Goal: Task Accomplishment & Management: Manage account settings

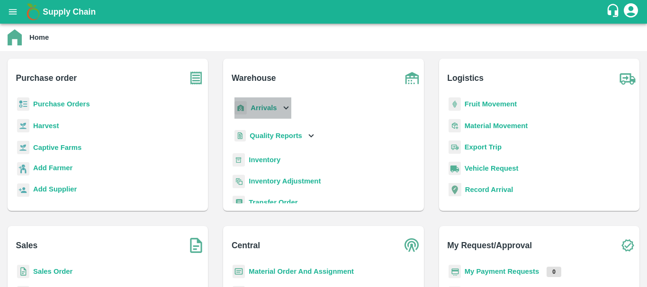
click at [261, 110] on b "Arrivals" at bounding box center [263, 108] width 26 height 8
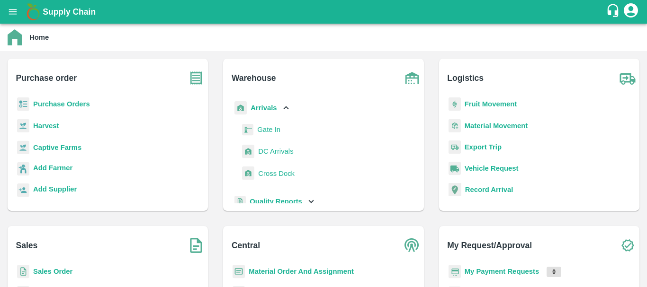
click at [270, 154] on span "DC Arrivals" at bounding box center [275, 151] width 35 height 10
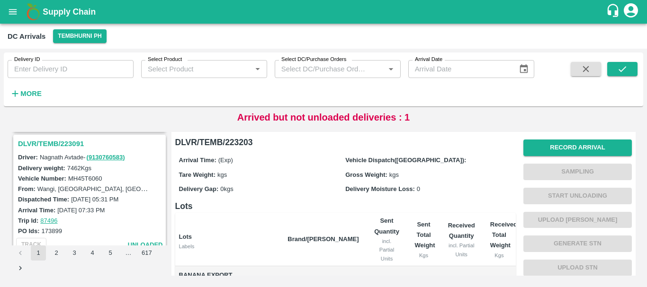
scroll to position [2942, 0]
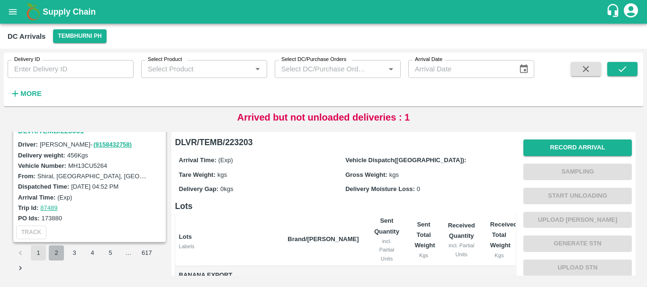
click at [55, 256] on button "2" at bounding box center [56, 253] width 15 height 15
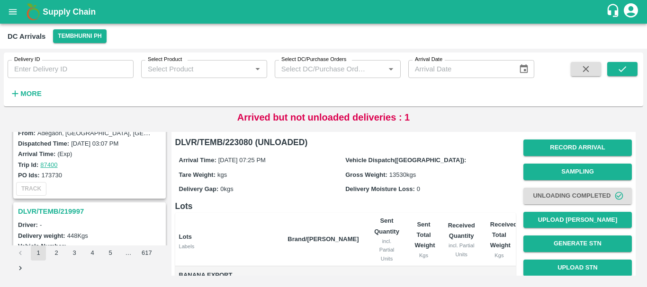
scroll to position [2161, 0]
click at [76, 210] on h3 "DLVR/TEMB/219997" at bounding box center [91, 212] width 146 height 12
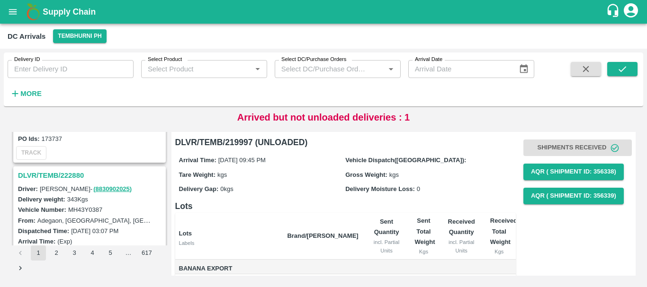
scroll to position [2072, 0]
click at [73, 175] on h3 "DLVR/TEMB/222880" at bounding box center [91, 177] width 146 height 12
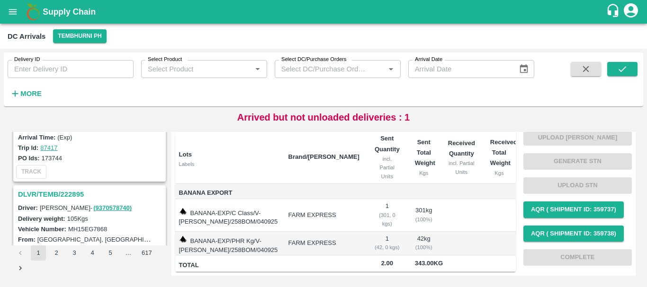
scroll to position [1929, 0]
click at [72, 193] on h3 "DLVR/TEMB/222895" at bounding box center [91, 195] width 146 height 12
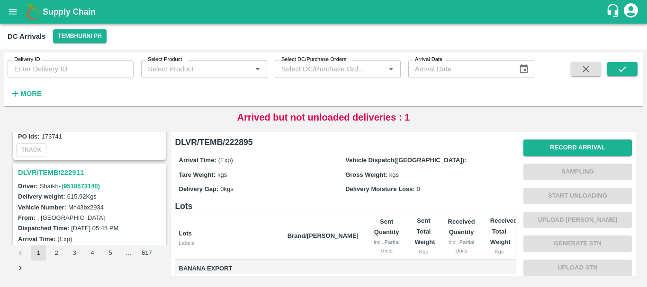
click at [72, 172] on h3 "DLVR/TEMB/222911" at bounding box center [91, 173] width 146 height 12
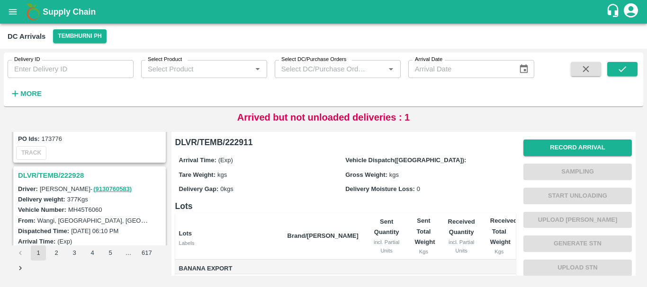
click at [72, 174] on h3 "DLVR/TEMB/222928" at bounding box center [91, 176] width 146 height 12
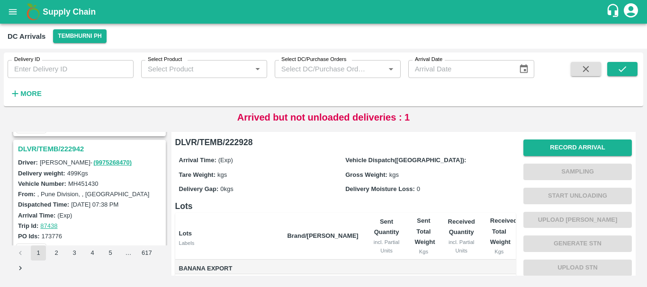
click at [74, 150] on h3 "DLVR/TEMB/222942" at bounding box center [91, 149] width 146 height 12
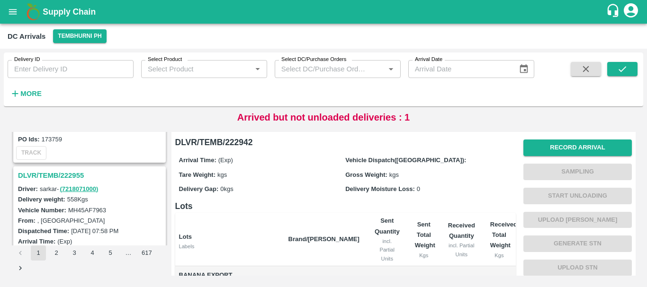
click at [79, 174] on h3 "DLVR/TEMB/222955" at bounding box center [91, 176] width 146 height 12
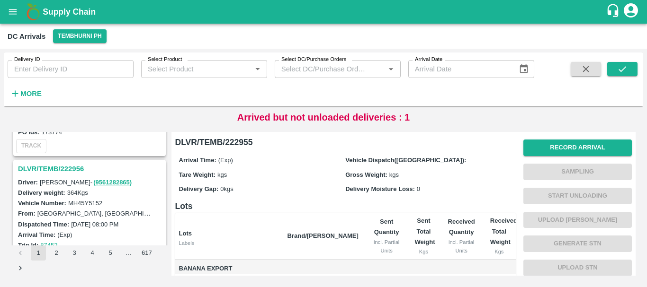
click at [58, 167] on h3 "DLVR/TEMB/222956" at bounding box center [91, 169] width 146 height 12
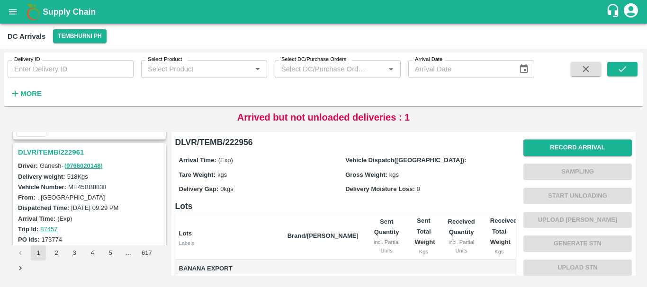
click at [68, 152] on h3 "DLVR/TEMB/222961" at bounding box center [91, 152] width 146 height 12
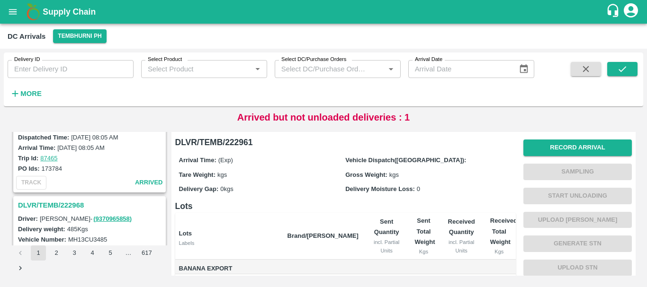
click at [67, 202] on h3 "DLVR/TEMB/222968" at bounding box center [91, 205] width 146 height 12
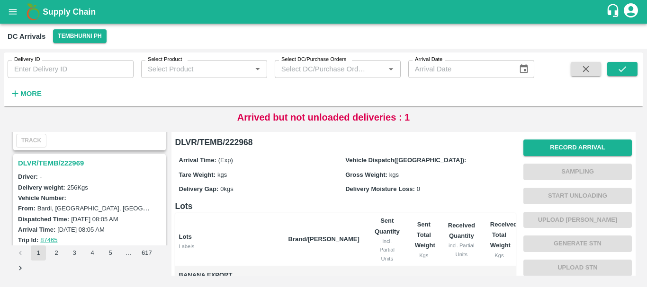
click at [67, 161] on h3 "DLVR/TEMB/222969" at bounding box center [91, 163] width 146 height 12
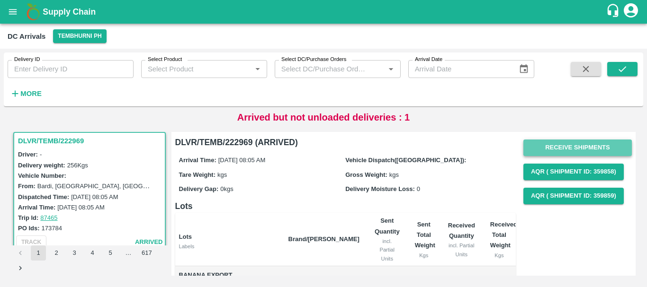
click at [550, 150] on button "Receive Shipments" at bounding box center [577, 148] width 108 height 17
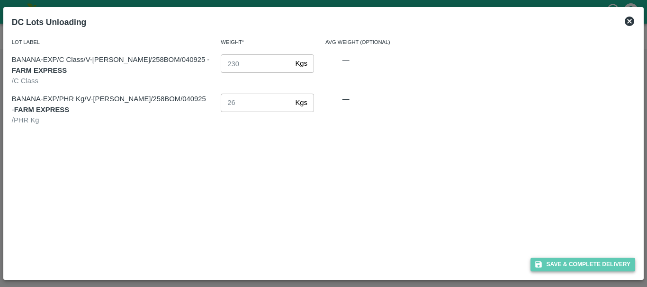
click at [557, 266] on button "Save & Complete Delivery" at bounding box center [582, 265] width 105 height 14
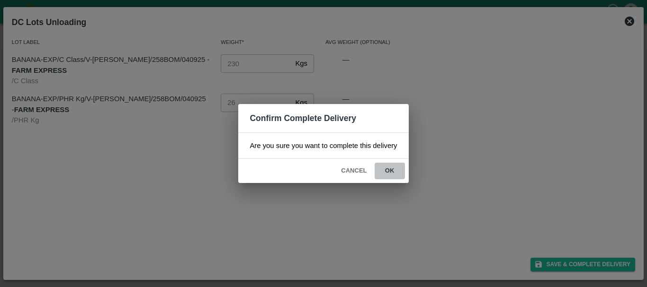
click at [391, 170] on button "ok" at bounding box center [390, 171] width 30 height 17
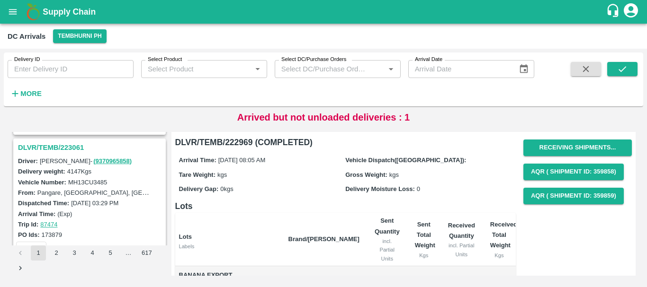
click at [55, 148] on h3 "DLVR/TEMB/223061" at bounding box center [91, 148] width 146 height 12
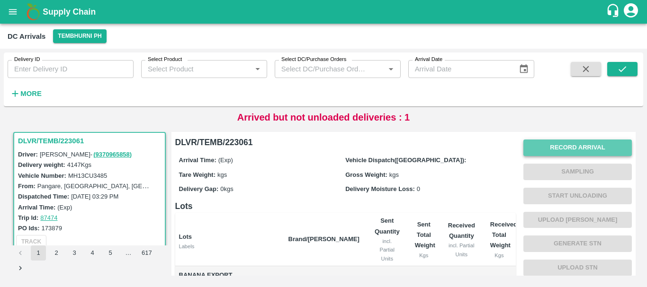
click at [545, 148] on button "Record Arrival" at bounding box center [577, 148] width 108 height 17
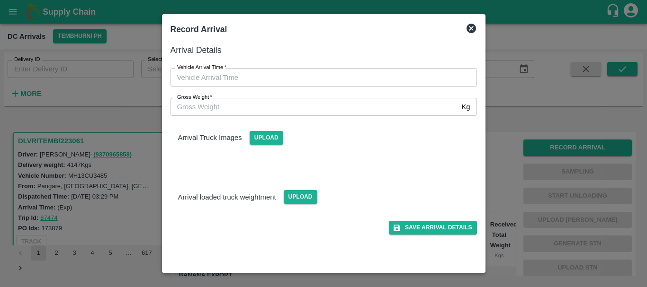
type input "DD/MM/YYYY hh:mm aa"
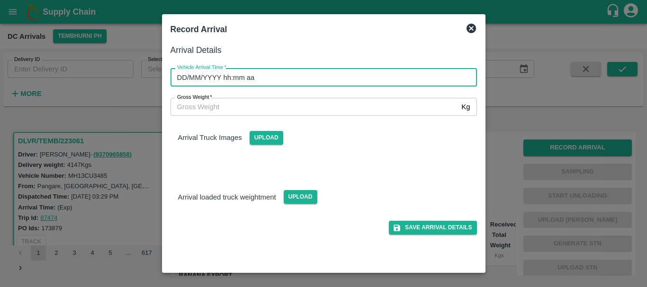
click at [367, 73] on input "DD/MM/YYYY hh:mm aa" at bounding box center [320, 77] width 300 height 18
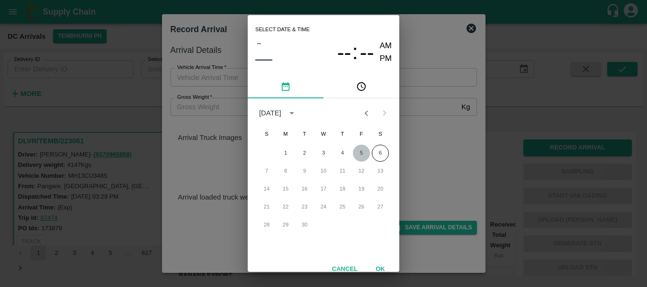
click at [360, 151] on button "5" at bounding box center [361, 153] width 17 height 17
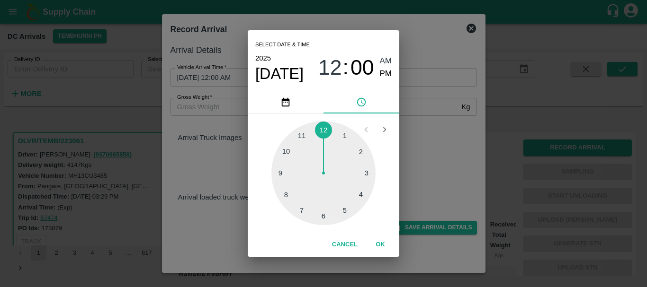
click at [285, 150] on div at bounding box center [323, 173] width 104 height 104
click at [286, 194] on div at bounding box center [323, 173] width 104 height 104
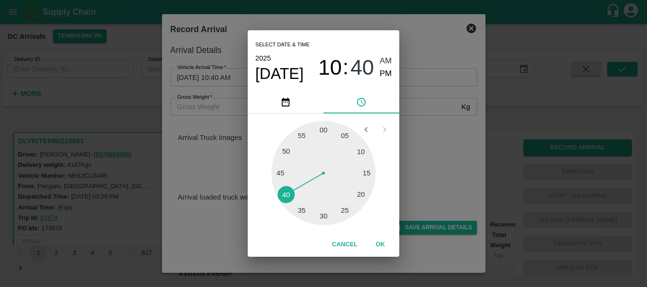
click at [386, 69] on span "PM" at bounding box center [386, 74] width 12 height 13
type input "05/09/2025 10:40 PM"
click at [436, 110] on div "Select date & time 2025 Sep 5 10 : 40 AM PM 05 10 15 20 25 30 35 40 45 50 55 00…" at bounding box center [323, 143] width 647 height 287
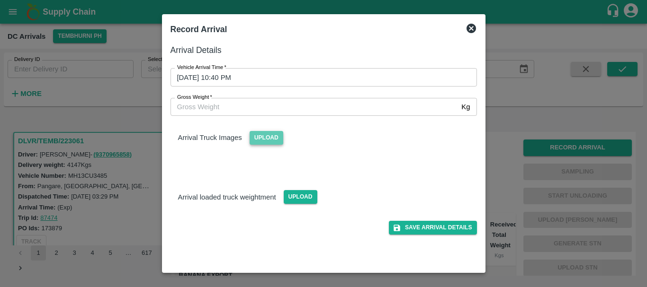
click at [267, 136] on span "Upload" at bounding box center [267, 138] width 34 height 14
click at [0, 0] on input "Upload" at bounding box center [0, 0] width 0 height 0
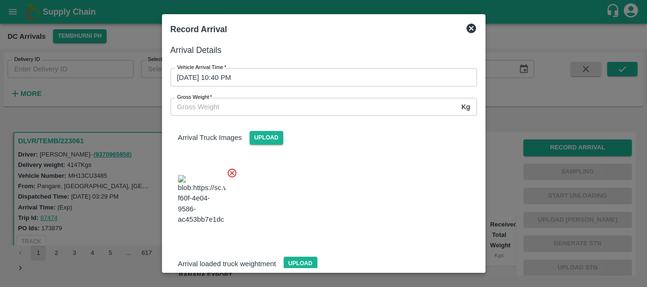
scroll to position [23, 0]
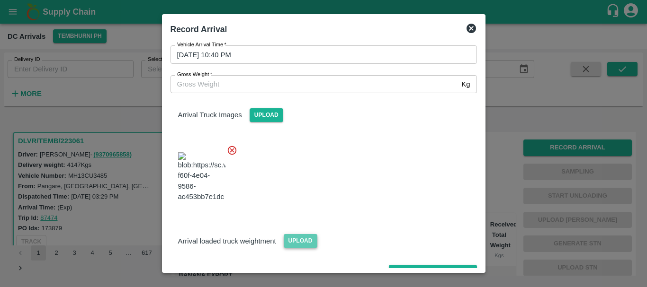
click at [309, 234] on span "Upload" at bounding box center [301, 241] width 34 height 14
click at [0, 0] on input "Upload" at bounding box center [0, 0] width 0 height 0
click at [295, 234] on span "Upload" at bounding box center [301, 241] width 34 height 14
click at [0, 0] on input "Upload" at bounding box center [0, 0] width 0 height 0
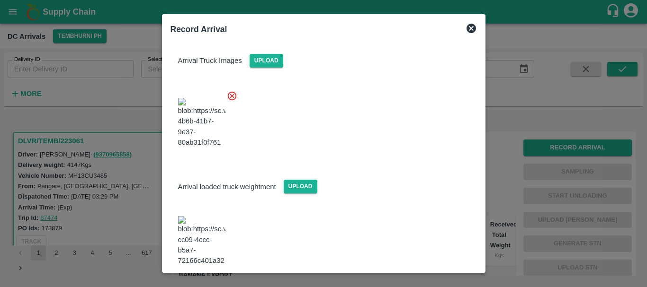
click at [208, 216] on img at bounding box center [201, 241] width 47 height 50
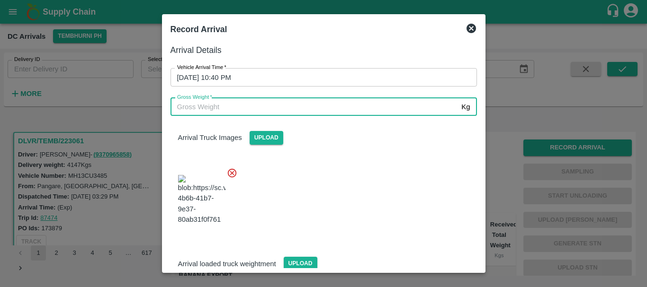
click at [234, 106] on input "Gross Weight   *" at bounding box center [313, 107] width 287 height 18
type input "9410"
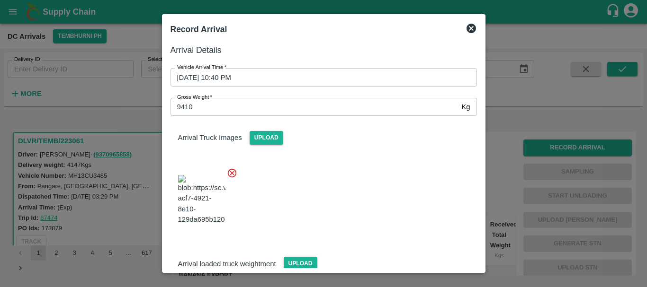
click at [351, 202] on div at bounding box center [320, 197] width 314 height 74
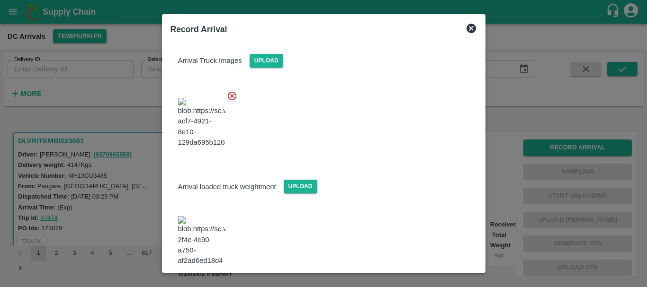
click at [422, 286] on button "Save Arrival Details" at bounding box center [433, 293] width 88 height 14
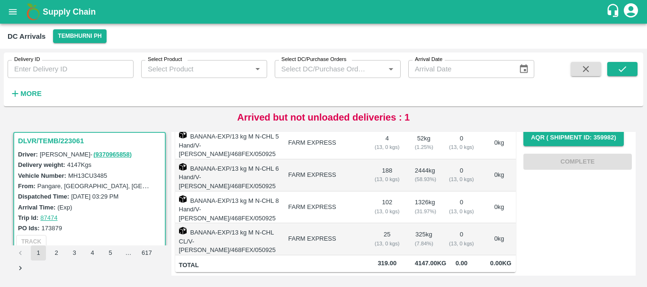
scroll to position [0, 0]
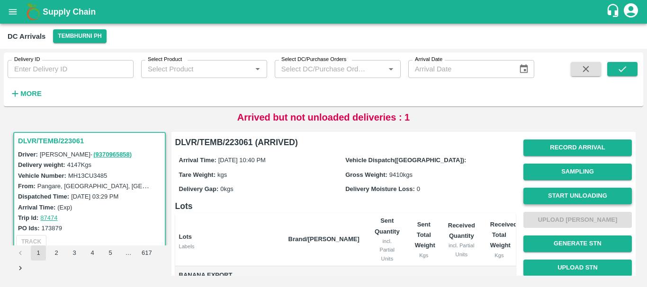
click at [549, 194] on button "Start Unloading" at bounding box center [577, 196] width 108 height 17
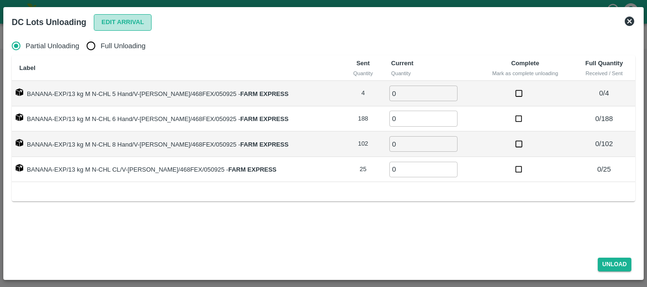
click at [107, 15] on button "Edit Arrival" at bounding box center [123, 22] width 58 height 17
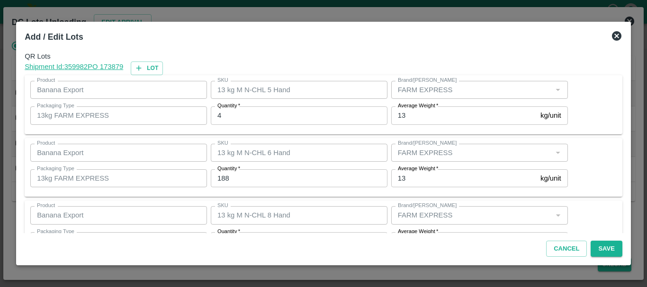
click at [249, 115] on input "4" at bounding box center [299, 116] width 177 height 18
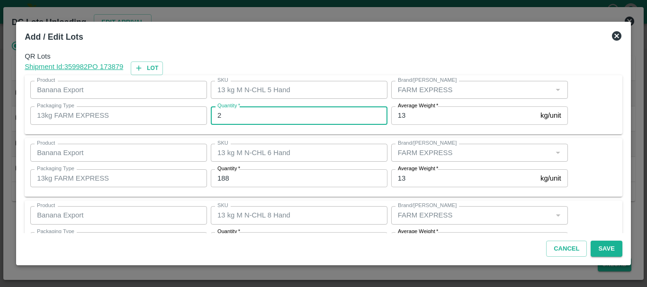
type input "2"
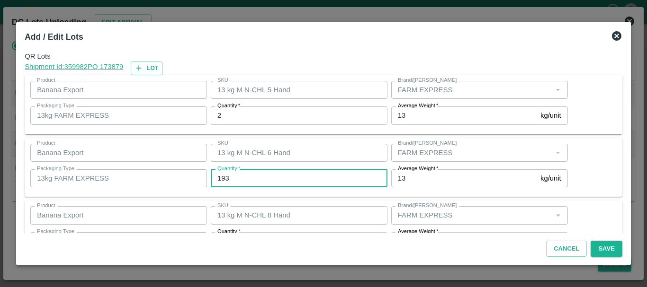
type input "193"
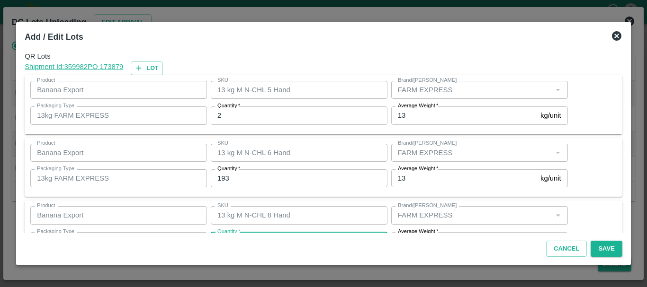
scroll to position [17, 0]
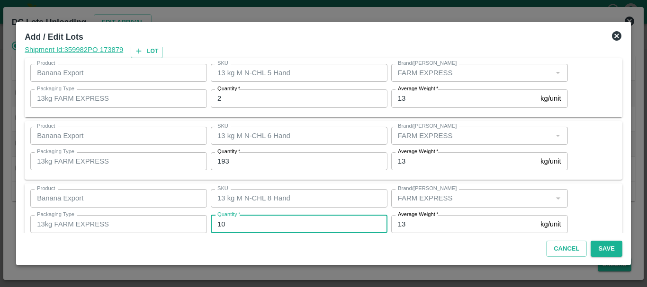
type input "102"
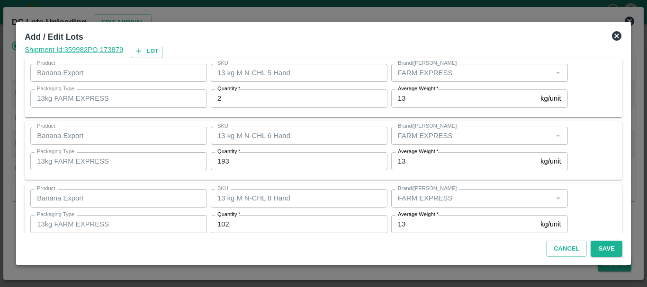
scroll to position [97, 0]
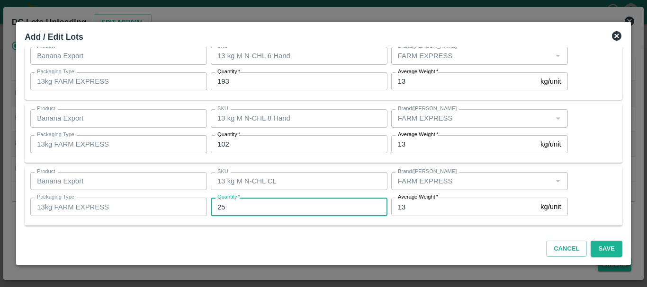
click at [260, 208] on input "25" at bounding box center [299, 207] width 177 height 18
type input "2"
type input "22"
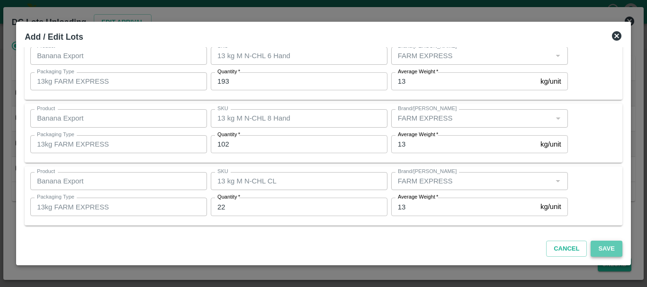
click at [590, 248] on button "Save" at bounding box center [605, 249] width 31 height 17
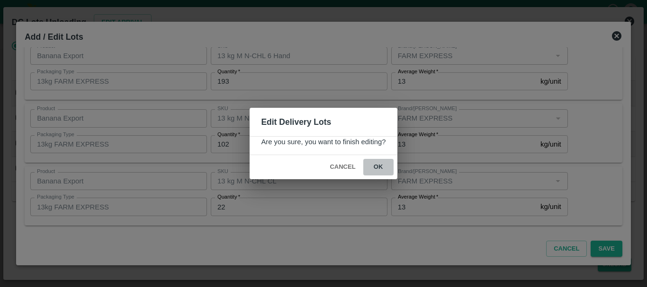
click at [383, 168] on button "ok" at bounding box center [378, 167] width 30 height 17
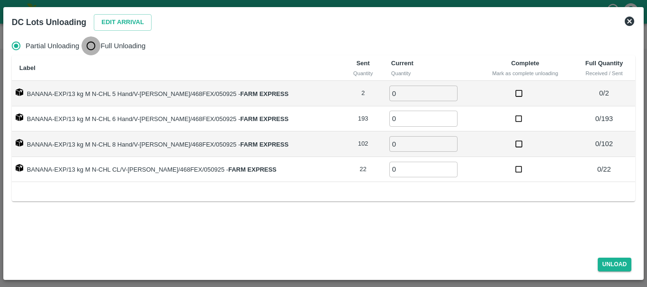
click at [97, 45] on input "Full Unloading" at bounding box center [90, 45] width 19 height 19
radio input "true"
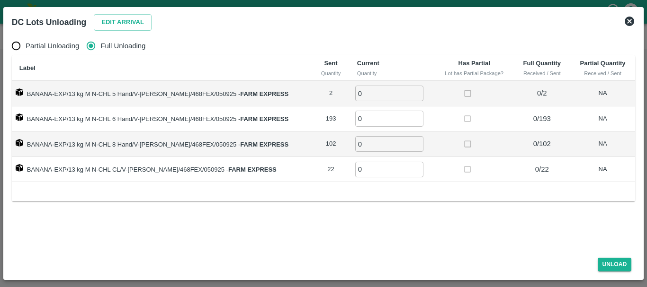
click at [358, 86] on input "0" at bounding box center [389, 94] width 68 height 16
type input "02"
type input "193"
type input "102"
type input "22"
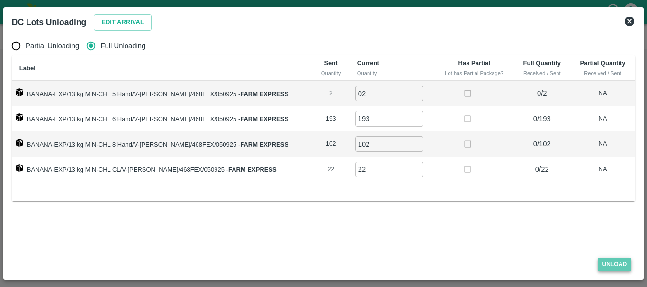
click at [603, 267] on button "Unload" at bounding box center [615, 265] width 34 height 14
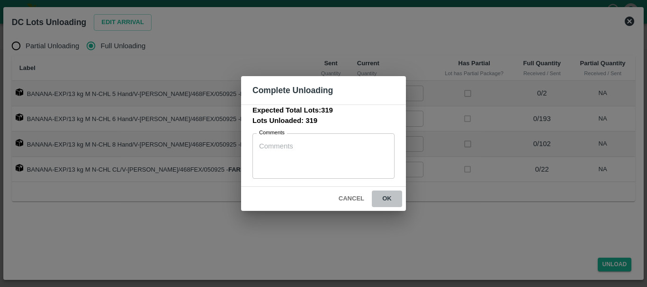
click at [391, 200] on button "ok" at bounding box center [387, 199] width 30 height 17
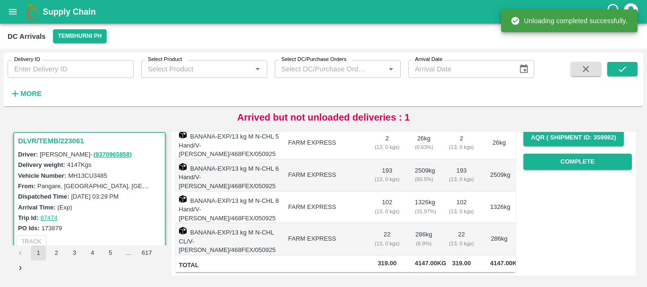
scroll to position [0, 0]
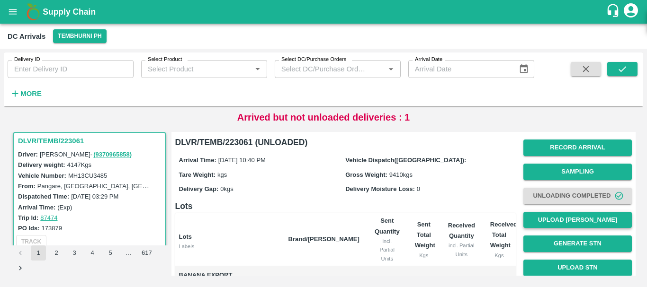
click at [548, 221] on button "Upload [PERSON_NAME]" at bounding box center [577, 220] width 108 height 17
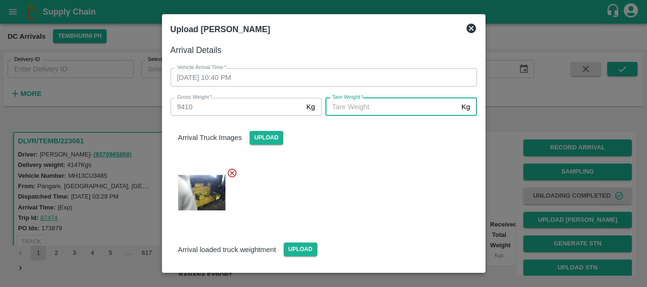
click at [388, 108] on input "[PERSON_NAME]   *" at bounding box center [391, 107] width 132 height 18
type input "4930"
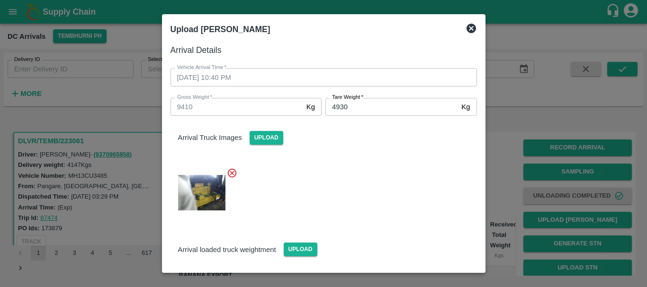
click at [374, 162] on div at bounding box center [320, 190] width 314 height 60
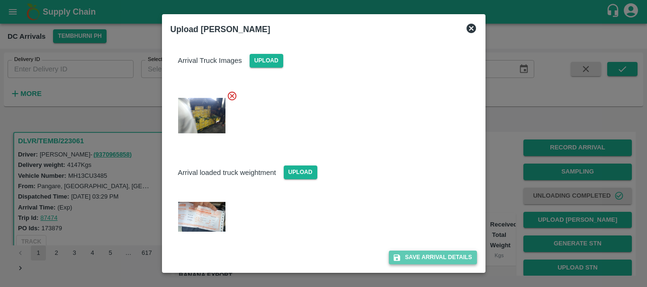
click at [411, 255] on button "Save Arrival Details" at bounding box center [433, 258] width 88 height 14
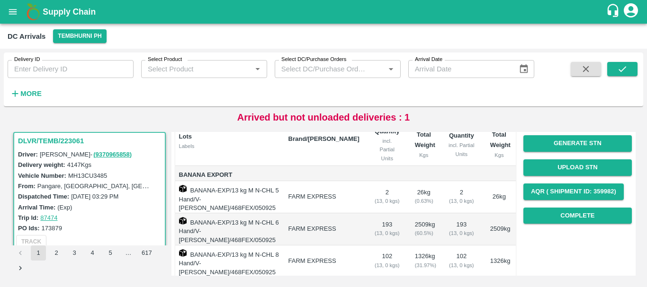
scroll to position [101, 0]
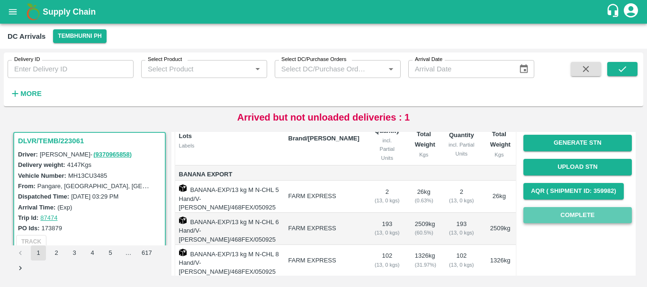
click at [534, 218] on button "Complete" at bounding box center [577, 215] width 108 height 17
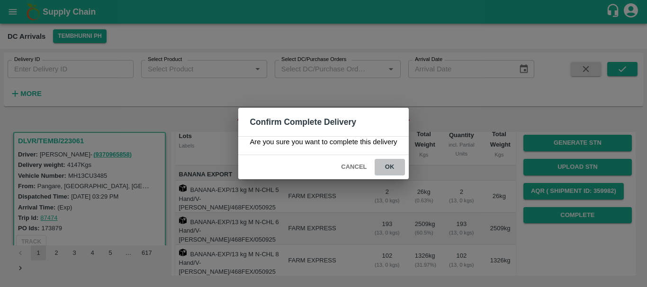
click at [392, 170] on button "ok" at bounding box center [390, 167] width 30 height 17
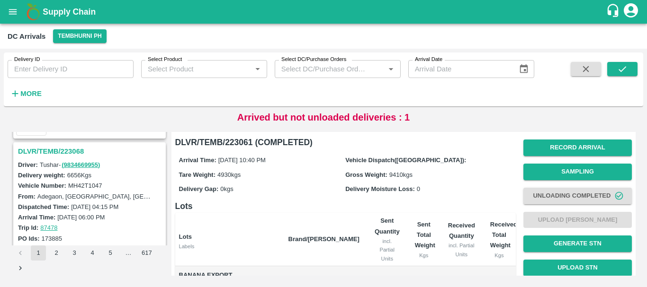
scroll to position [736, 0]
click at [71, 153] on h3 "DLVR/TEMB/223068" at bounding box center [91, 152] width 146 height 12
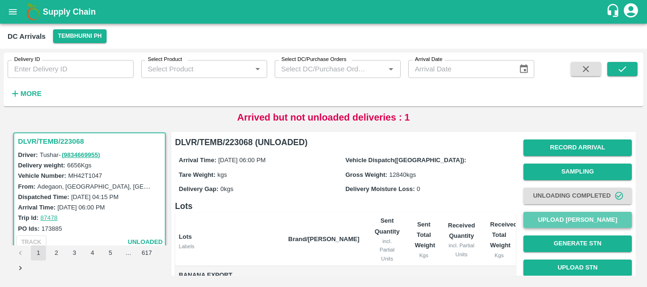
click at [563, 217] on button "Upload [PERSON_NAME]" at bounding box center [577, 220] width 108 height 17
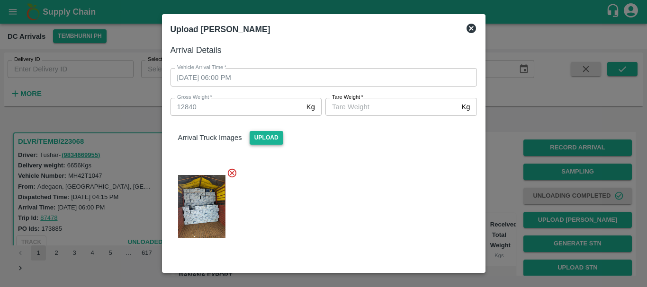
scroll to position [111, 0]
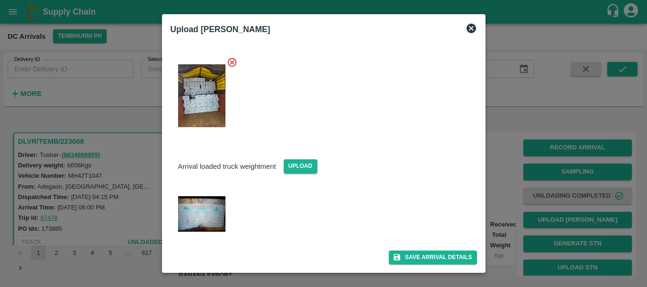
click at [210, 203] on img at bounding box center [201, 214] width 47 height 36
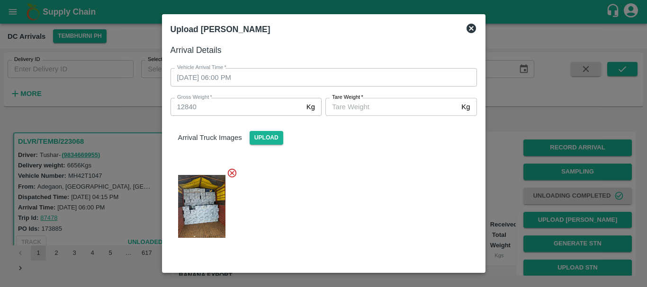
click at [380, 108] on input "[PERSON_NAME]   *" at bounding box center [391, 107] width 132 height 18
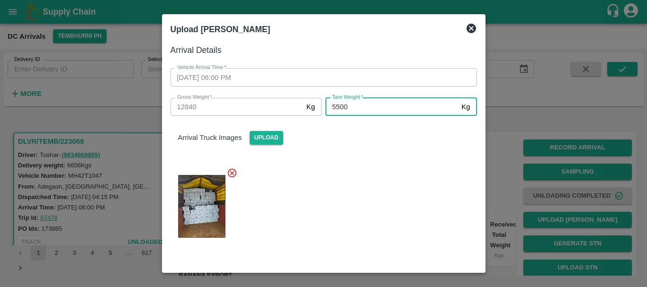
type input "5500"
click at [387, 169] on div at bounding box center [320, 204] width 314 height 88
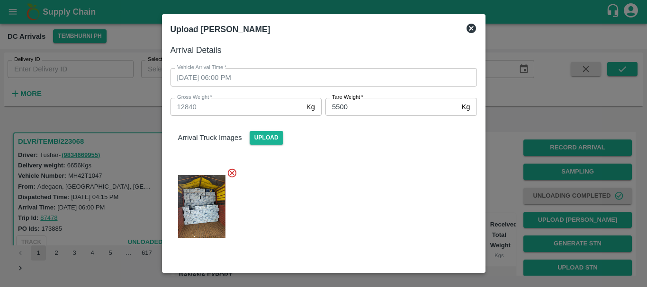
scroll to position [111, 0]
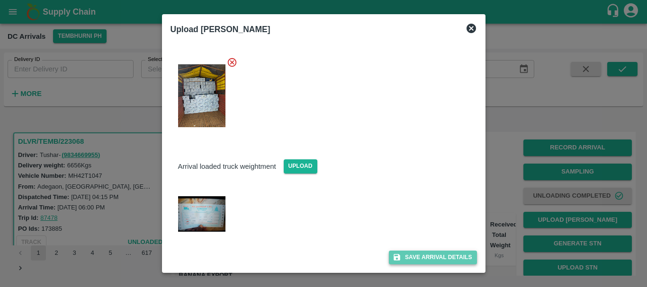
click at [417, 257] on button "Save Arrival Details" at bounding box center [433, 258] width 88 height 14
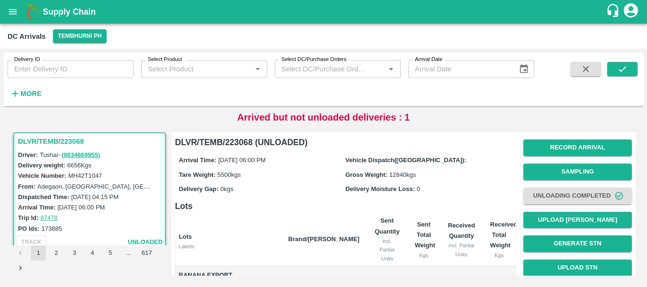
scroll to position [164, 0]
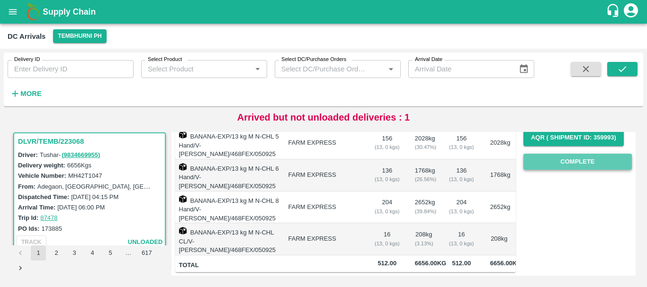
click at [542, 154] on button "Complete" at bounding box center [577, 162] width 108 height 17
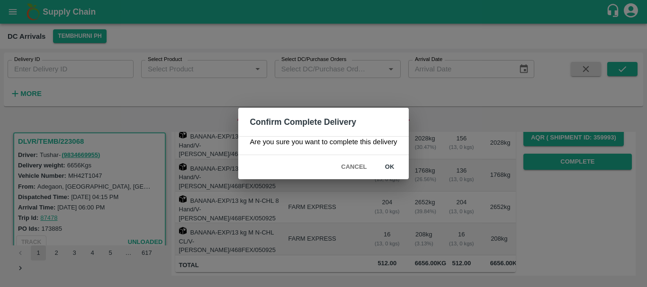
click at [392, 170] on button "ok" at bounding box center [390, 167] width 30 height 17
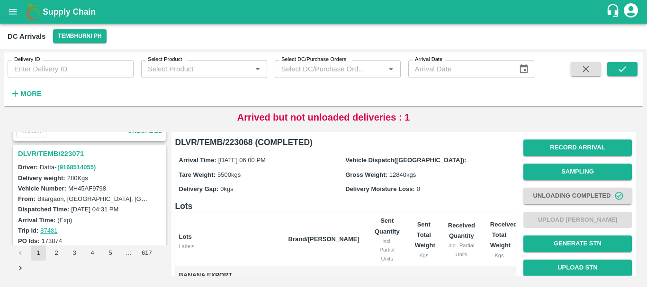
scroll to position [595, 0]
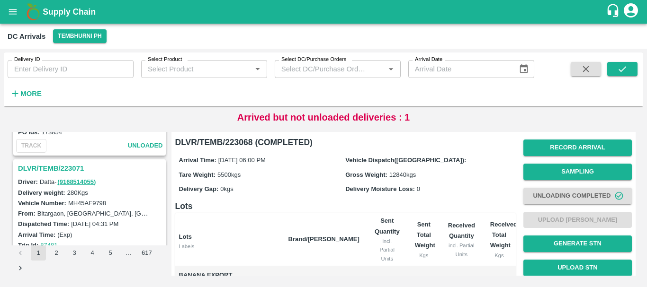
click at [69, 167] on h3 "DLVR/TEMB/223071" at bounding box center [91, 168] width 146 height 12
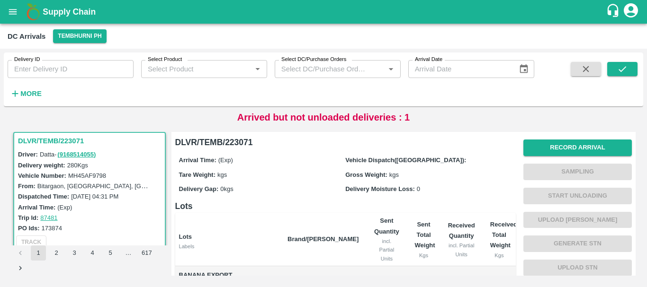
scroll to position [90, 0]
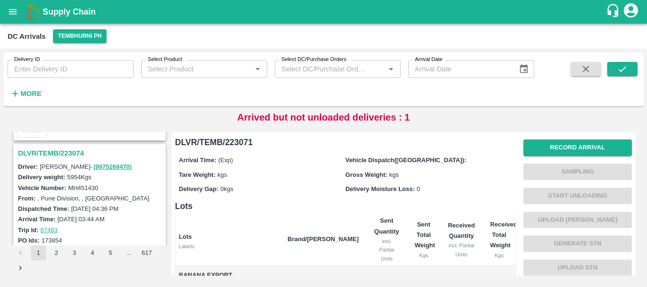
click at [75, 152] on h3 "DLVR/TEMB/223074" at bounding box center [91, 153] width 146 height 12
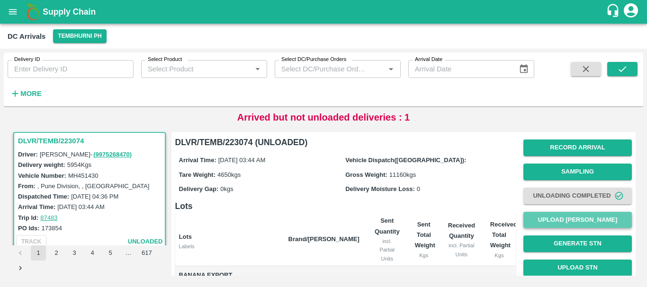
click at [538, 216] on button "Upload [PERSON_NAME]" at bounding box center [577, 220] width 108 height 17
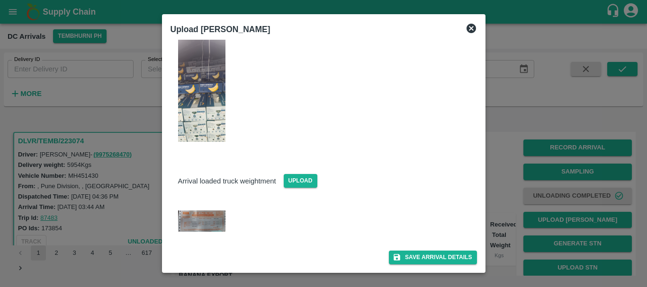
click at [192, 223] on img at bounding box center [201, 221] width 47 height 21
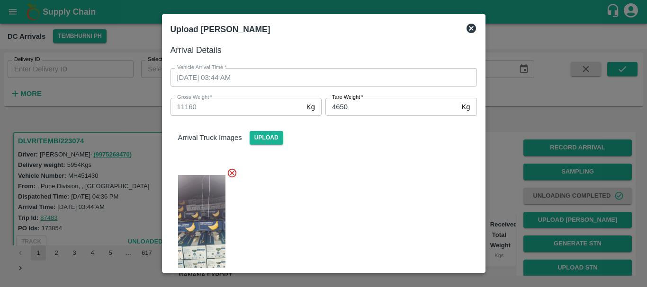
click at [497, 172] on div at bounding box center [323, 143] width 647 height 287
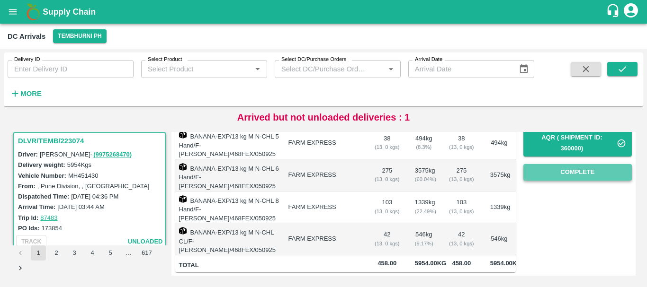
click at [542, 164] on button "Complete" at bounding box center [577, 172] width 108 height 17
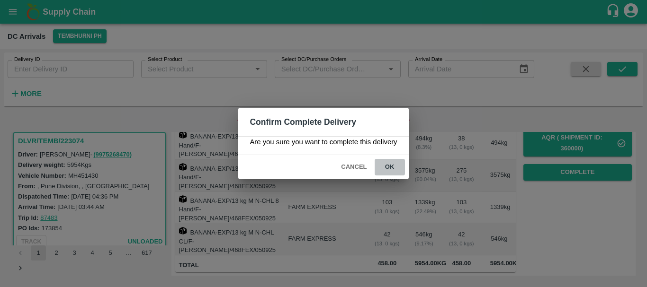
click at [402, 163] on button "ok" at bounding box center [390, 167] width 30 height 17
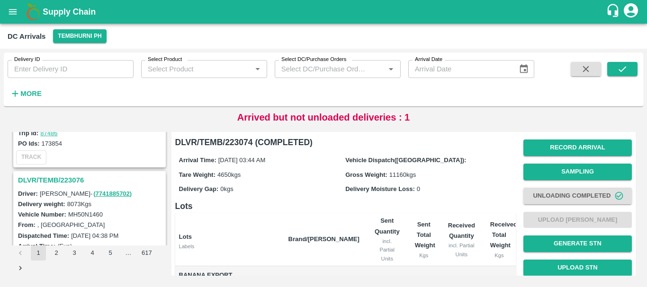
click at [55, 181] on h3 "DLVR/TEMB/223076" at bounding box center [91, 180] width 146 height 12
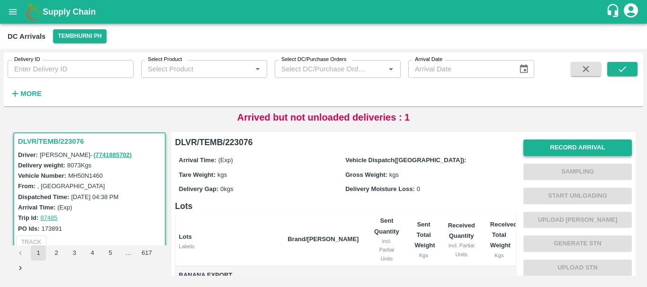
click at [576, 145] on button "Record Arrival" at bounding box center [577, 148] width 108 height 17
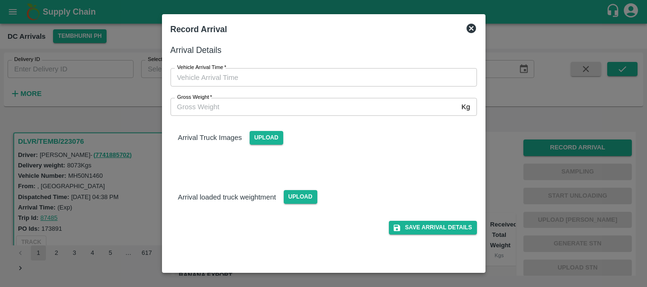
type input "DD/MM/YYYY hh:mm aa"
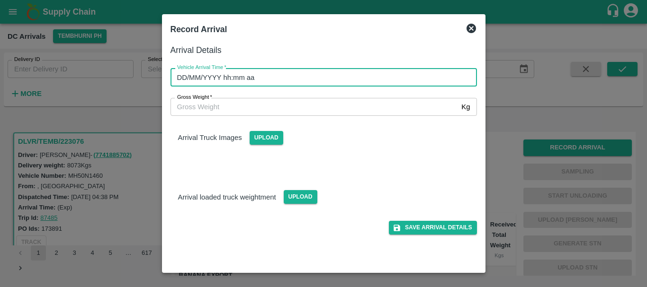
click at [405, 79] on input "DD/MM/YYYY hh:mm aa" at bounding box center [320, 77] width 300 height 18
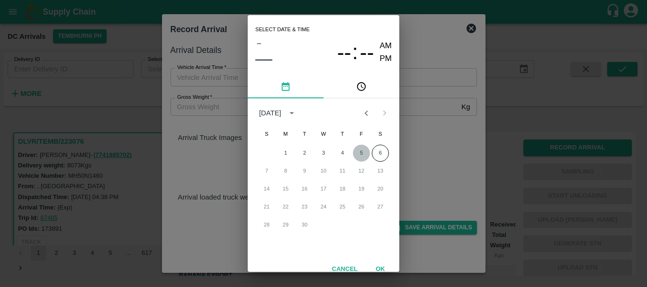
click at [355, 154] on button "5" at bounding box center [361, 153] width 17 height 17
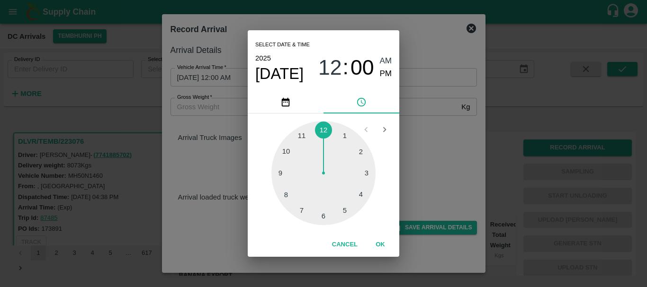
click at [279, 152] on div at bounding box center [323, 173] width 104 height 104
click at [352, 155] on div at bounding box center [323, 173] width 104 height 104
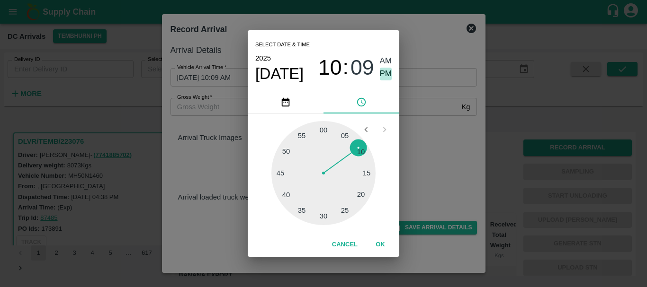
click at [384, 71] on span "PM" at bounding box center [386, 74] width 12 height 13
type input "05/09/2025 10:09 PM"
click at [411, 127] on div "Select date & time 2025 Sep 5 10 : 09 AM PM 05 10 15 20 25 30 35 40 45 50 55 00…" at bounding box center [323, 143] width 647 height 287
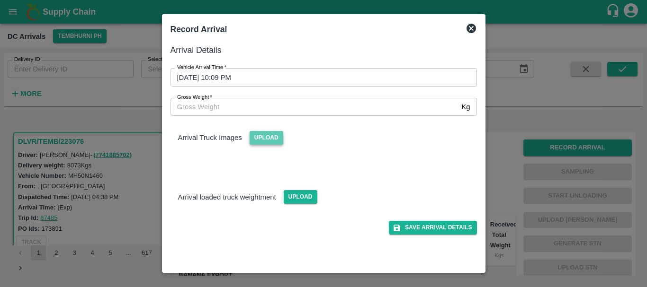
click at [262, 138] on span "Upload" at bounding box center [267, 138] width 34 height 14
click at [0, 0] on input "Upload" at bounding box center [0, 0] width 0 height 0
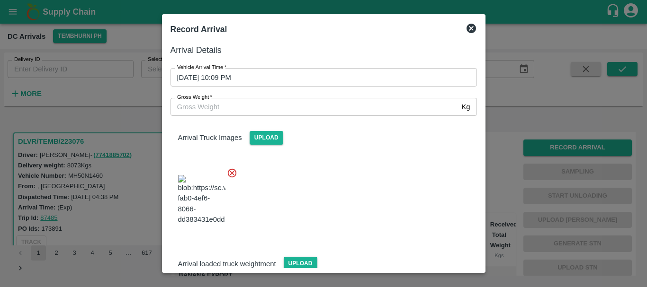
scroll to position [51, 0]
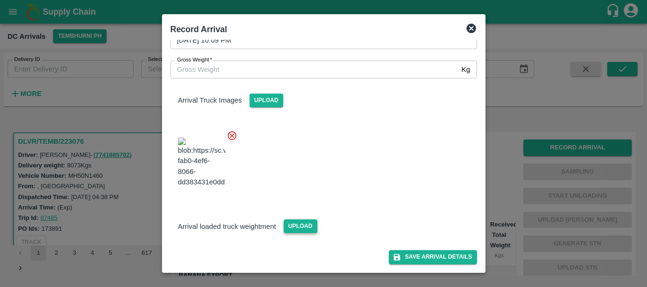
click at [299, 231] on span "Upload" at bounding box center [301, 227] width 34 height 14
click at [0, 0] on input "Upload" at bounding box center [0, 0] width 0 height 0
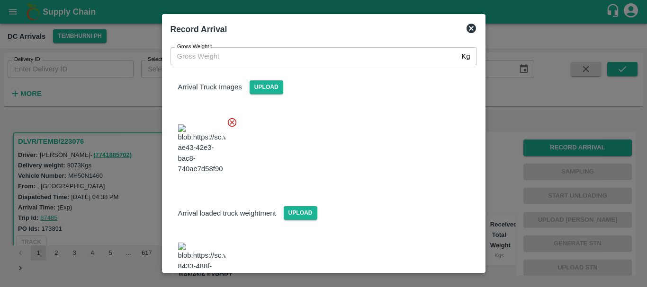
scroll to position [93, 0]
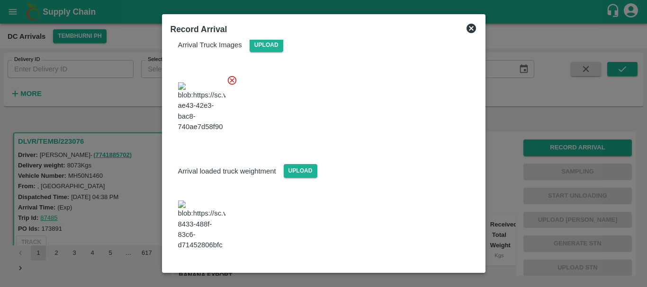
click at [211, 218] on img at bounding box center [201, 226] width 47 height 50
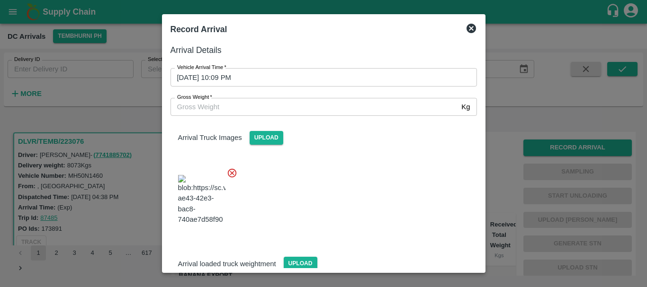
click at [248, 106] on input "Gross Weight   *" at bounding box center [313, 107] width 287 height 18
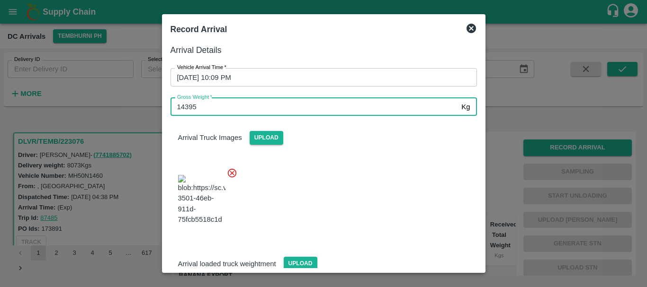
type input "14395"
click at [341, 183] on div at bounding box center [320, 197] width 314 height 74
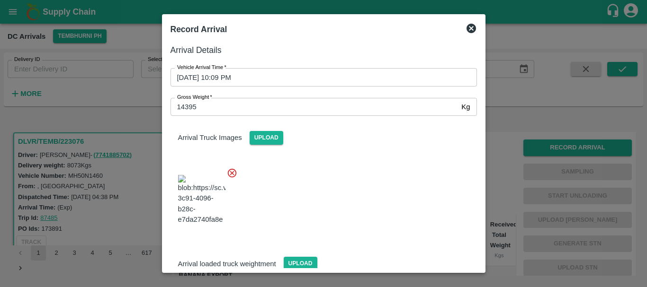
scroll to position [93, 0]
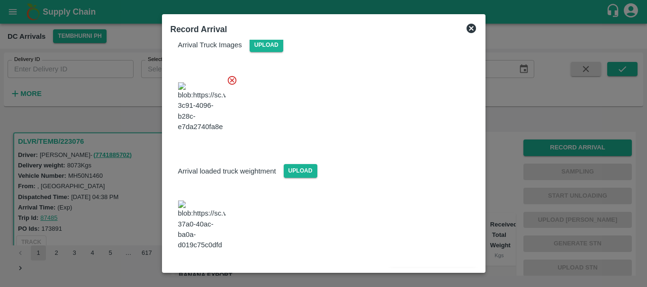
click at [416, 270] on button "Save Arrival Details" at bounding box center [433, 277] width 88 height 14
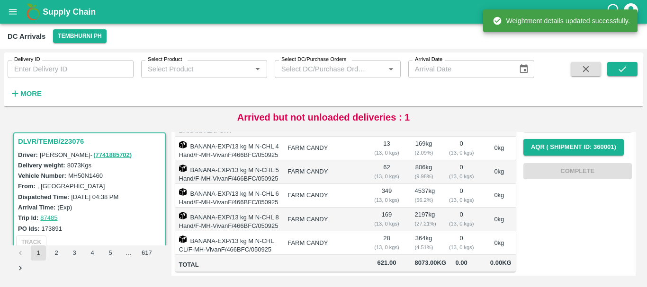
scroll to position [0, 0]
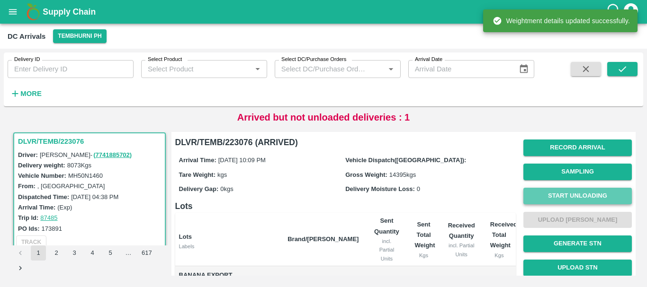
click at [548, 194] on button "Start Unloading" at bounding box center [577, 196] width 108 height 17
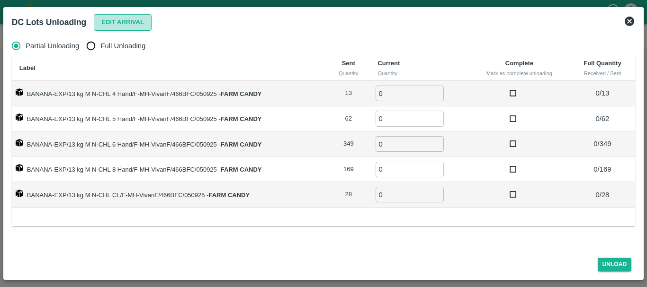
click at [119, 19] on button "Edit Arrival" at bounding box center [123, 22] width 58 height 17
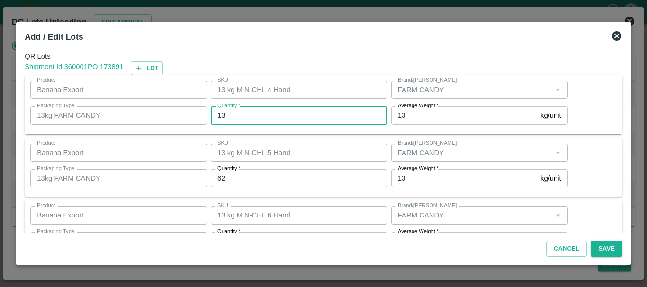
click at [263, 120] on input "13" at bounding box center [299, 116] width 177 height 18
type input "1"
type input "11"
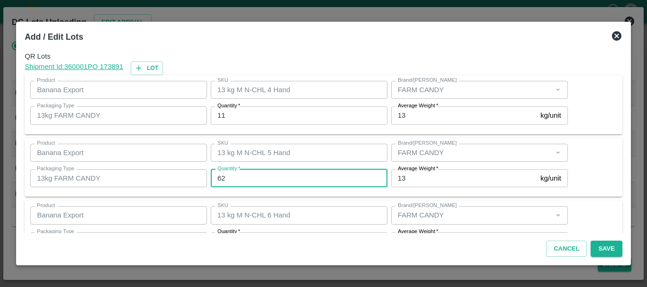
type input "5"
type input "60"
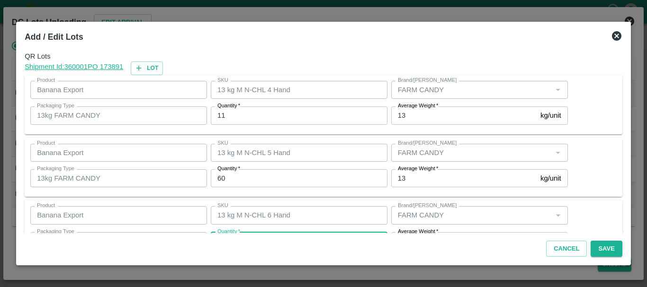
scroll to position [17, 0]
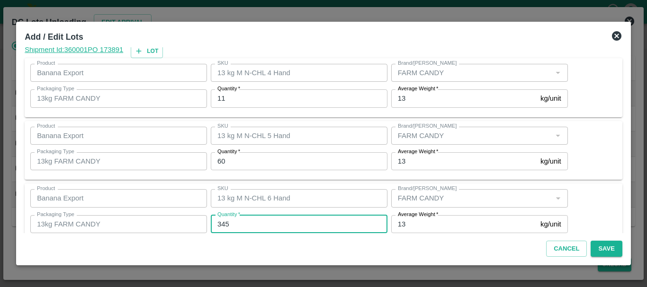
type input "345"
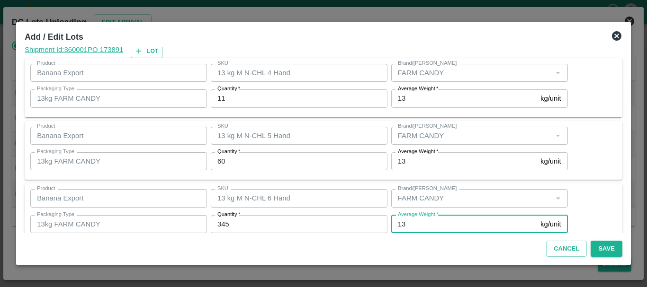
scroll to position [160, 0]
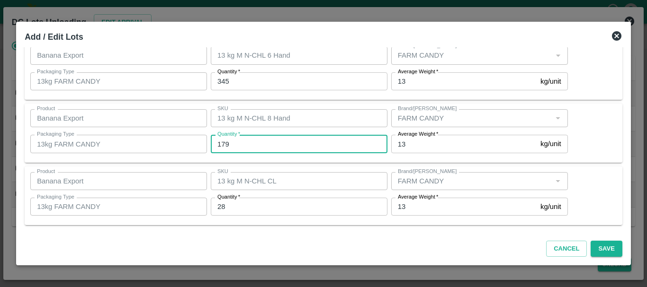
type input "179"
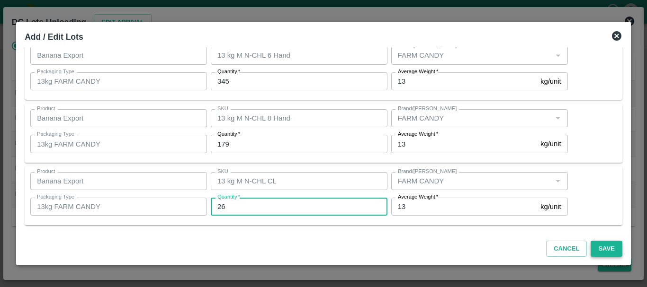
type input "26"
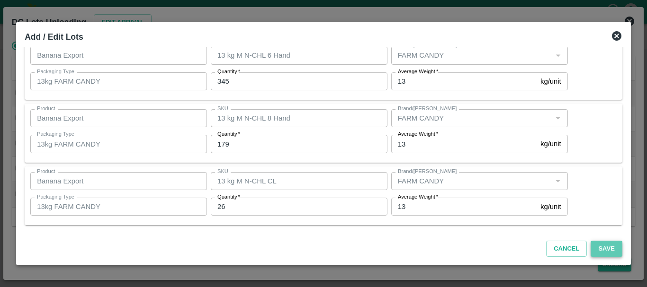
click at [606, 246] on button "Save" at bounding box center [605, 249] width 31 height 17
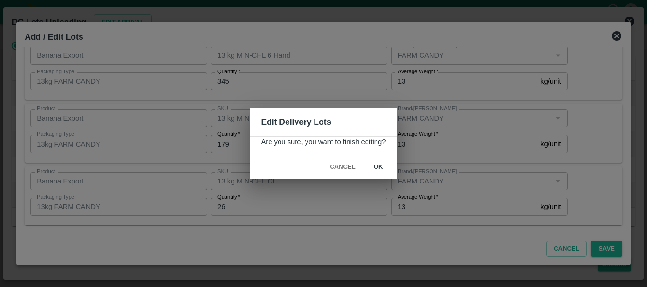
click at [381, 163] on button "ok" at bounding box center [378, 167] width 30 height 17
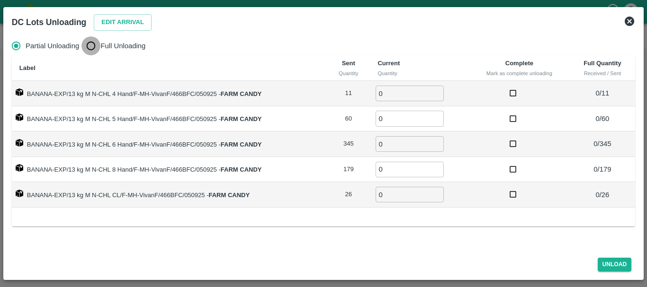
click at [89, 38] on input "Full Unloading" at bounding box center [90, 45] width 19 height 19
radio input "true"
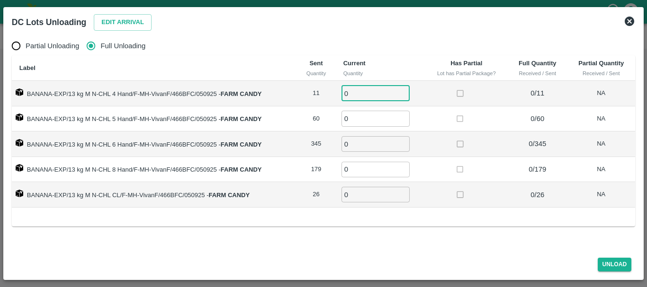
click at [358, 92] on input "0" at bounding box center [375, 94] width 68 height 16
type input "011"
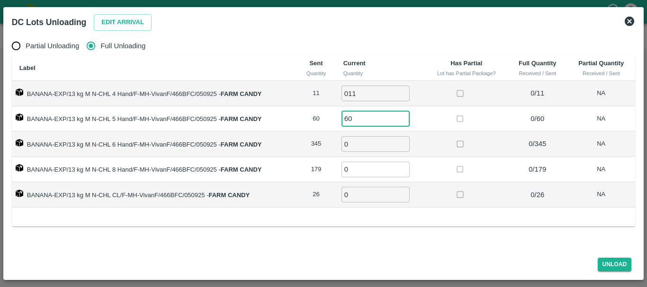
type input "60"
type input "345"
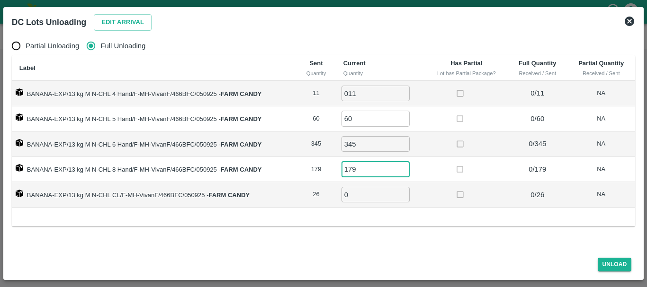
type input "179"
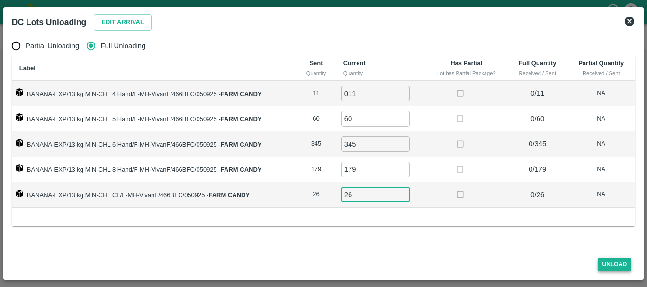
type input "26"
click at [619, 262] on button "Unload" at bounding box center [615, 265] width 34 height 14
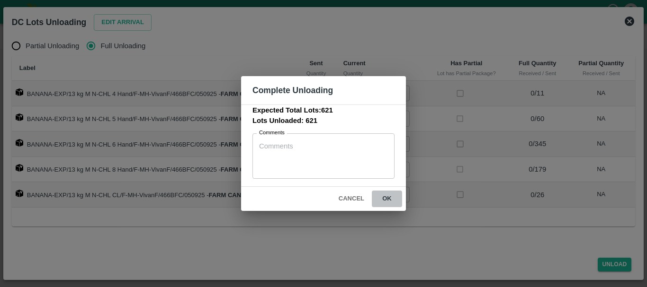
click at [379, 194] on button "ok" at bounding box center [387, 199] width 30 height 17
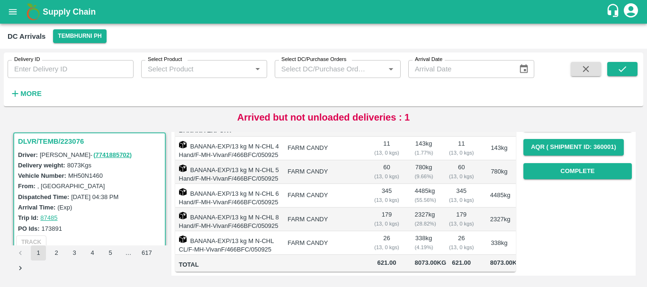
scroll to position [0, 0]
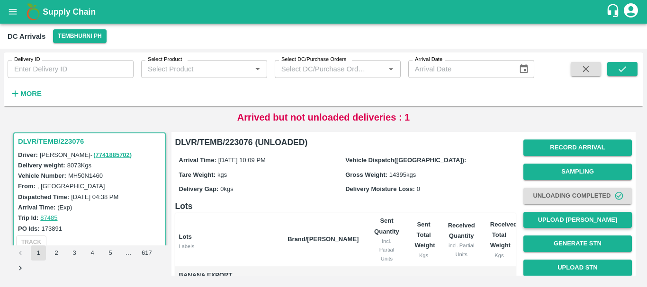
click at [551, 219] on button "Upload [PERSON_NAME]" at bounding box center [577, 220] width 108 height 17
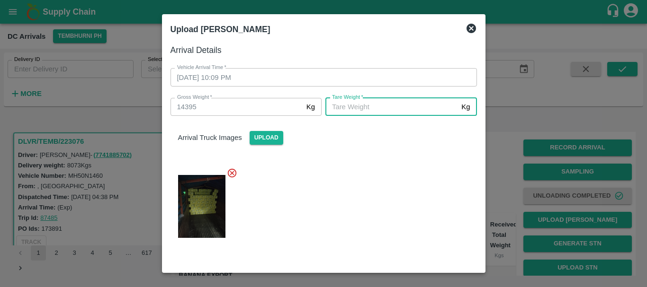
click at [391, 104] on input "[PERSON_NAME]   *" at bounding box center [391, 107] width 132 height 18
type input "5555"
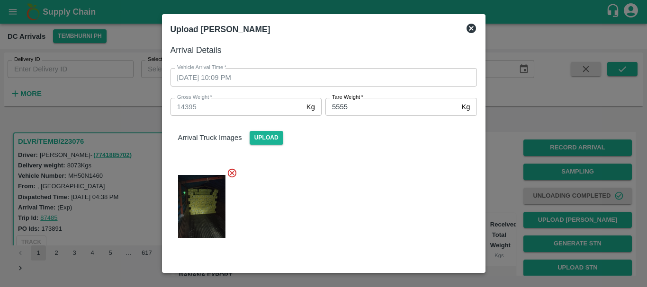
click at [364, 239] on div at bounding box center [320, 204] width 314 height 88
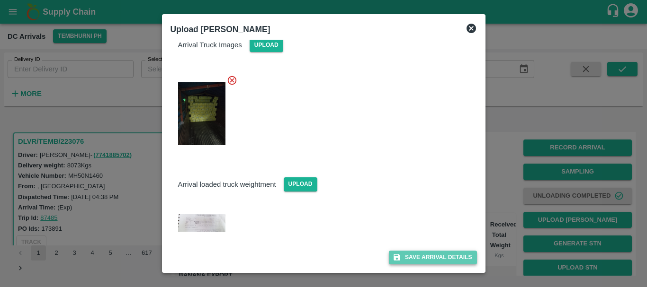
click at [420, 264] on button "Save Arrival Details" at bounding box center [433, 258] width 88 height 14
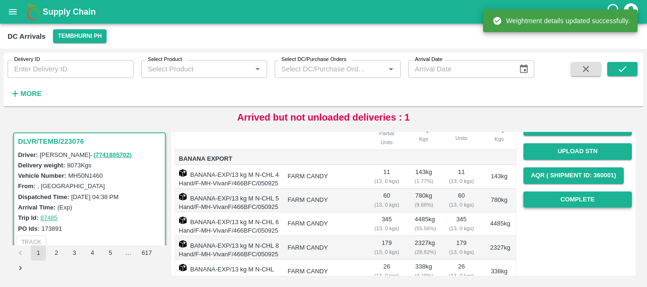
scroll to position [117, 0]
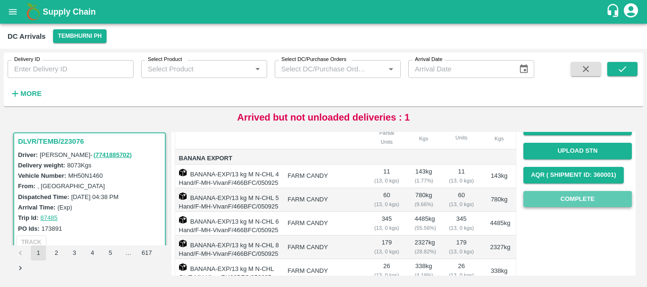
click at [563, 196] on button "Complete" at bounding box center [577, 199] width 108 height 17
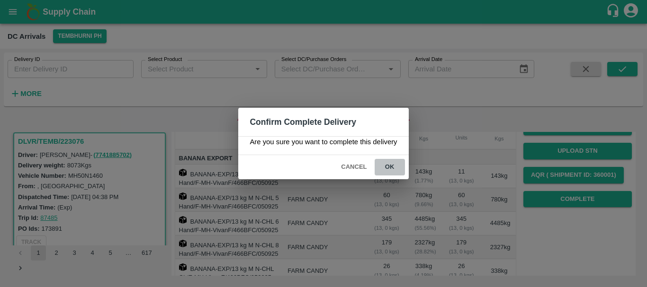
click at [390, 164] on button "ok" at bounding box center [390, 167] width 30 height 17
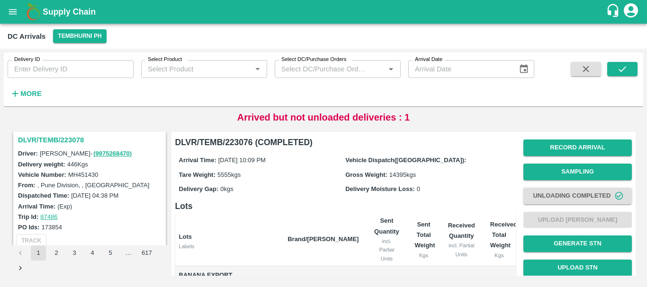
scroll to position [252, 0]
click at [76, 142] on h3 "DLVR/TEMB/223078" at bounding box center [91, 140] width 146 height 12
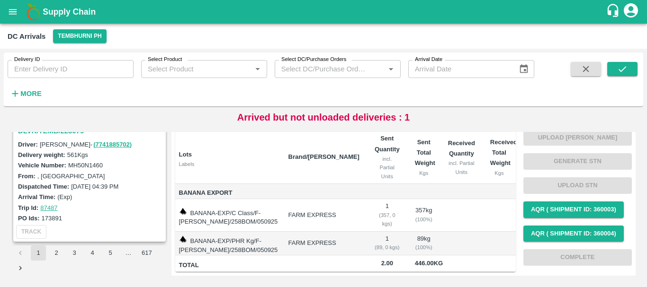
scroll to position [114, 0]
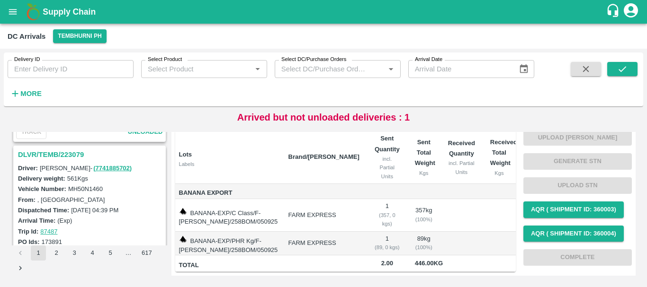
click at [74, 152] on h3 "DLVR/TEMB/223079" at bounding box center [91, 155] width 146 height 12
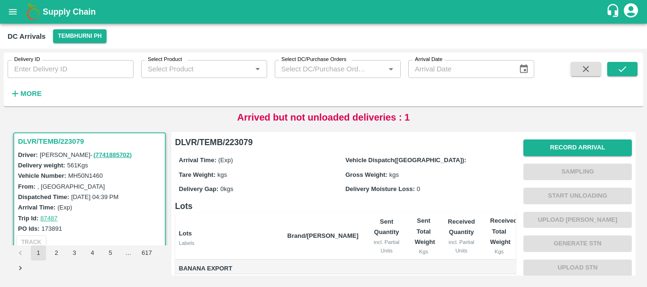
scroll to position [99, 0]
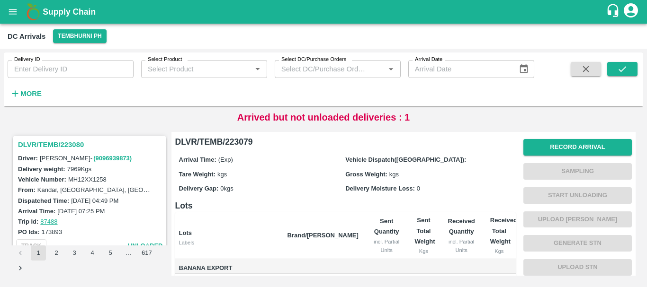
click at [71, 144] on h3 "DLVR/TEMB/223080" at bounding box center [91, 145] width 146 height 12
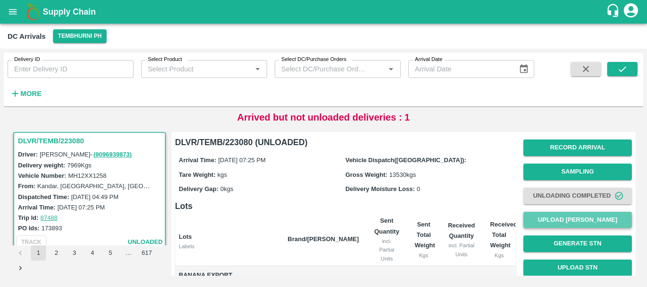
click at [542, 214] on button "Upload [PERSON_NAME]" at bounding box center [577, 220] width 108 height 17
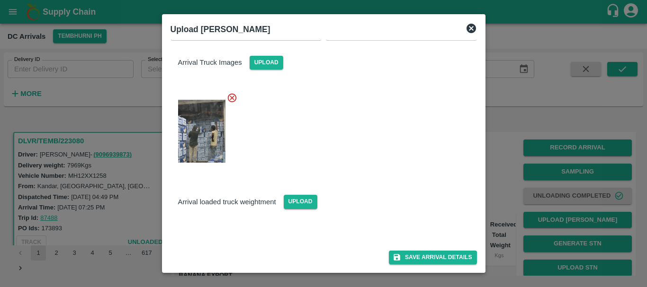
click at [208, 232] on img at bounding box center [201, 232] width 47 height 0
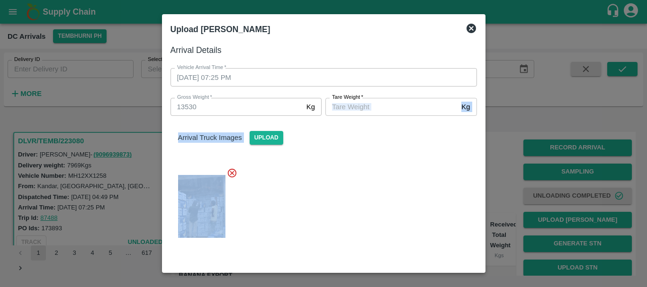
drag, startPoint x: 366, startPoint y: 120, endPoint x: 361, endPoint y: 114, distance: 8.4
click at [361, 114] on div "Arrival Details Vehicle Arrival Time   * 05/09/2025 07:25 PM Vehicle Arrival Ti…" at bounding box center [324, 154] width 314 height 228
click at [361, 114] on input "[PERSON_NAME]   *" at bounding box center [391, 107] width 132 height 18
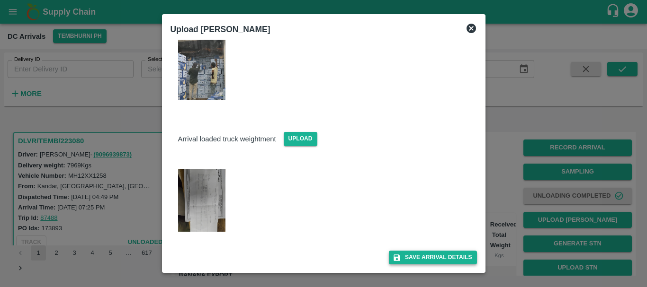
type input "4990"
click at [410, 259] on button "Save Arrival Details" at bounding box center [433, 258] width 88 height 14
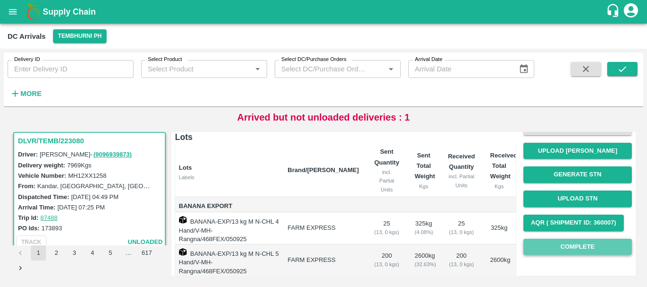
click at [537, 248] on button "Complete" at bounding box center [577, 247] width 108 height 17
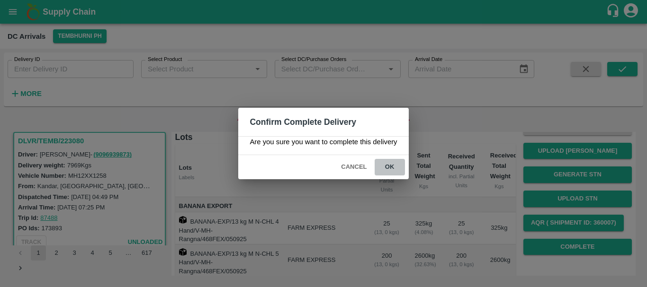
click at [388, 168] on button "ok" at bounding box center [390, 167] width 30 height 17
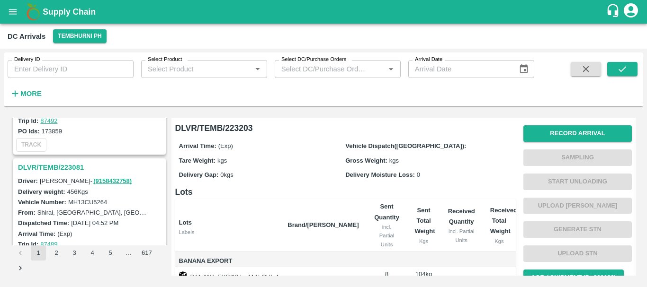
scroll to position [2928, 0]
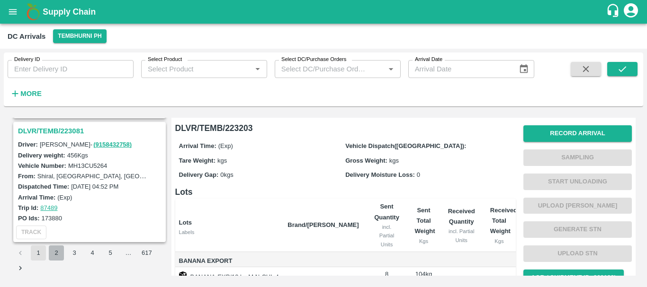
click at [53, 253] on button "2" at bounding box center [56, 253] width 15 height 15
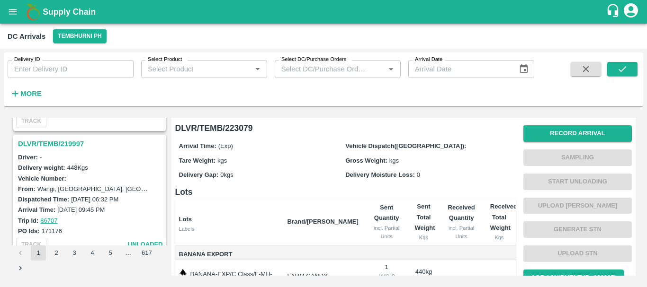
scroll to position [1471, 0]
click at [73, 143] on h3 "DLVR/TEMB/219997" at bounding box center [91, 145] width 146 height 12
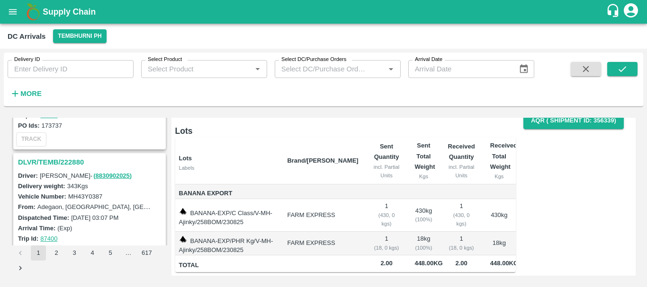
scroll to position [1328, 0]
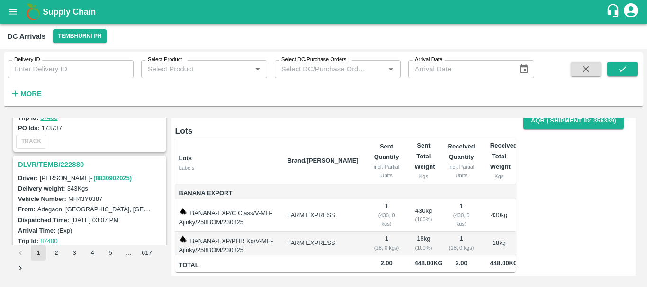
click at [62, 167] on h3 "DLVR/TEMB/222880" at bounding box center [91, 165] width 146 height 12
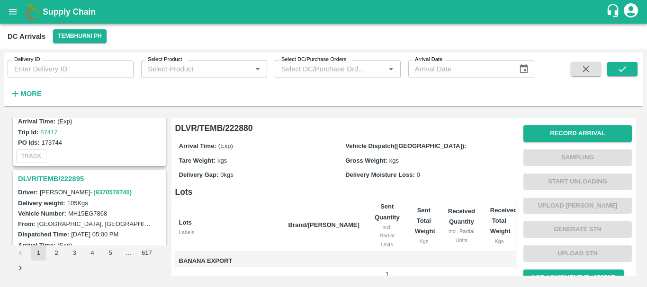
scroll to position [1189, 0]
click at [73, 179] on h3 "DLVR/TEMB/222895" at bounding box center [91, 179] width 146 height 12
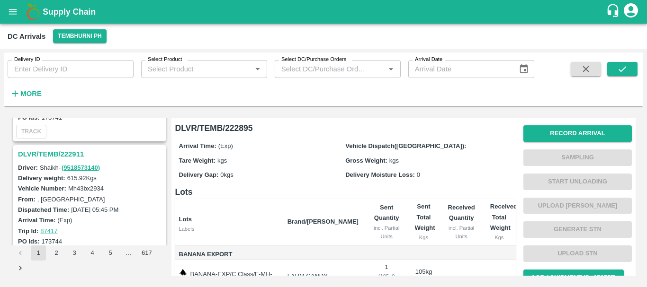
scroll to position [1090, 0]
click at [79, 158] on h3 "DLVR/TEMB/222911" at bounding box center [91, 155] width 146 height 12
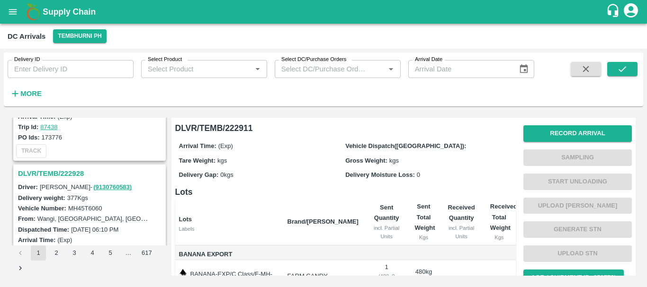
click at [77, 161] on div "DLVR/TEMB/222942 Driver: [PERSON_NAME] - ( 9975268470 ) Delivery weight: 499 Kg…" at bounding box center [89, 101] width 152 height 120
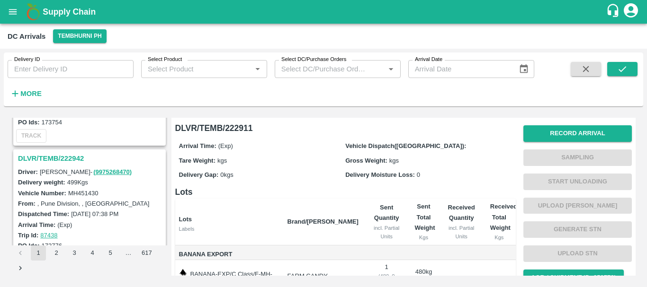
scroll to position [833, 0]
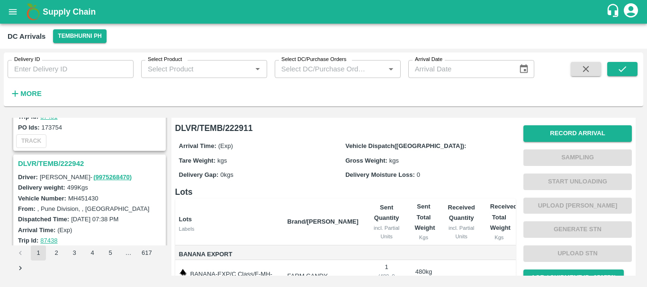
click at [62, 162] on h3 "DLVR/TEMB/222942" at bounding box center [91, 164] width 146 height 12
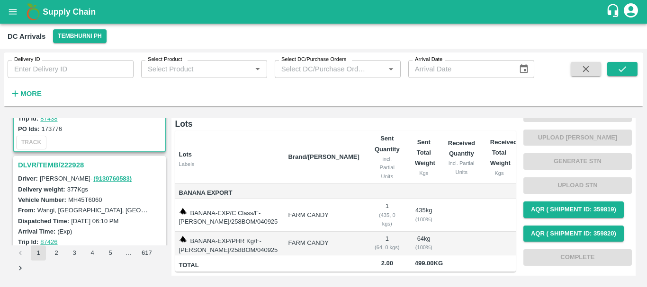
click at [62, 169] on h3 "DLVR/TEMB/222928" at bounding box center [91, 165] width 146 height 12
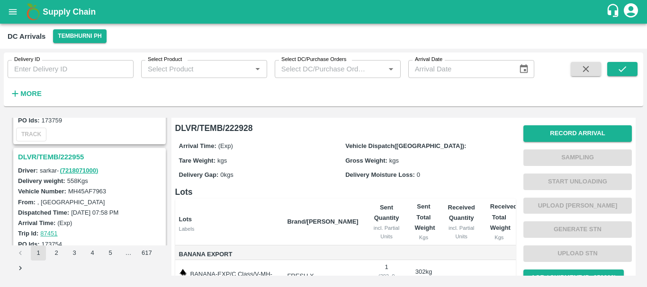
click at [67, 154] on h3 "DLVR/TEMB/222955" at bounding box center [91, 157] width 146 height 12
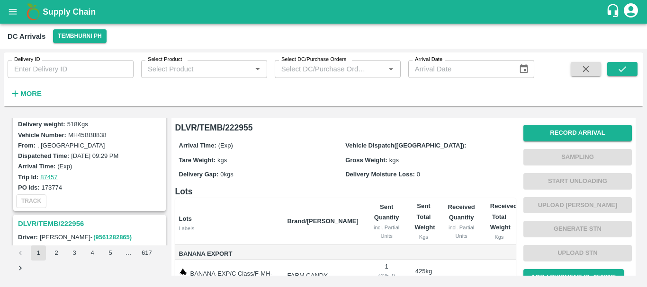
click at [62, 223] on h3 "DLVR/TEMB/222956" at bounding box center [91, 224] width 146 height 12
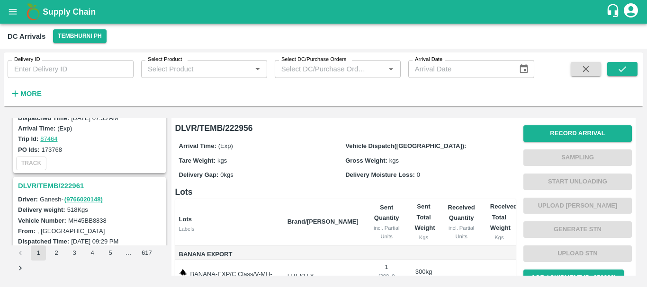
click at [69, 181] on h3 "DLVR/TEMB/222961" at bounding box center [91, 186] width 146 height 12
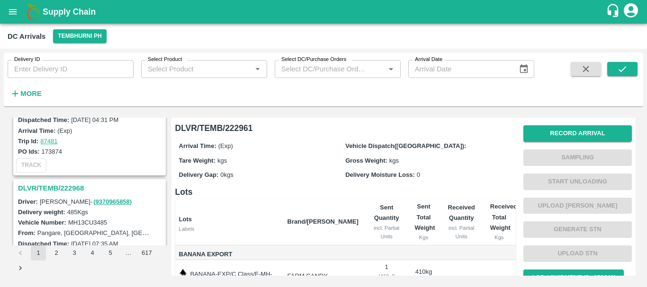
click at [71, 187] on h3 "DLVR/TEMB/222968" at bounding box center [91, 188] width 146 height 12
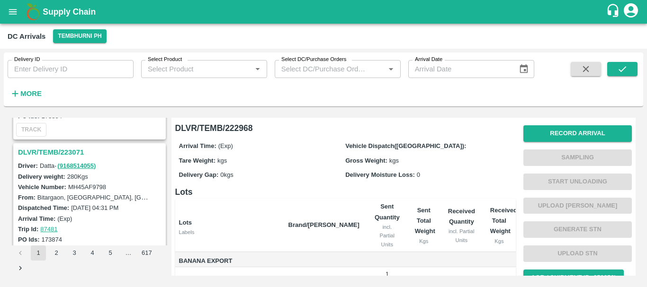
click at [67, 150] on h3 "DLVR/TEMB/223071" at bounding box center [91, 152] width 146 height 12
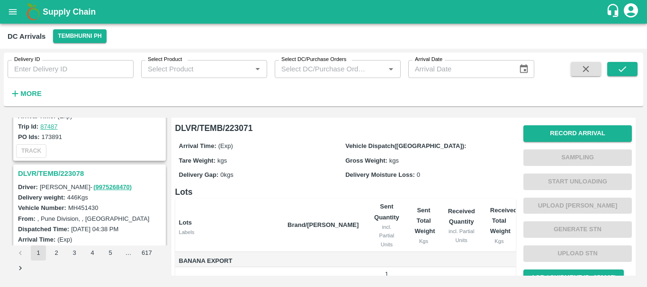
click at [67, 172] on h3 "DLVR/TEMB/223078" at bounding box center [91, 174] width 146 height 12
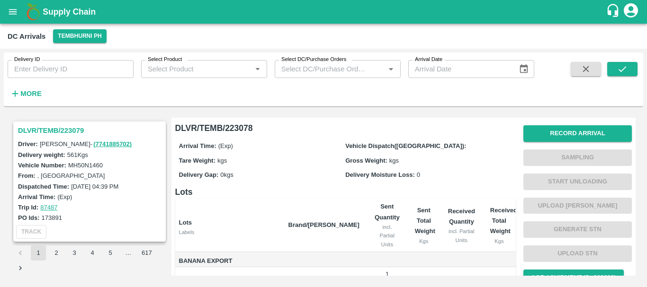
click at [58, 132] on h3 "DLVR/TEMB/223079" at bounding box center [91, 131] width 146 height 12
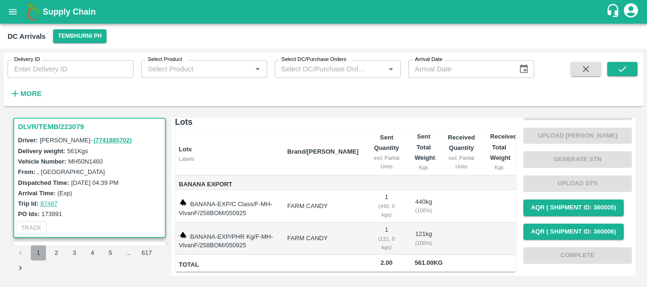
click at [37, 259] on button "1" at bounding box center [38, 253] width 15 height 15
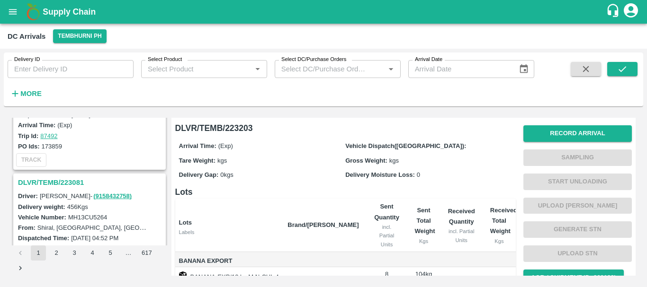
click at [72, 181] on h3 "DLVR/TEMB/223081" at bounding box center [91, 183] width 146 height 12
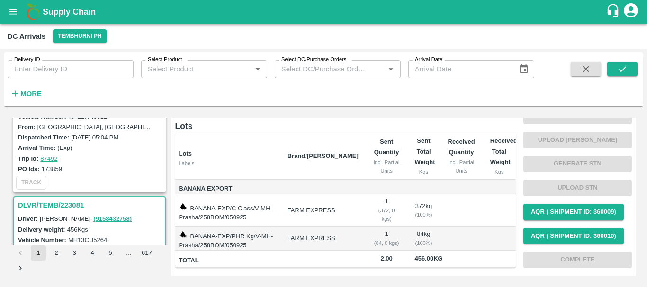
scroll to position [2783, 0]
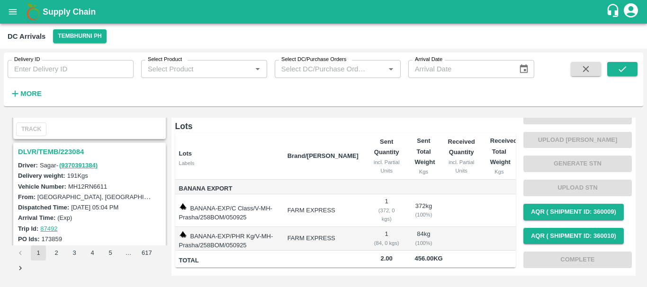
click at [65, 156] on h3 "DLVR/TEMB/223084" at bounding box center [91, 152] width 146 height 12
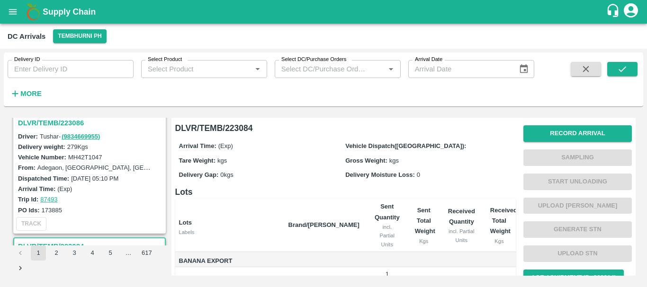
scroll to position [2643, 0]
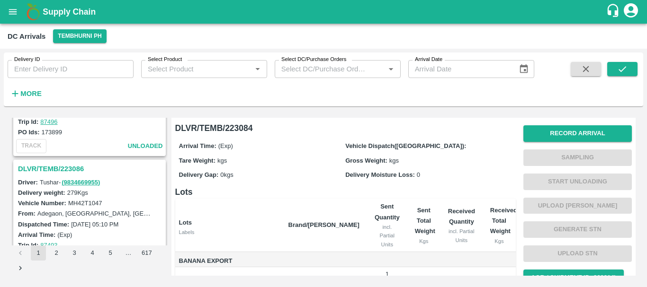
click at [72, 167] on h3 "DLVR/TEMB/223086" at bounding box center [91, 169] width 146 height 12
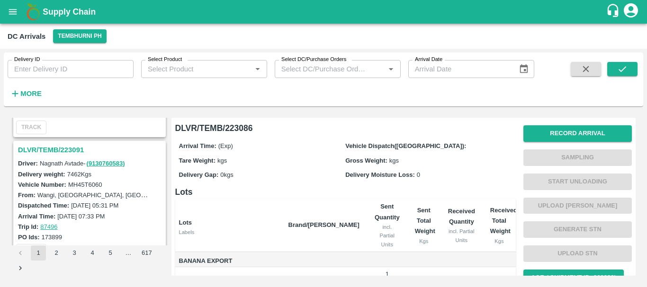
scroll to position [2537, 0]
click at [69, 150] on h3 "DLVR/TEMB/223091" at bounding box center [91, 150] width 146 height 12
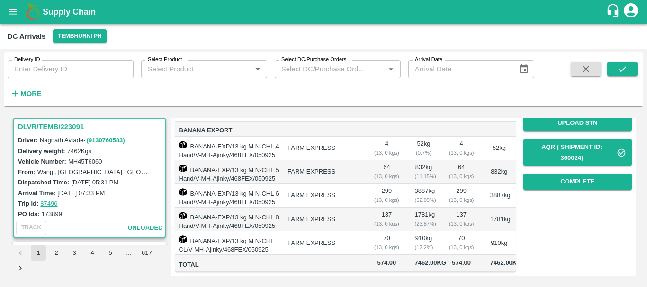
click at [463, 208] on td "137 ( 13, 0 kgs)" at bounding box center [461, 220] width 42 height 24
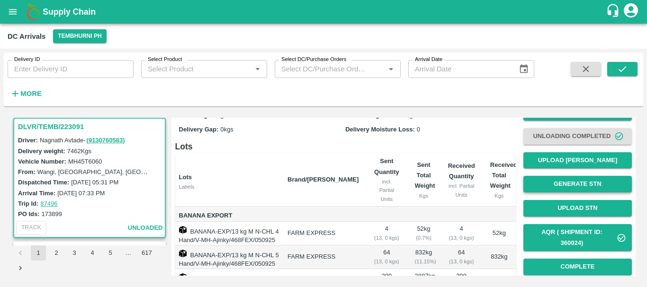
scroll to position [45, 0]
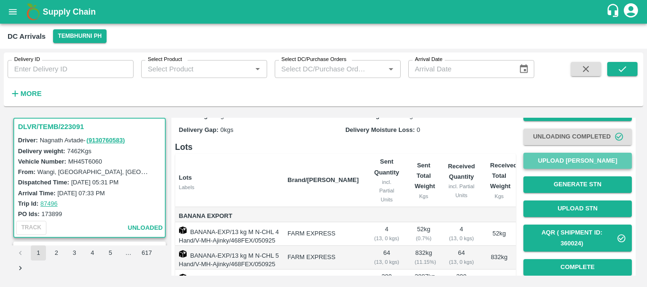
click at [537, 163] on button "Upload [PERSON_NAME]" at bounding box center [577, 161] width 108 height 17
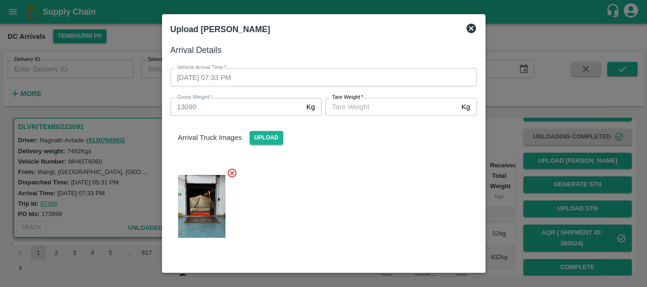
scroll to position [92, 0]
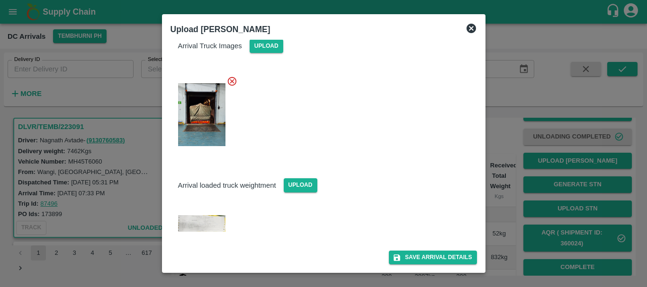
click at [204, 224] on img at bounding box center [201, 223] width 47 height 17
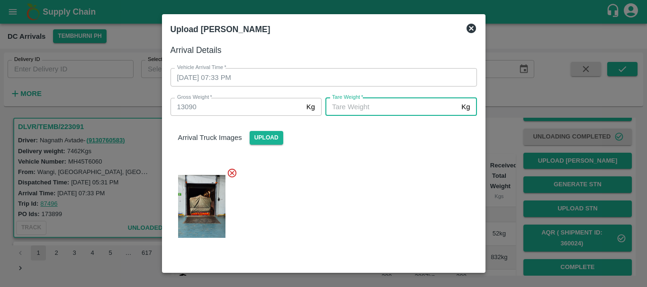
click at [380, 110] on input "[PERSON_NAME]   *" at bounding box center [391, 107] width 132 height 18
type input "5000"
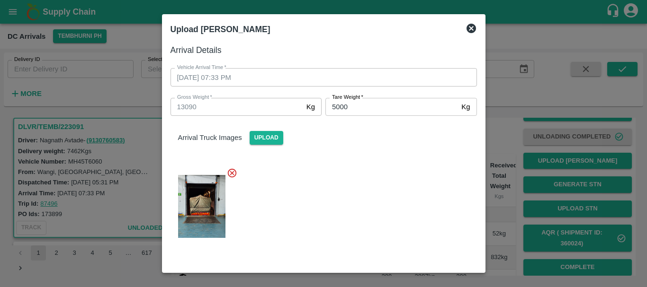
click at [375, 183] on div at bounding box center [320, 204] width 314 height 88
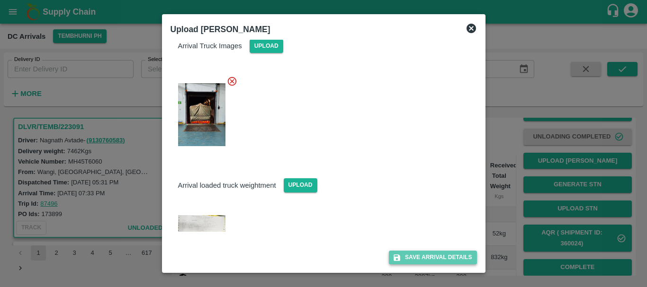
click at [429, 260] on button "Save Arrival Details" at bounding box center [433, 258] width 88 height 14
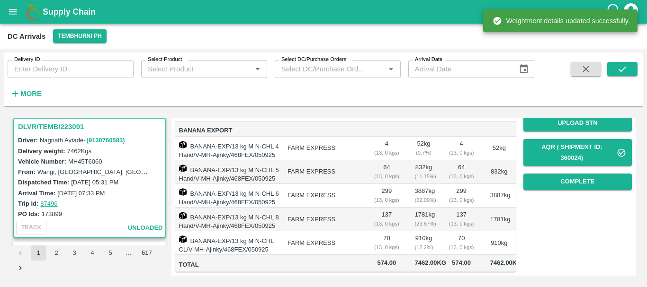
scroll to position [0, 0]
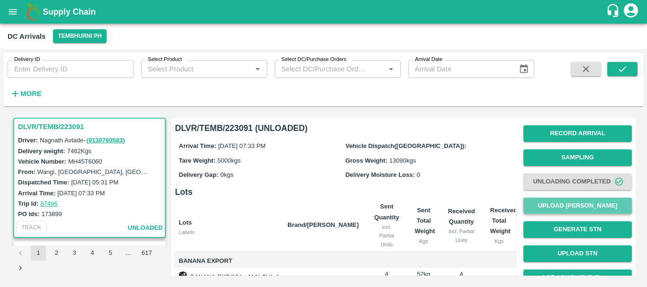
click at [552, 204] on button "Upload [PERSON_NAME]" at bounding box center [577, 206] width 108 height 17
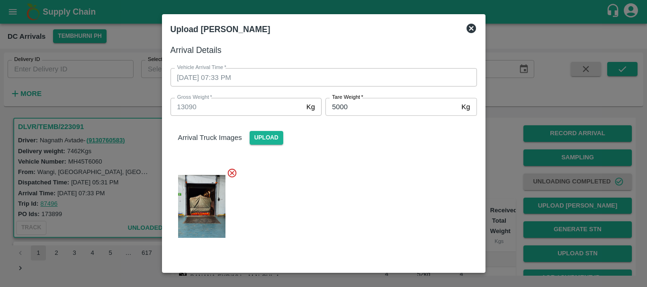
click at [508, 195] on div at bounding box center [323, 143] width 647 height 287
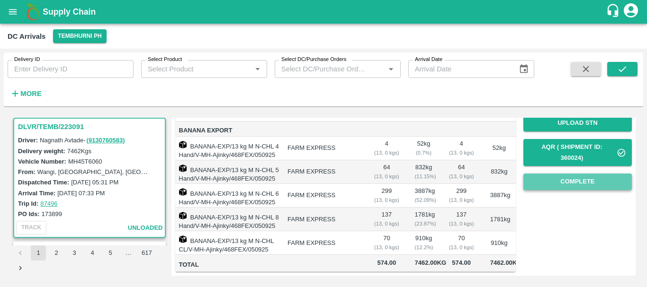
click at [569, 174] on button "Complete" at bounding box center [577, 182] width 108 height 17
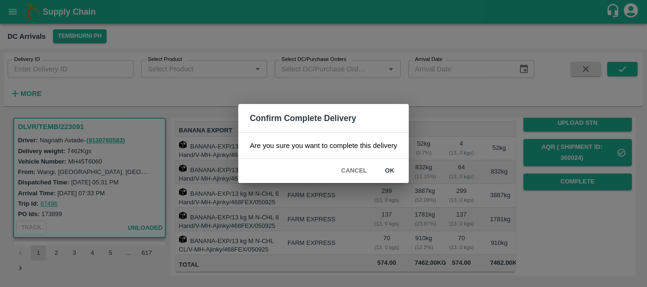
click at [393, 170] on button "ok" at bounding box center [390, 171] width 30 height 17
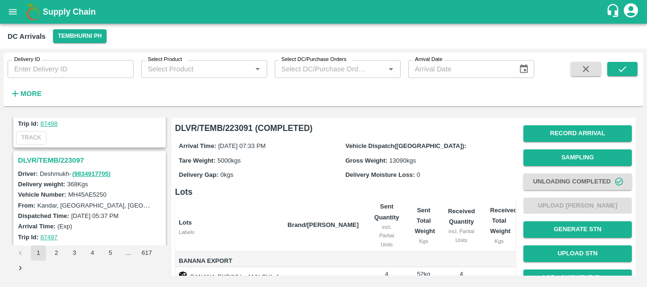
scroll to position [2403, 0]
click at [63, 160] on h3 "DLVR/TEMB/223097" at bounding box center [91, 161] width 146 height 12
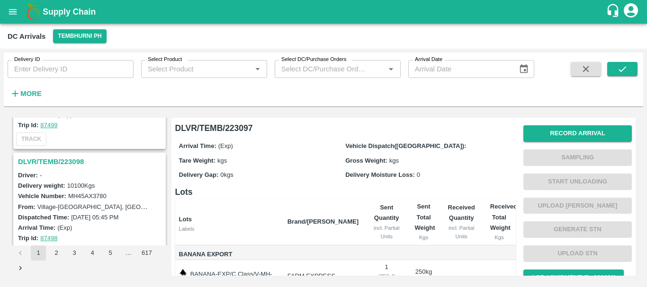
scroll to position [2287, 0]
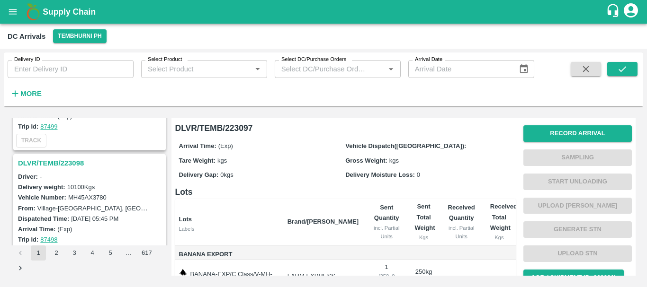
click at [76, 159] on h3 "DLVR/TEMB/223098" at bounding box center [91, 163] width 146 height 12
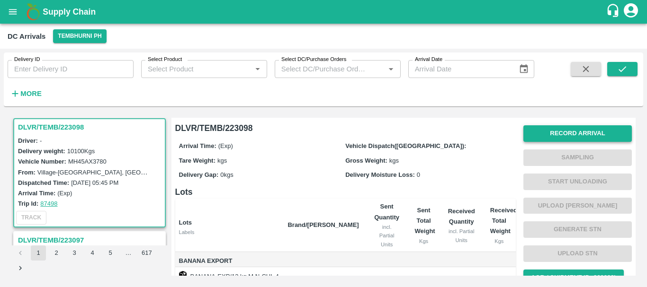
click at [549, 133] on button "Record Arrival" at bounding box center [577, 133] width 108 height 17
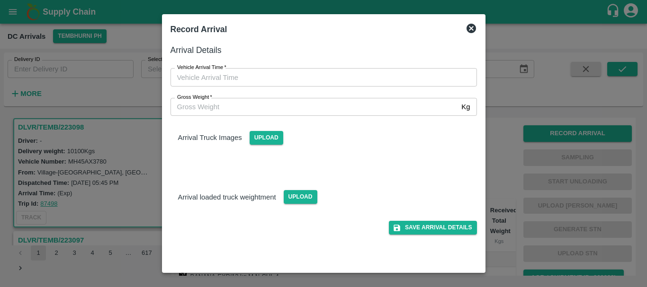
type input "DD/MM/YYYY hh:mm aa"
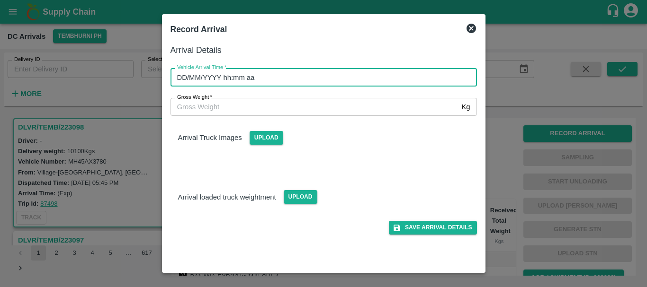
click at [391, 76] on input "DD/MM/YYYY hh:mm aa" at bounding box center [320, 77] width 300 height 18
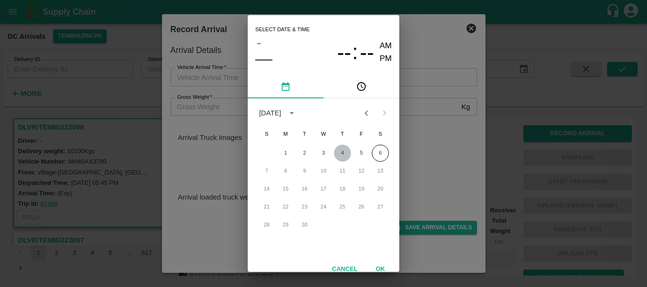
click at [341, 155] on button "4" at bounding box center [342, 153] width 17 height 17
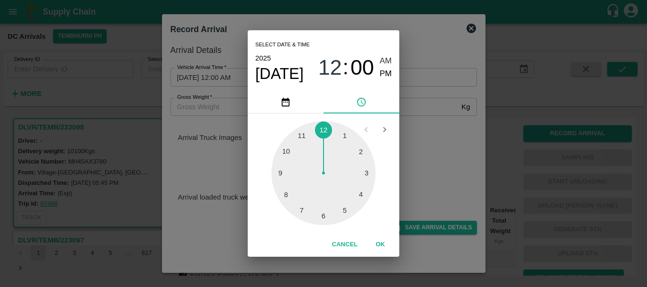
click at [286, 197] on div at bounding box center [323, 173] width 104 height 104
click at [323, 214] on div at bounding box center [323, 173] width 104 height 104
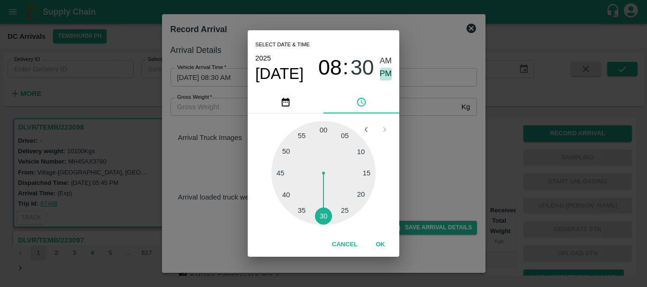
click at [388, 71] on span "PM" at bounding box center [386, 74] width 12 height 13
type input "[DATE] 08:30 PM"
click at [445, 130] on div "Select date & time [DATE] 08 : 30 AM PM 05 10 15 20 25 30 35 40 45 50 55 00 Can…" at bounding box center [323, 143] width 647 height 287
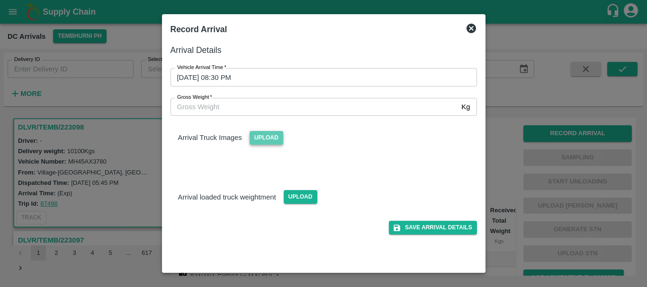
click at [262, 138] on span "Upload" at bounding box center [267, 138] width 34 height 14
click at [0, 0] on input "Upload" at bounding box center [0, 0] width 0 height 0
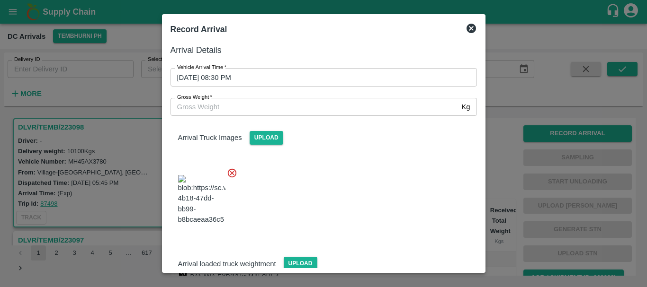
scroll to position [71, 0]
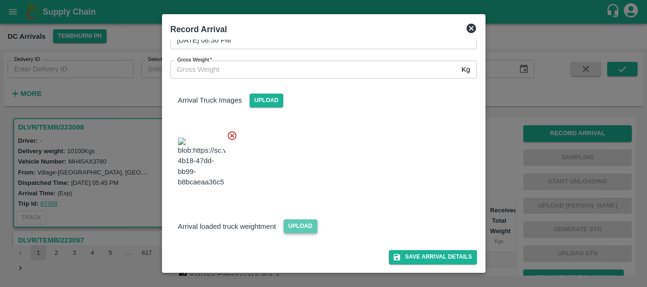
click at [295, 225] on span "Upload" at bounding box center [301, 227] width 34 height 14
click at [0, 0] on input "Upload" at bounding box center [0, 0] width 0 height 0
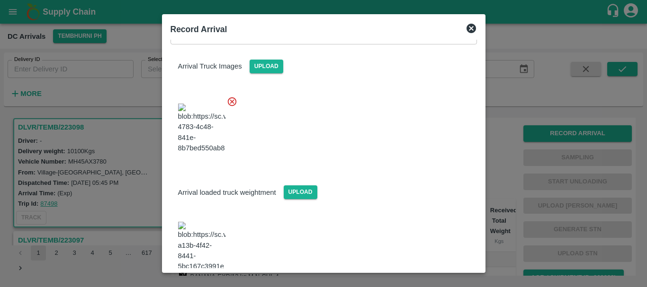
scroll to position [132, 0]
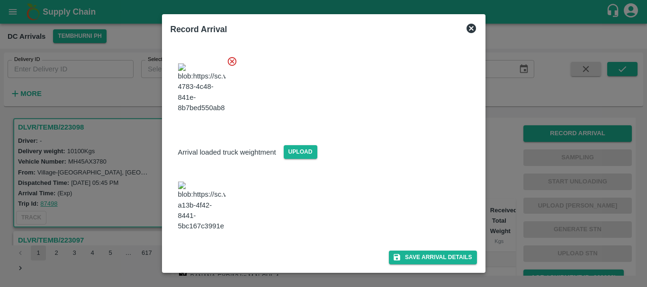
click at [211, 218] on img at bounding box center [201, 207] width 47 height 50
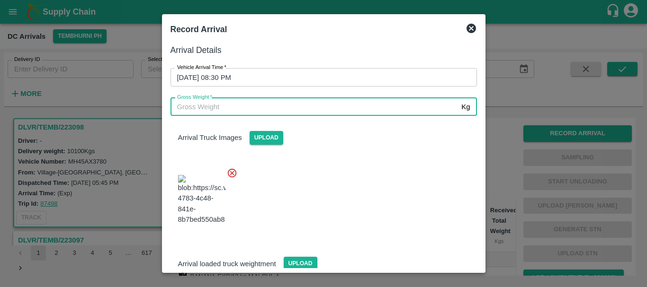
click at [282, 112] on input "Gross Weight   *" at bounding box center [313, 107] width 287 height 18
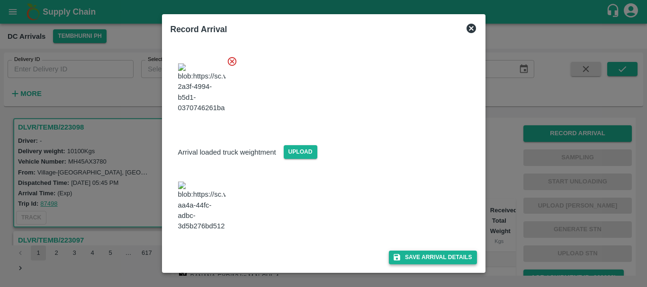
type input "15900"
click at [413, 260] on button "Save Arrival Details" at bounding box center [433, 258] width 88 height 14
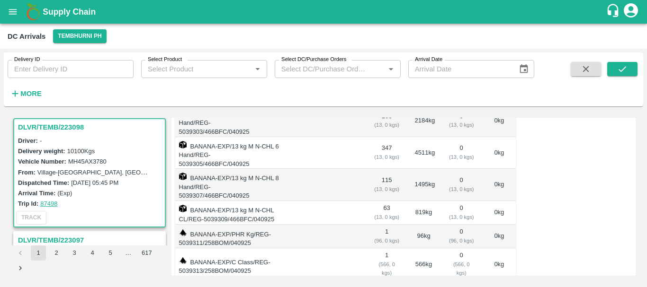
scroll to position [0, 0]
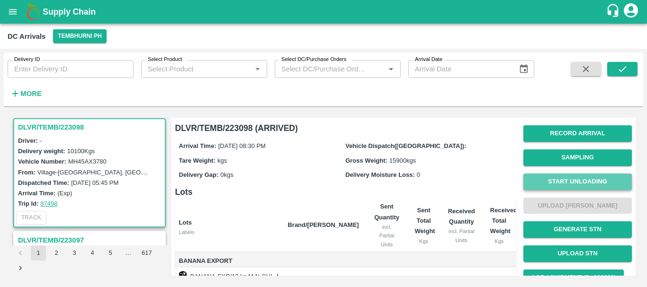
click at [530, 176] on button "Start Unloading" at bounding box center [577, 182] width 108 height 17
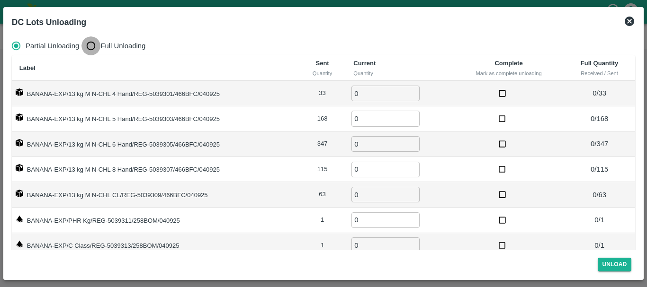
click at [96, 46] on input "Full Unloading" at bounding box center [90, 45] width 19 height 19
radio input "true"
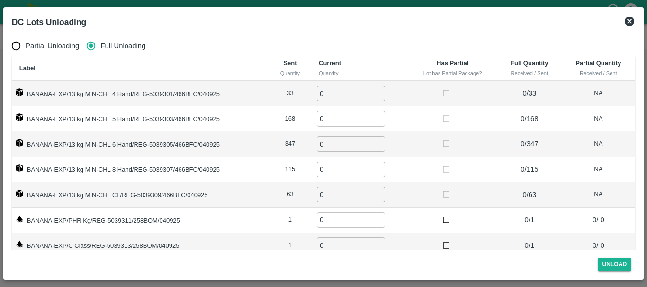
click at [329, 95] on input "0" at bounding box center [351, 94] width 68 height 16
type input "033"
type input "168"
type input "347"
type input "115"
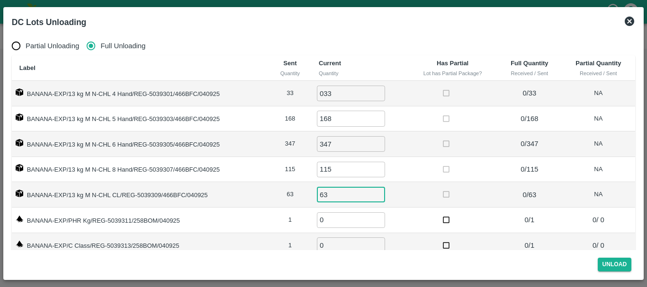
type input "63"
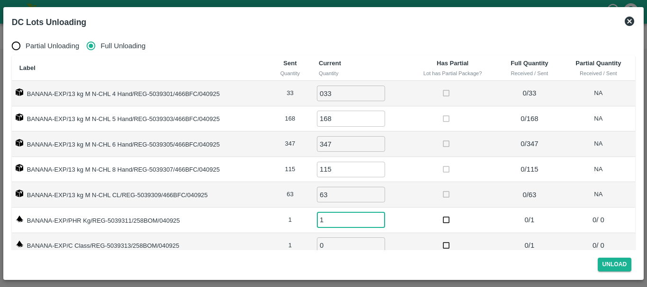
type input "1"
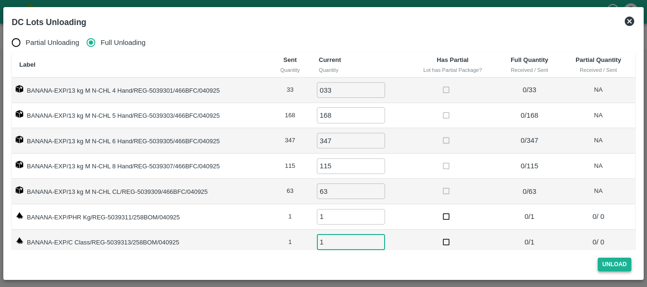
type input "1"
click at [619, 261] on button "Unload" at bounding box center [615, 265] width 34 height 14
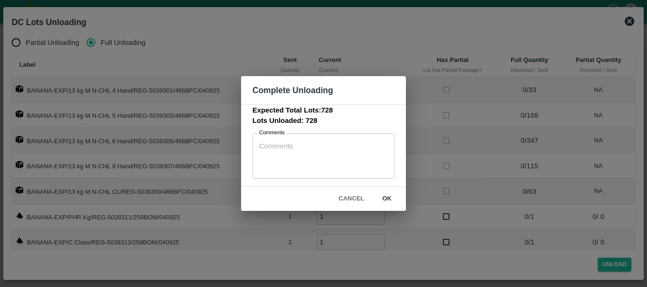
click at [375, 194] on button "ok" at bounding box center [387, 199] width 30 height 17
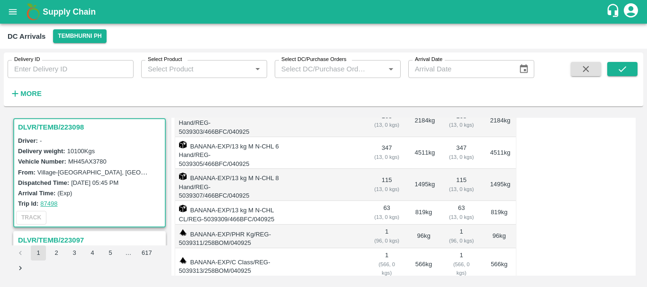
scroll to position [0, 0]
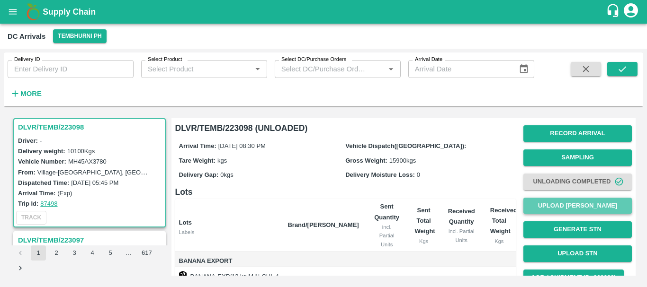
click at [555, 203] on button "Upload [PERSON_NAME]" at bounding box center [577, 206] width 108 height 17
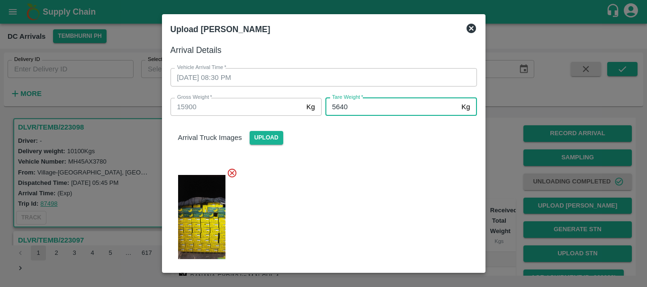
type input "5640"
click at [437, 194] on div at bounding box center [320, 214] width 314 height 109
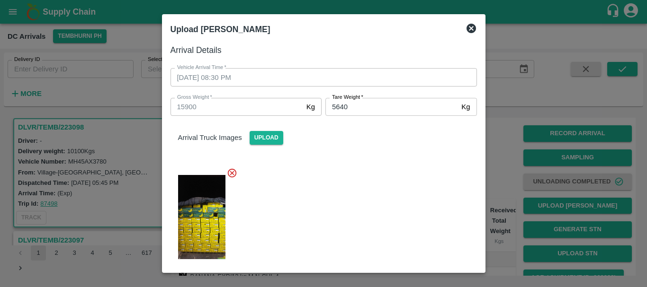
scroll to position [132, 0]
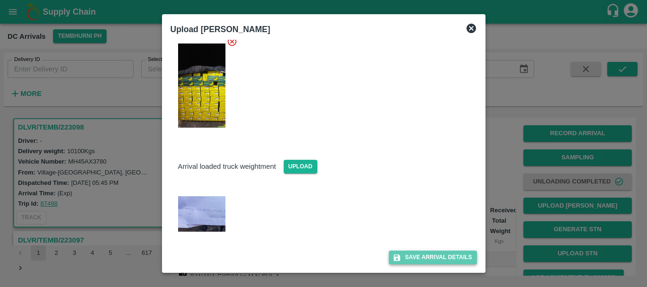
click at [406, 258] on button "Save Arrival Details" at bounding box center [433, 258] width 88 height 14
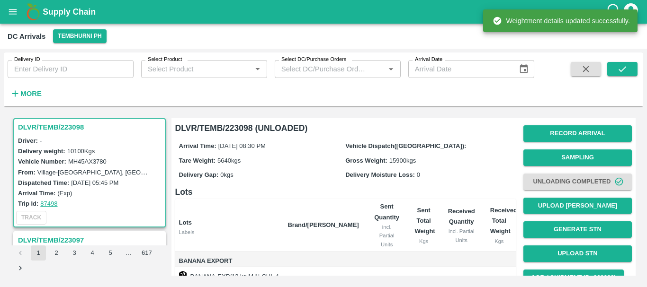
scroll to position [195, 0]
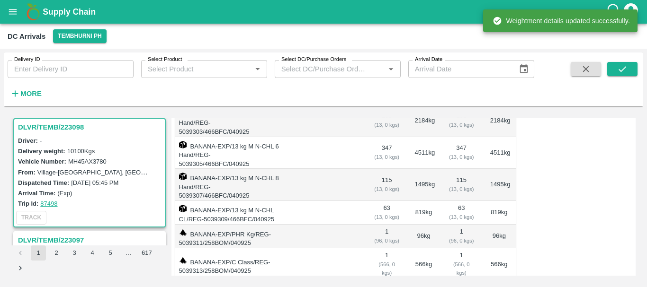
click at [426, 225] on td "96 kg" at bounding box center [423, 237] width 33 height 24
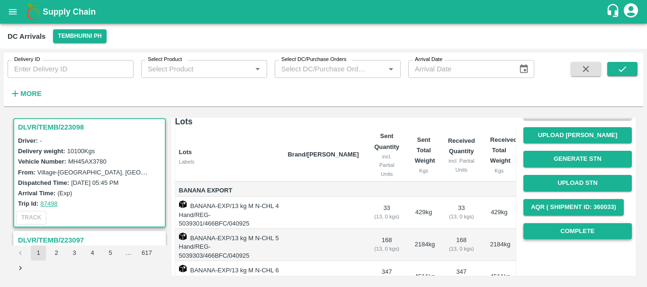
scroll to position [67, 0]
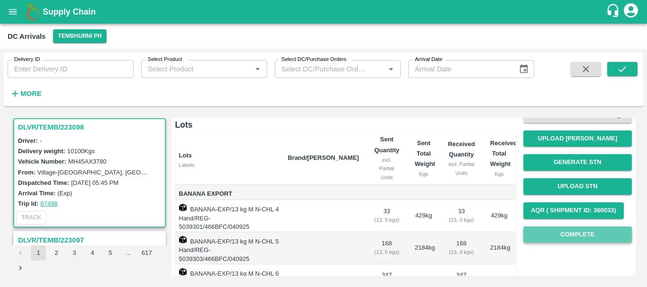
click at [556, 235] on button "Complete" at bounding box center [577, 235] width 108 height 17
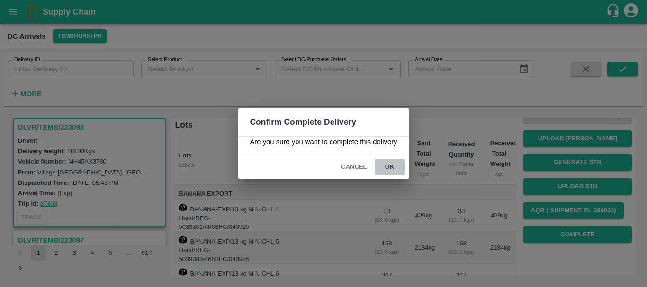
click at [393, 165] on button "ok" at bounding box center [390, 167] width 30 height 17
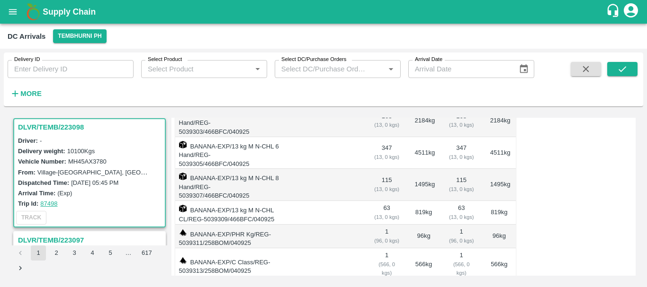
scroll to position [0, 0]
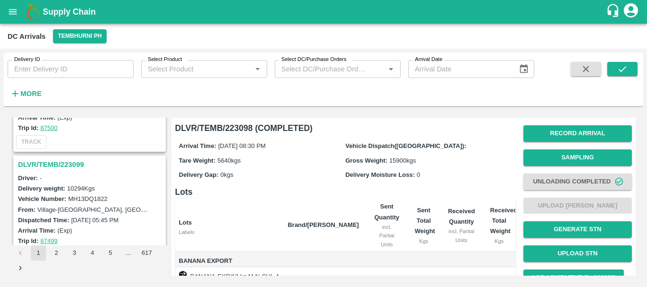
click at [73, 167] on h3 "DLVR/TEMB/223099" at bounding box center [91, 165] width 146 height 12
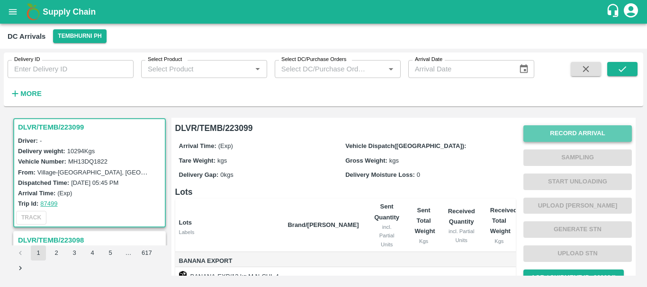
click at [538, 129] on button "Record Arrival" at bounding box center [577, 133] width 108 height 17
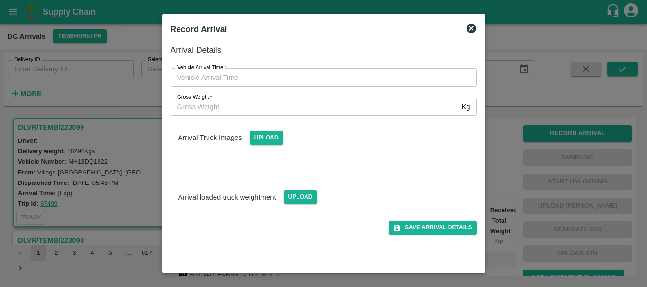
type input "DD/MM/YYYY hh:mm aa"
click at [376, 75] on input "DD/MM/YYYY hh:mm aa" at bounding box center [320, 77] width 300 height 18
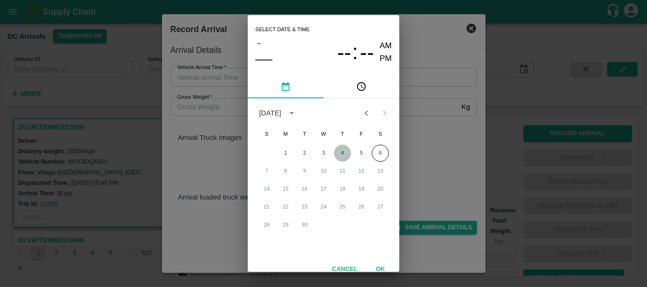
click at [341, 152] on button "4" at bounding box center [342, 153] width 17 height 17
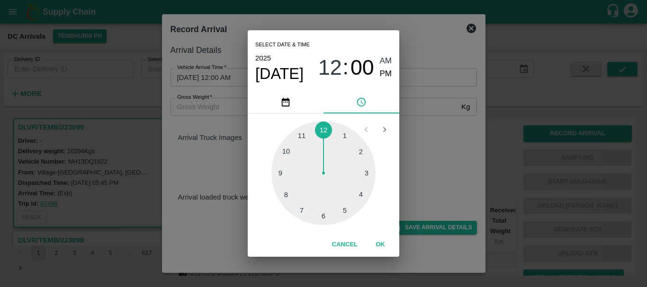
click at [283, 171] on div at bounding box center [323, 173] width 104 height 104
type input "[DATE] 09:45 AM"
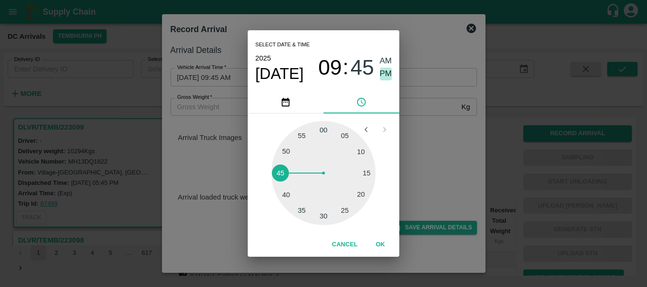
drag, startPoint x: 383, startPoint y: 74, endPoint x: 423, endPoint y: 114, distance: 56.6
click at [423, 114] on div "Select date & time [DATE] 09 : 45 AM PM 05 10 15 20 25 30 35 40 45 50 55 00 Can…" at bounding box center [323, 143] width 647 height 287
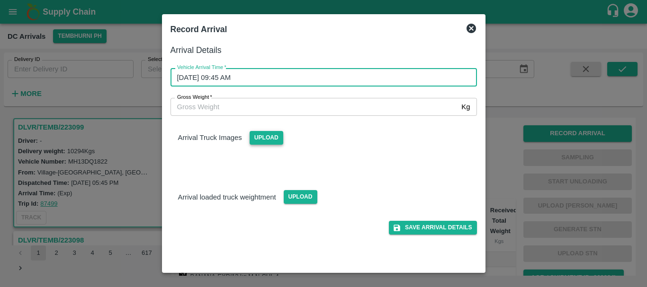
click at [265, 140] on span "Upload" at bounding box center [267, 138] width 34 height 14
click at [0, 0] on input "Upload" at bounding box center [0, 0] width 0 height 0
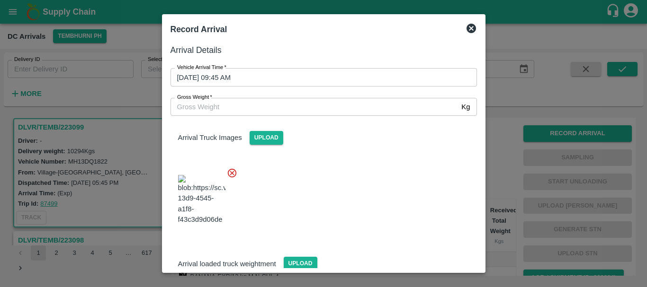
scroll to position [71, 0]
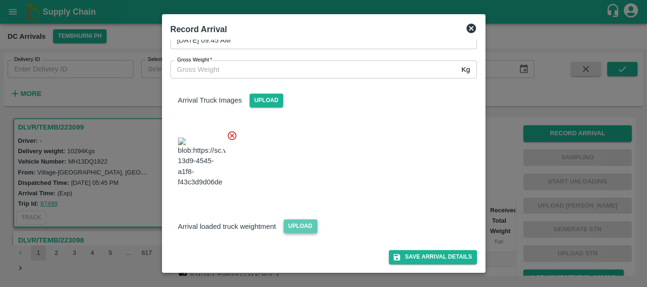
click at [295, 221] on span "Upload" at bounding box center [301, 227] width 34 height 14
click at [0, 0] on input "Upload" at bounding box center [0, 0] width 0 height 0
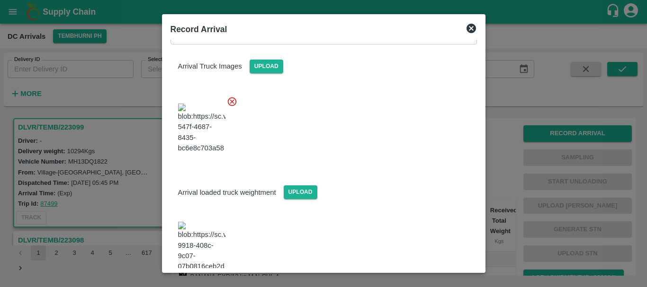
scroll to position [114, 0]
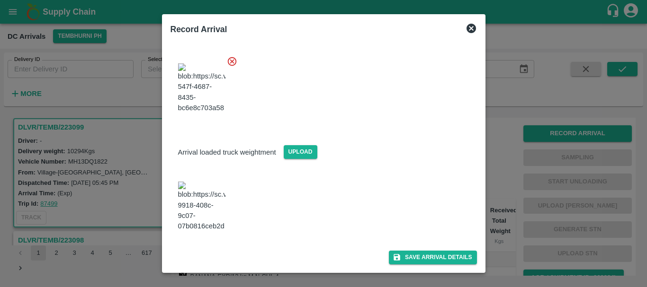
click at [214, 215] on img at bounding box center [201, 207] width 47 height 50
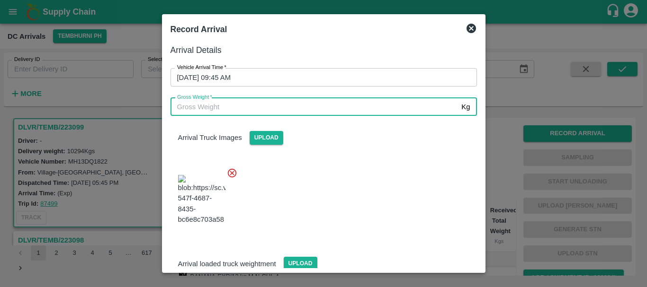
click at [274, 105] on input "Gross Weight   *" at bounding box center [313, 107] width 287 height 18
type input "16290"
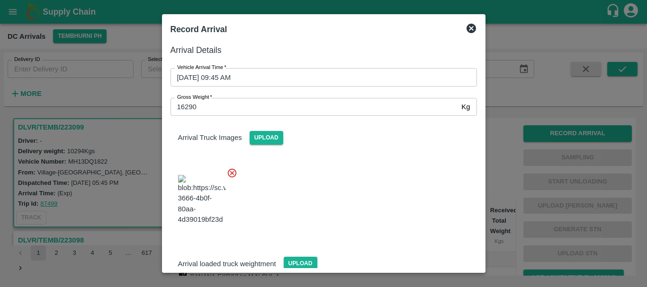
click at [328, 150] on div "Arrival Truck Images Upload" at bounding box center [320, 175] width 314 height 134
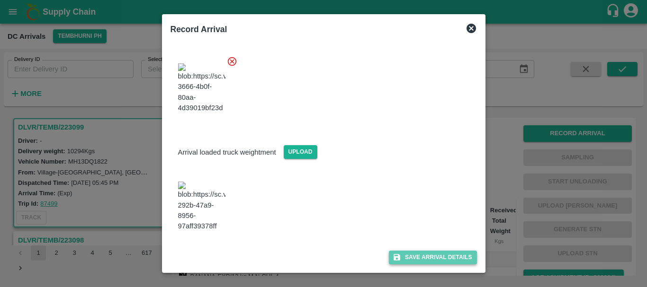
click at [395, 251] on button "Save Arrival Details" at bounding box center [433, 258] width 88 height 14
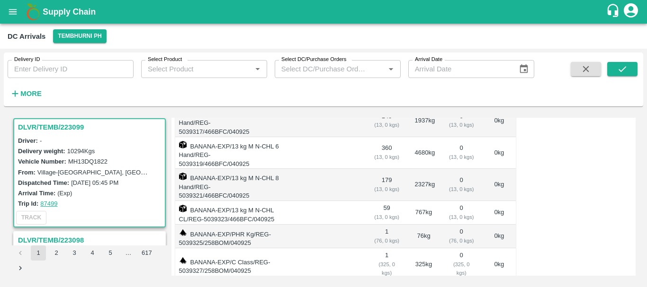
scroll to position [0, 0]
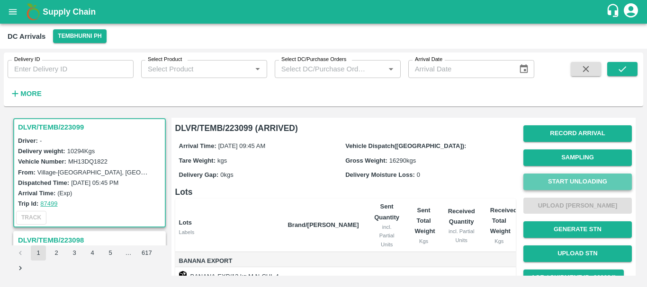
click at [575, 175] on button "Start Unloading" at bounding box center [577, 182] width 108 height 17
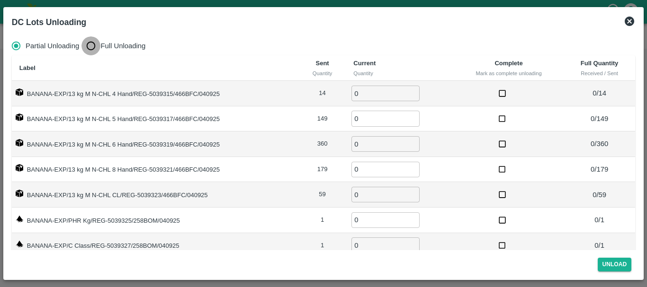
click at [91, 45] on input "Full Unloading" at bounding box center [90, 45] width 19 height 19
radio input "true"
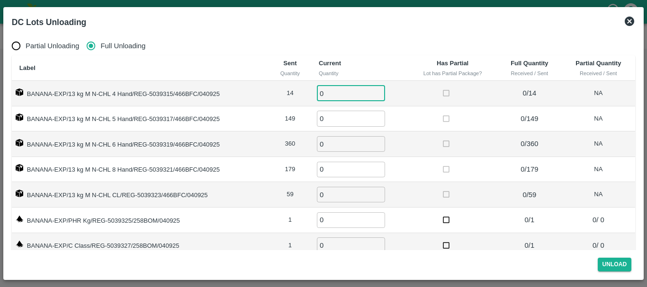
click at [338, 100] on input "0" at bounding box center [351, 94] width 68 height 16
type input "014"
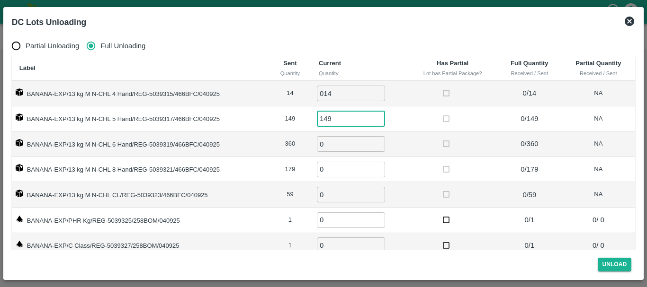
type input "149"
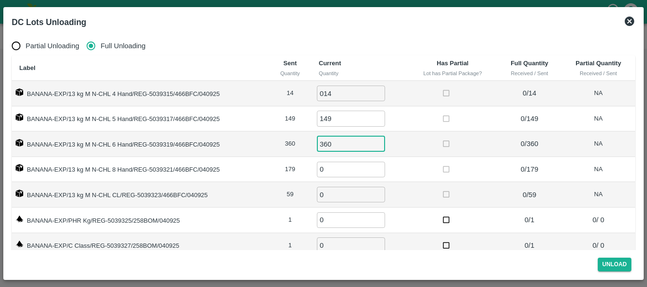
type input "360"
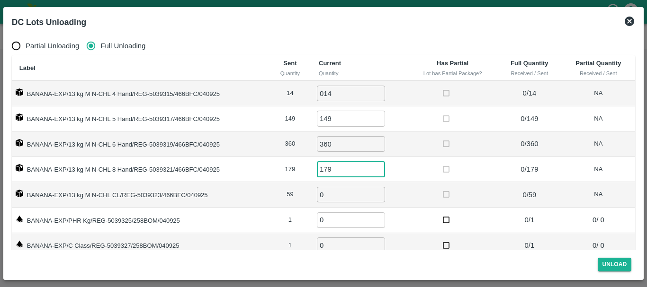
type input "179"
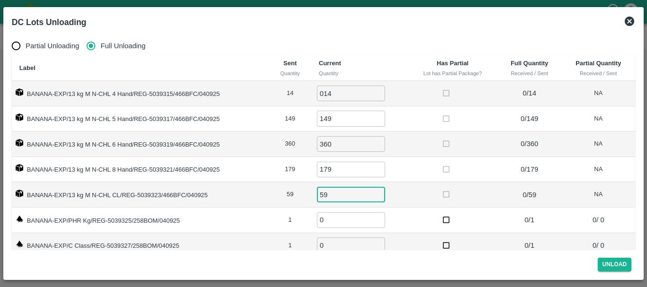
type input "59"
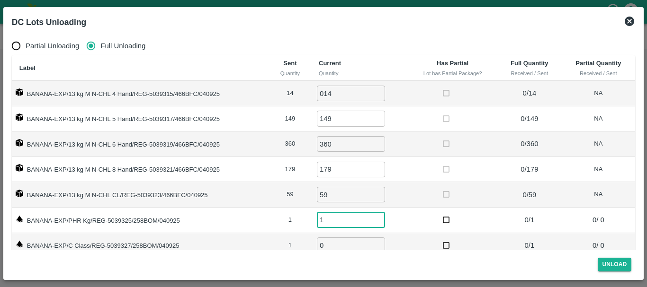
type input "1"
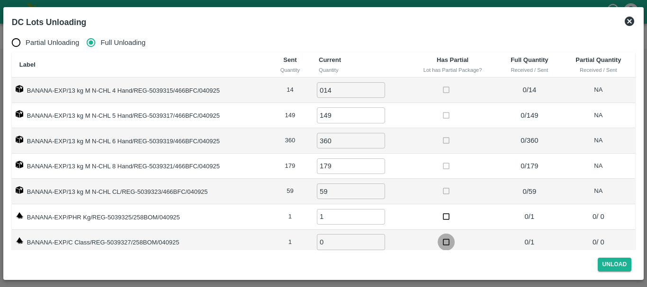
scroll to position [4, 0]
click at [335, 245] on input "0" at bounding box center [351, 242] width 68 height 16
type input "01"
click at [403, 238] on td "01 ​" at bounding box center [359, 243] width 97 height 26
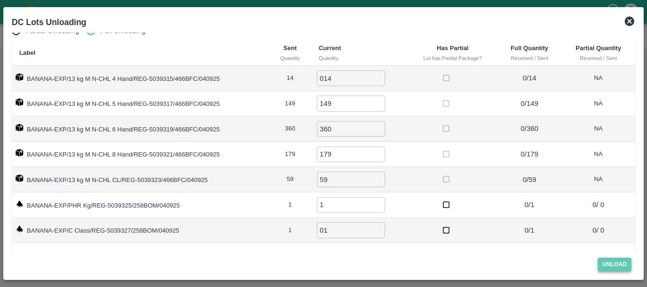
click at [611, 263] on button "Unload" at bounding box center [615, 265] width 34 height 14
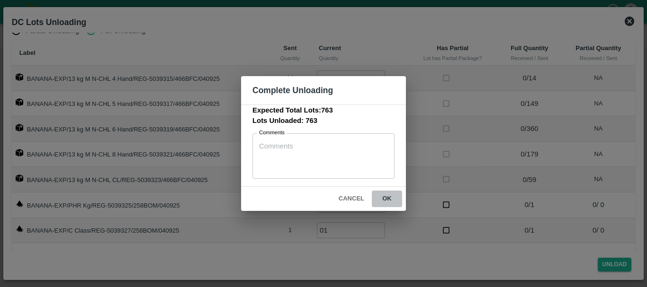
click at [395, 200] on button "ok" at bounding box center [387, 199] width 30 height 17
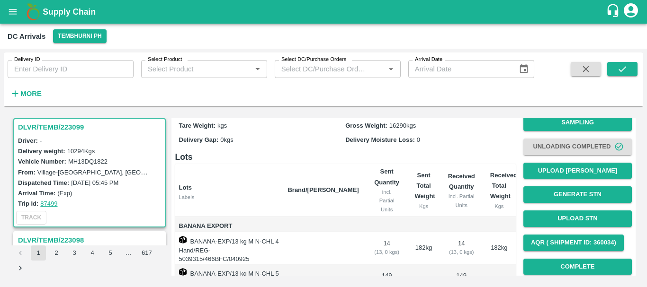
scroll to position [0, 0]
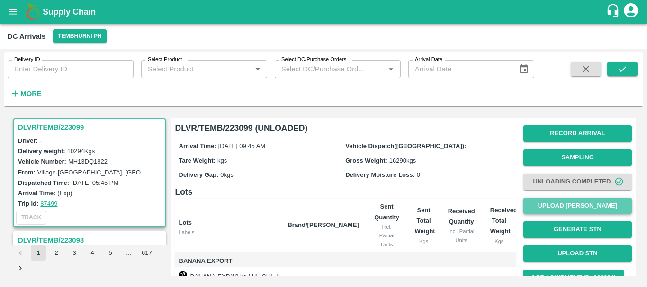
click at [556, 206] on button "Upload [PERSON_NAME]" at bounding box center [577, 206] width 108 height 17
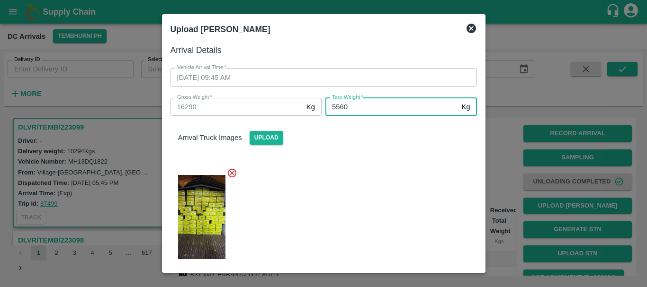
scroll to position [114, 0]
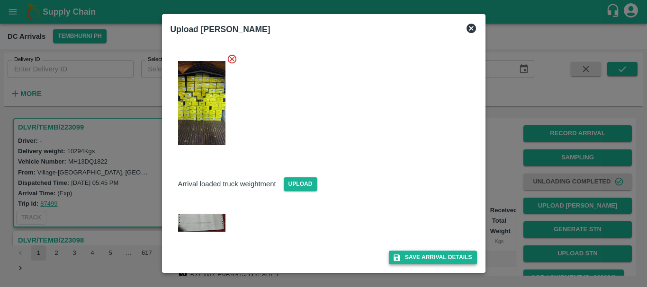
type input "5560"
click at [405, 260] on button "Save Arrival Details" at bounding box center [433, 258] width 88 height 14
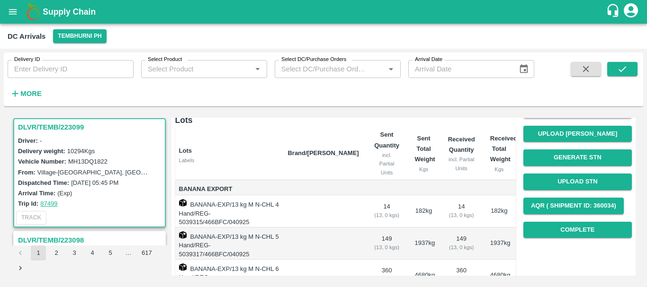
scroll to position [72, 0]
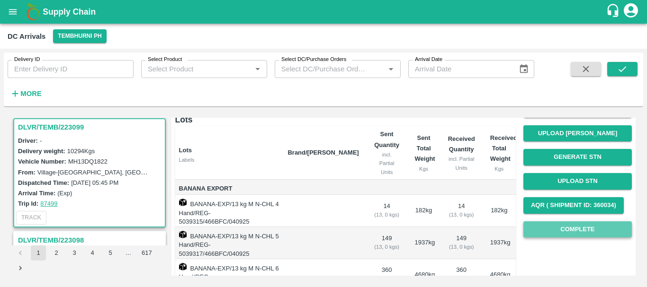
click at [543, 231] on button "Complete" at bounding box center [577, 230] width 108 height 17
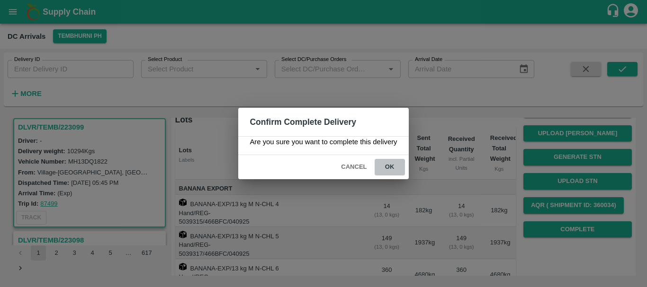
click at [386, 165] on button "ok" at bounding box center [390, 167] width 30 height 17
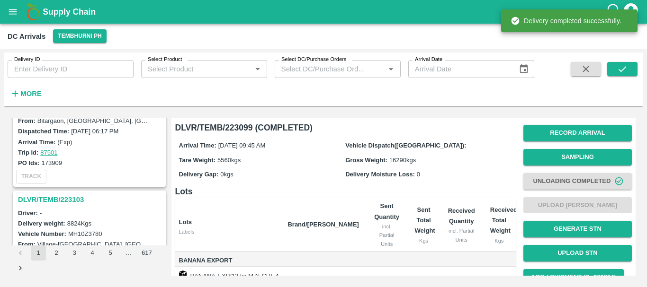
scroll to position [2024, 0]
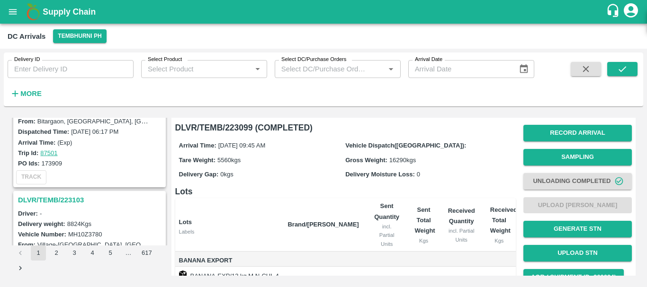
click at [64, 196] on h3 "DLVR/TEMB/223103" at bounding box center [91, 200] width 146 height 12
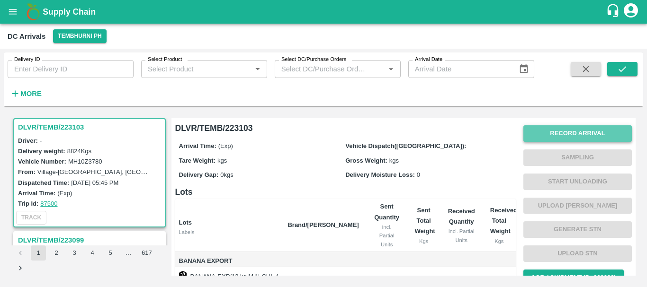
click at [559, 130] on button "Record Arrival" at bounding box center [577, 133] width 108 height 17
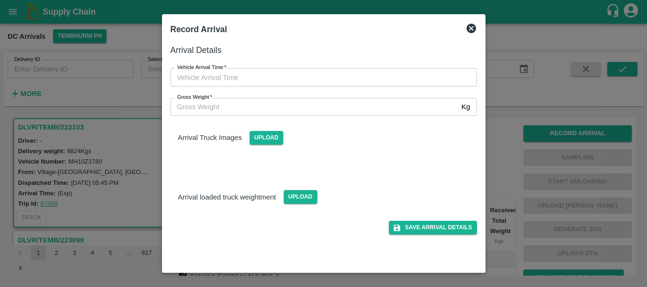
type input "DD/MM/YYYY hh:mm aa"
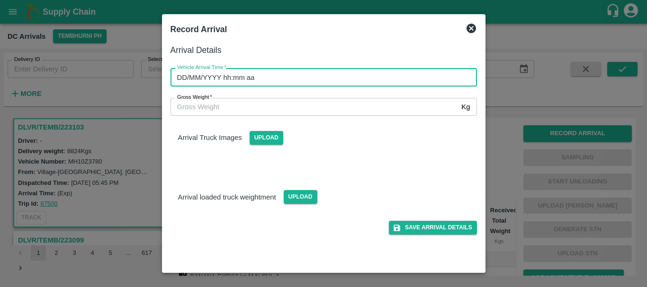
click at [384, 76] on input "DD/MM/YYYY hh:mm aa" at bounding box center [320, 77] width 300 height 18
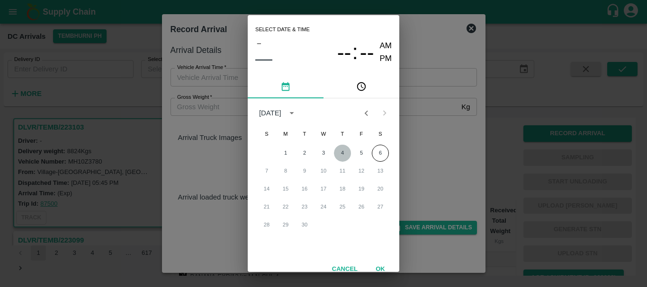
click at [339, 152] on button "4" at bounding box center [342, 153] width 17 height 17
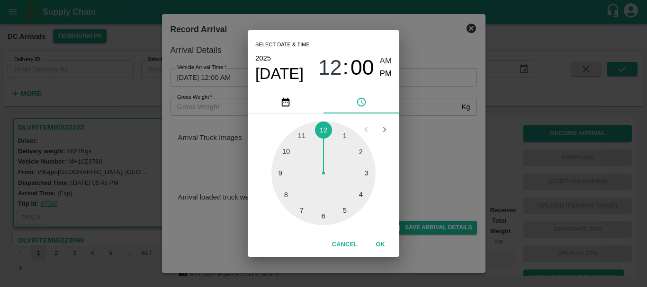
click at [286, 195] on div at bounding box center [323, 173] width 104 height 104
click at [361, 172] on div at bounding box center [323, 173] width 104 height 104
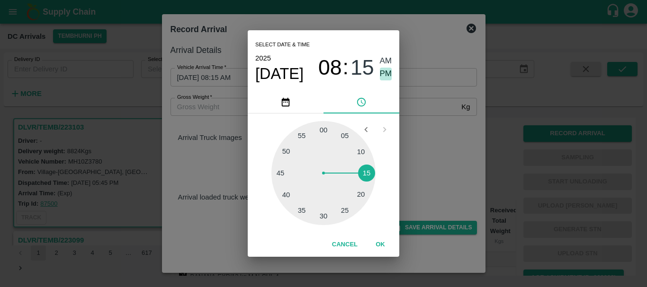
click at [384, 75] on span "PM" at bounding box center [386, 74] width 12 height 13
type input "[DATE] 08:15 PM"
click at [460, 152] on div "Select date & time [DATE] 08 : 15 AM PM 05 10 15 20 25 30 35 40 45 50 55 00 Can…" at bounding box center [323, 143] width 647 height 287
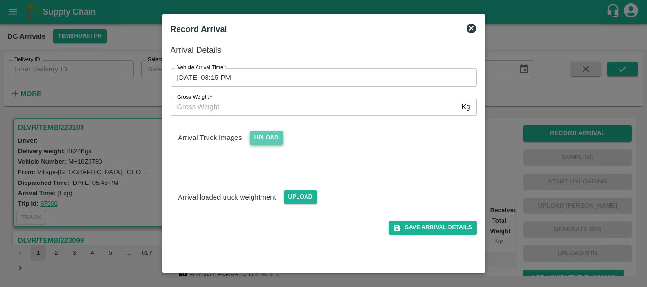
click at [273, 133] on span "Upload" at bounding box center [267, 138] width 34 height 14
click at [0, 0] on input "Upload" at bounding box center [0, 0] width 0 height 0
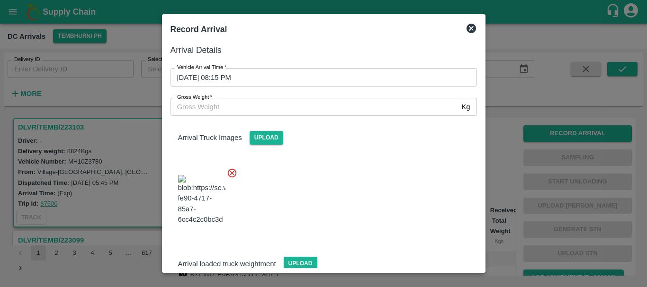
scroll to position [51, 0]
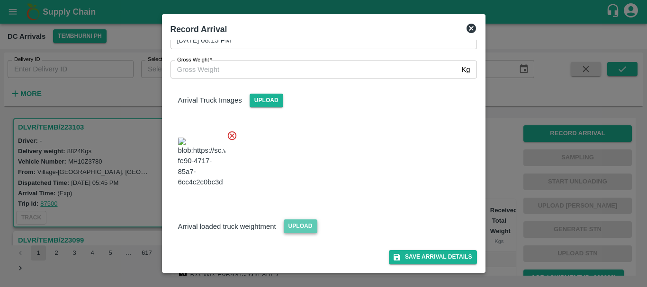
click at [304, 225] on span "Upload" at bounding box center [301, 227] width 34 height 14
click at [0, 0] on input "Upload" at bounding box center [0, 0] width 0 height 0
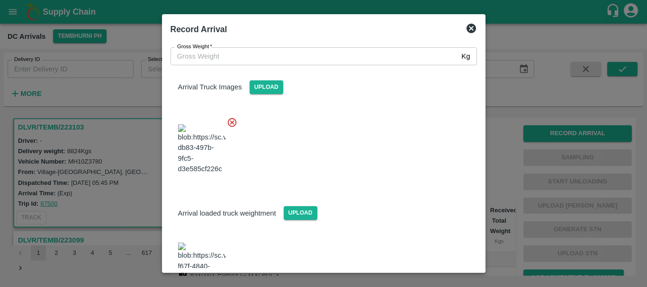
scroll to position [96, 0]
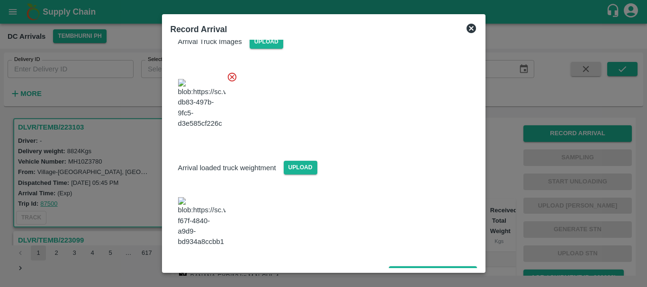
click at [210, 215] on img at bounding box center [201, 222] width 47 height 50
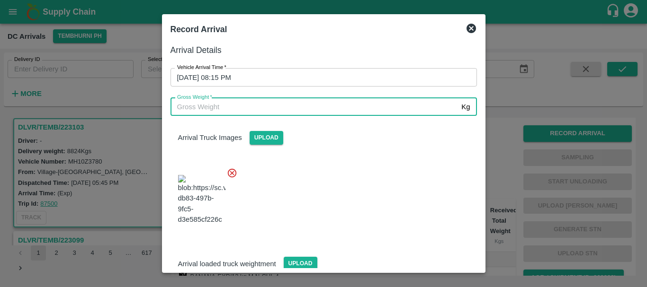
click at [270, 110] on input "Gross Weight   *" at bounding box center [313, 107] width 287 height 18
type input "14600"
click at [335, 163] on div at bounding box center [320, 197] width 314 height 74
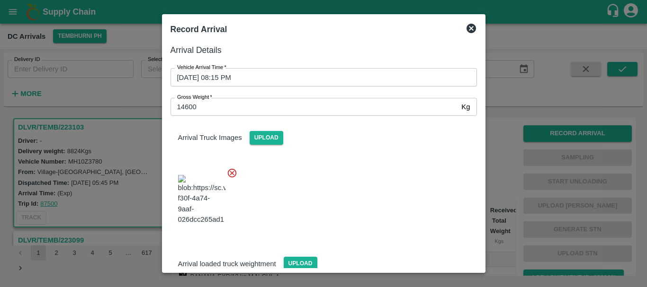
scroll to position [96, 0]
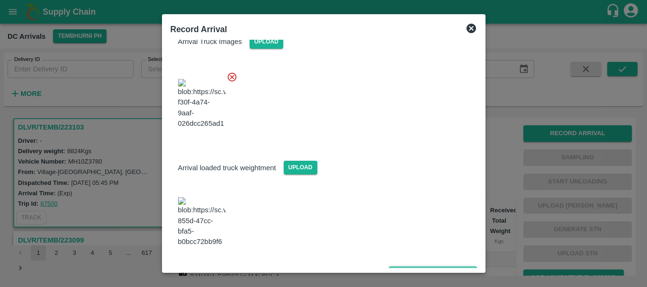
drag, startPoint x: 414, startPoint y: 258, endPoint x: 406, endPoint y: 259, distance: 8.5
click at [406, 267] on button "Save Arrival Details" at bounding box center [433, 274] width 88 height 14
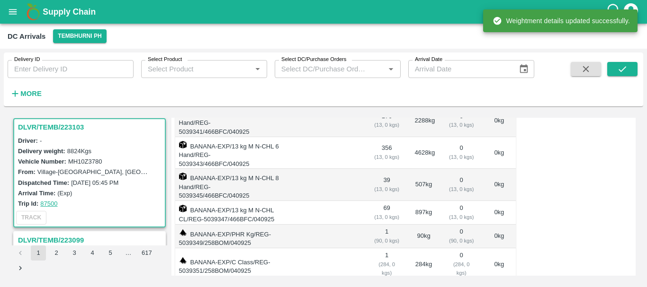
scroll to position [0, 0]
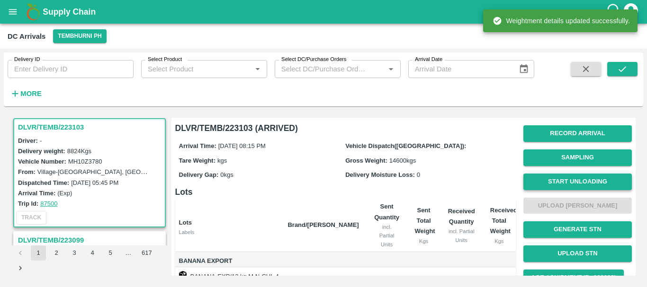
click at [555, 185] on button "Start Unloading" at bounding box center [577, 182] width 108 height 17
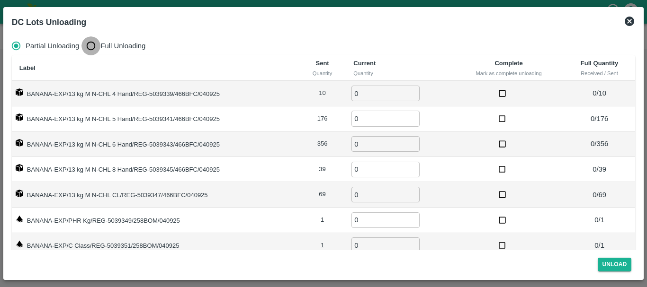
click at [95, 45] on input "Full Unloading" at bounding box center [90, 45] width 19 height 19
radio input "true"
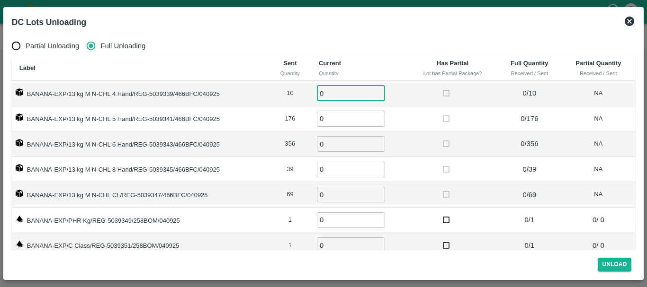
click at [330, 93] on input "0" at bounding box center [351, 94] width 68 height 16
type input "010"
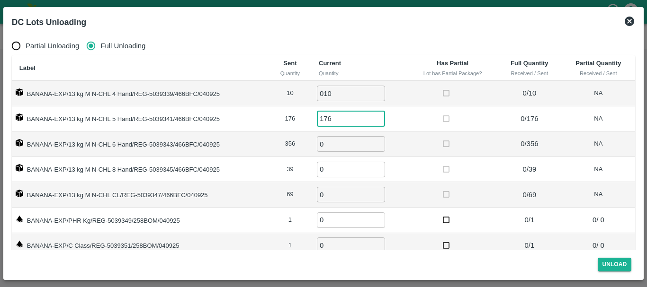
type input "176"
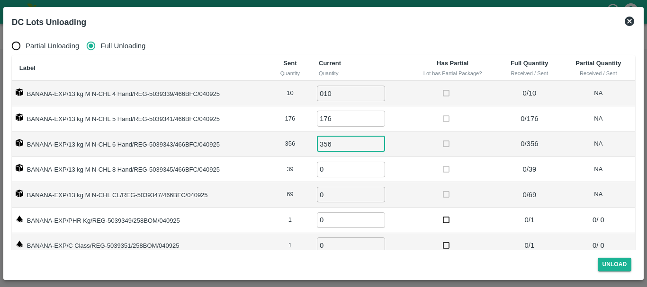
type input "356"
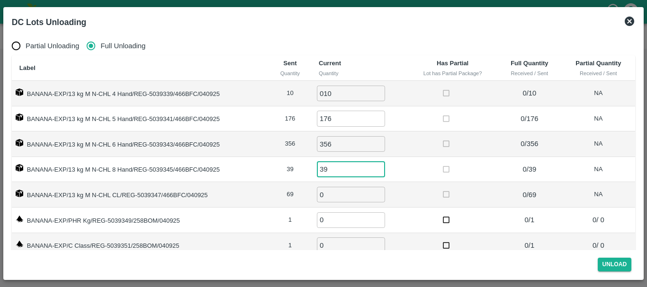
type input "39"
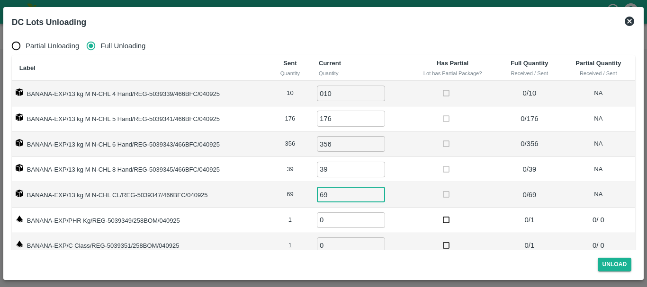
type input "69"
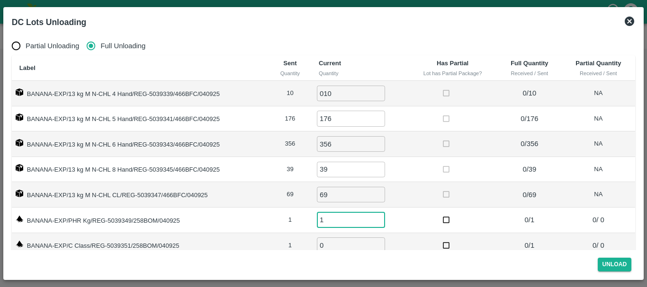
type input "1"
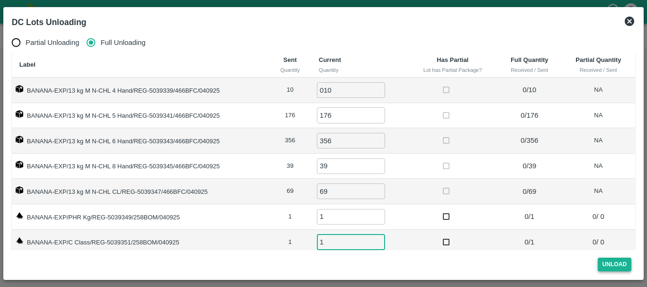
type input "1"
click at [605, 260] on button "Unload" at bounding box center [615, 265] width 34 height 14
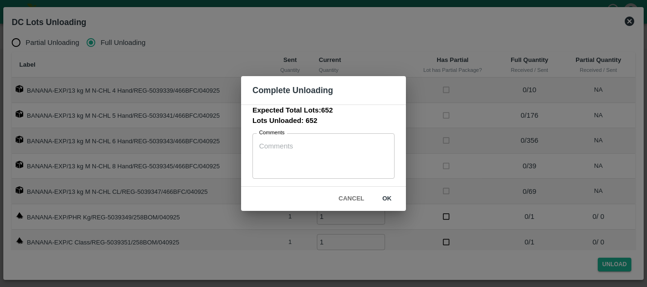
click at [393, 200] on button "ok" at bounding box center [387, 199] width 30 height 17
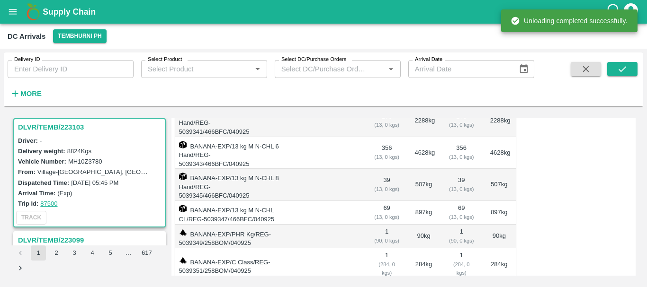
scroll to position [0, 0]
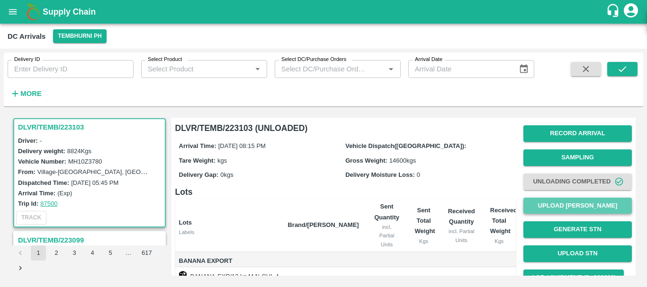
click at [560, 204] on button "Upload [PERSON_NAME]" at bounding box center [577, 206] width 108 height 17
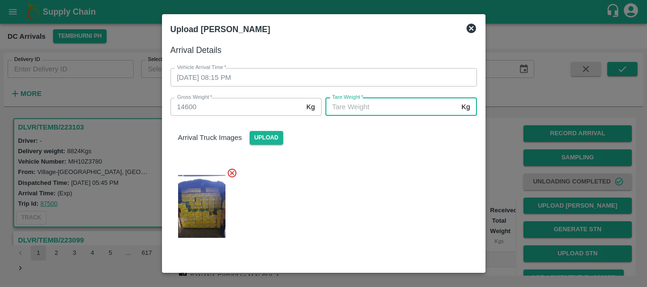
click at [369, 101] on input "[PERSON_NAME]   *" at bounding box center [391, 107] width 132 height 18
type input "5410"
click at [374, 151] on div "Arrival Truck Images Upload" at bounding box center [320, 181] width 314 height 147
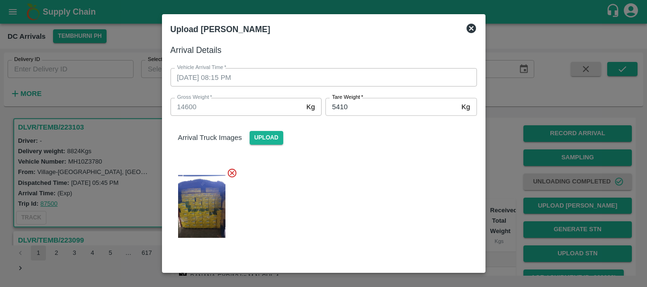
scroll to position [96, 0]
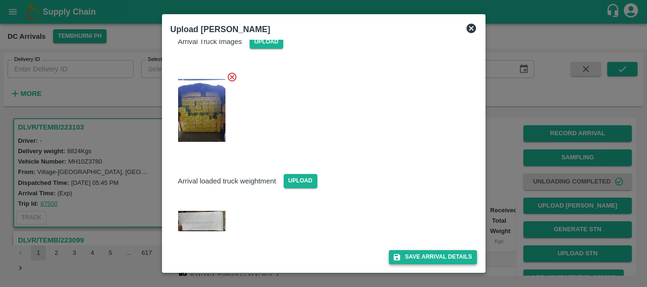
click at [408, 256] on button "Save Arrival Details" at bounding box center [433, 257] width 88 height 14
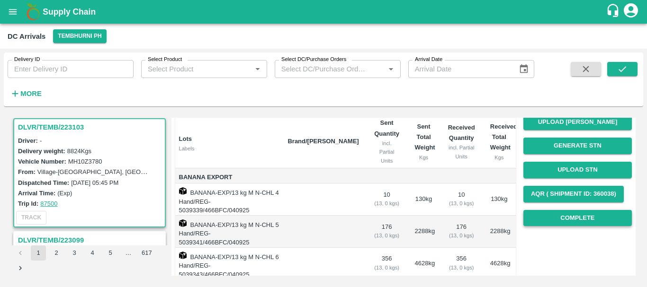
scroll to position [80, 0]
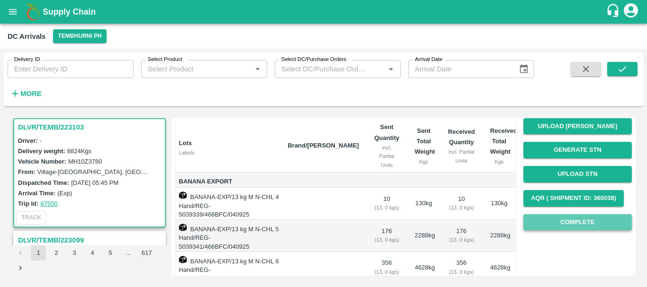
click at [551, 220] on button "Complete" at bounding box center [577, 222] width 108 height 17
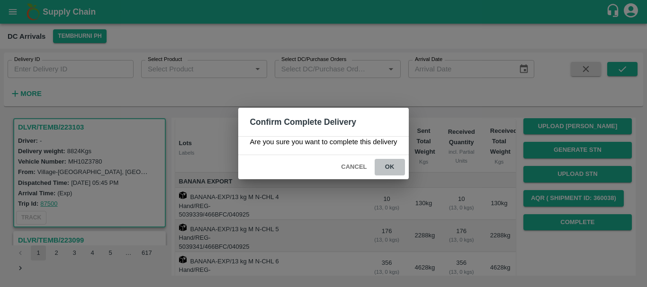
click at [399, 172] on button "ok" at bounding box center [390, 167] width 30 height 17
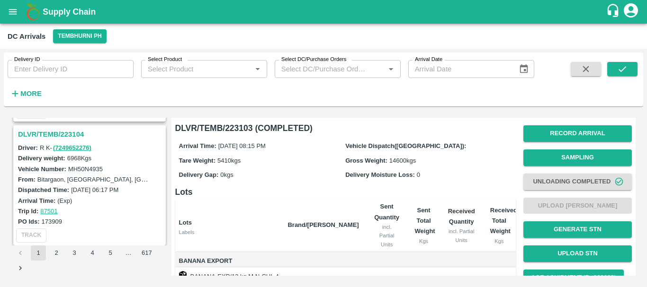
scroll to position [1965, 0]
click at [68, 133] on h3 "DLVR/TEMB/223104" at bounding box center [91, 135] width 146 height 12
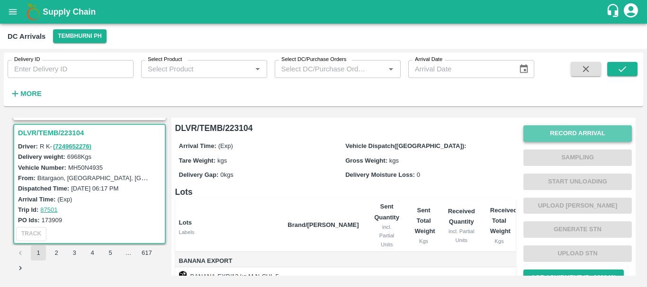
click at [564, 129] on button "Record Arrival" at bounding box center [577, 133] width 108 height 17
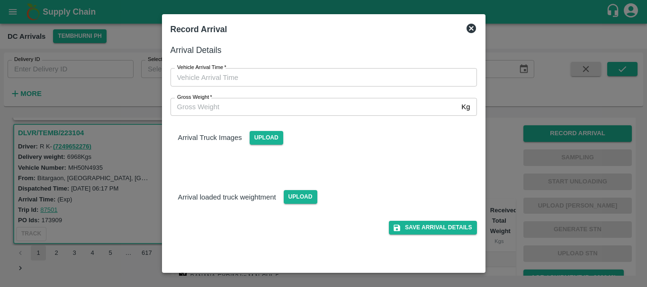
type input "DD/MM/YYYY hh:mm aa"
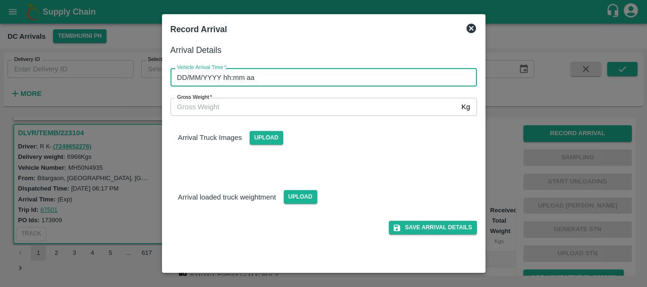
click at [414, 78] on input "DD/MM/YYYY hh:mm aa" at bounding box center [320, 77] width 300 height 18
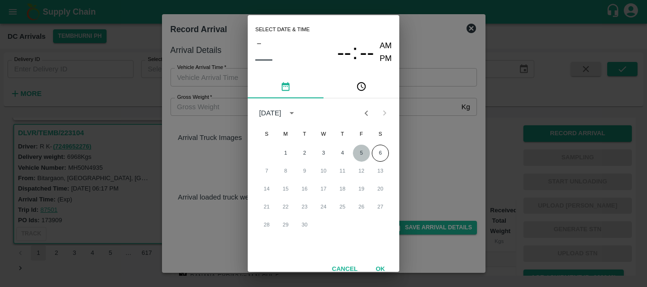
click at [359, 152] on button "5" at bounding box center [361, 153] width 17 height 17
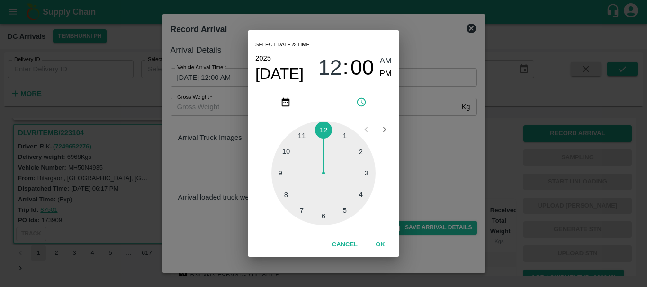
click at [361, 175] on div at bounding box center [323, 173] width 104 height 104
click at [324, 215] on div at bounding box center [323, 173] width 104 height 104
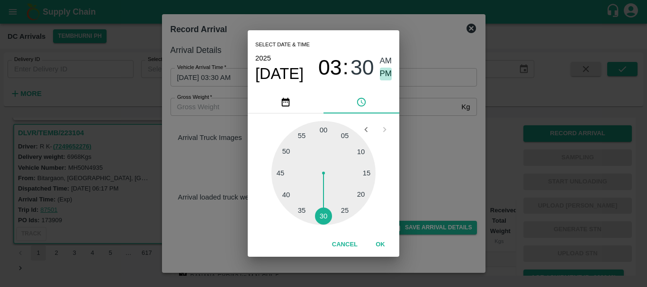
click at [387, 80] on span "PM" at bounding box center [386, 74] width 12 height 13
type input "[DATE] 03:30 PM"
click at [418, 114] on div "Select date & time [DATE] 03 : 30 AM PM 05 10 15 20 25 30 35 40 45 50 55 00 Can…" at bounding box center [323, 143] width 647 height 287
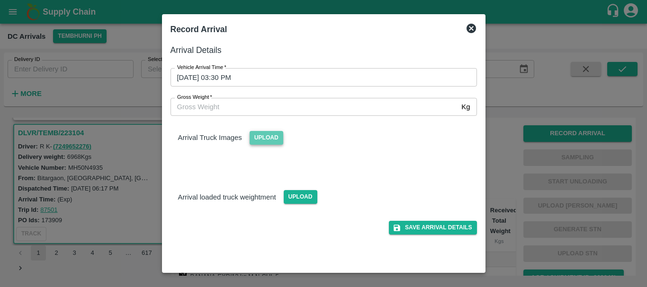
click at [261, 141] on span "Upload" at bounding box center [267, 138] width 34 height 14
click at [0, 0] on input "Upload" at bounding box center [0, 0] width 0 height 0
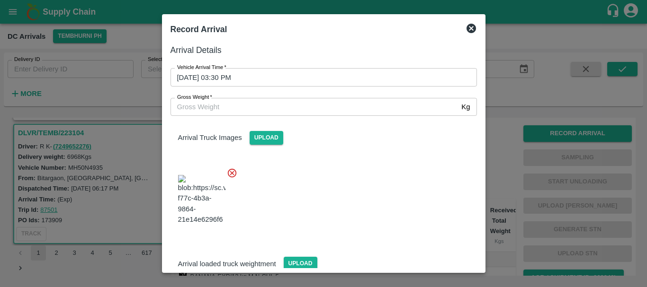
scroll to position [51, 0]
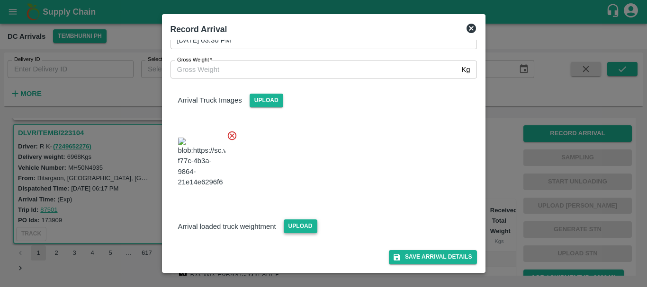
click at [300, 224] on span "Upload" at bounding box center [301, 227] width 34 height 14
click at [0, 0] on input "Upload" at bounding box center [0, 0] width 0 height 0
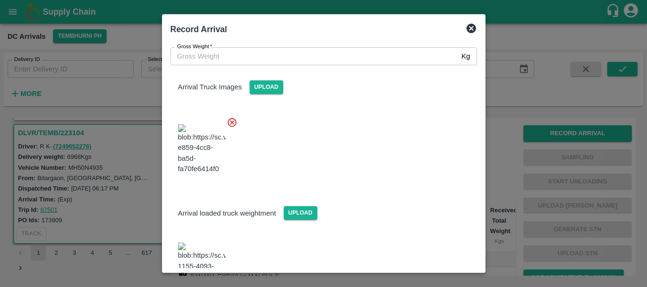
scroll to position [111, 0]
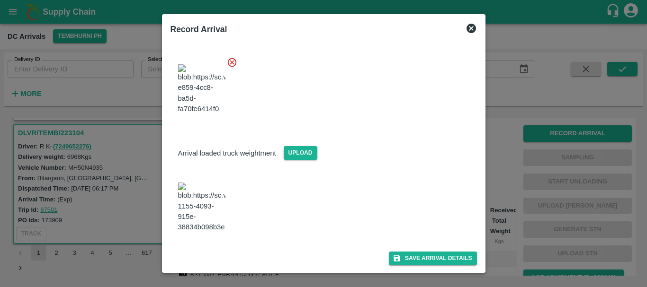
click at [195, 206] on img at bounding box center [201, 208] width 47 height 50
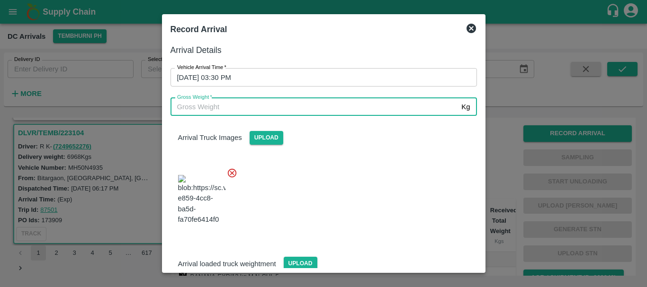
click at [296, 106] on input "Gross Weight   *" at bounding box center [313, 107] width 287 height 18
type input "12950"
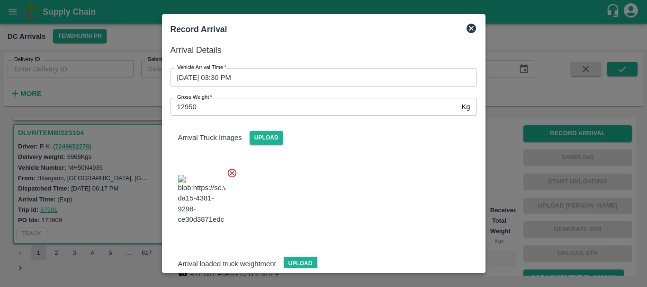
click at [366, 211] on div at bounding box center [320, 197] width 314 height 74
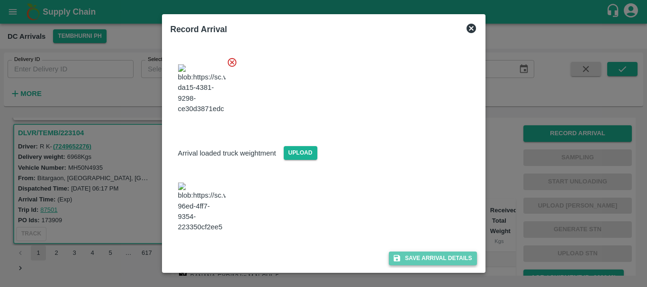
click at [407, 256] on button "Save Arrival Details" at bounding box center [433, 259] width 88 height 14
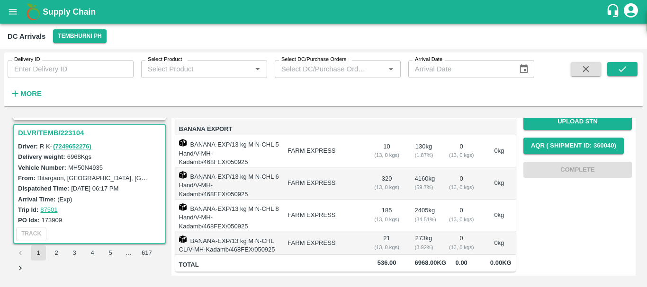
scroll to position [0, 0]
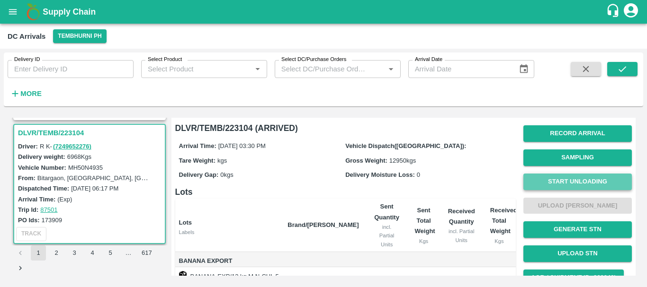
click at [551, 177] on button "Start Unloading" at bounding box center [577, 182] width 108 height 17
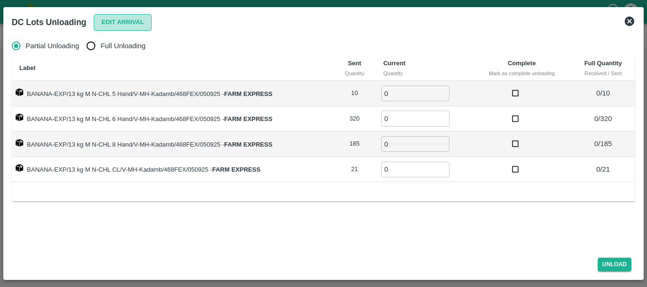
click at [102, 20] on button "Edit Arrival" at bounding box center [123, 22] width 58 height 17
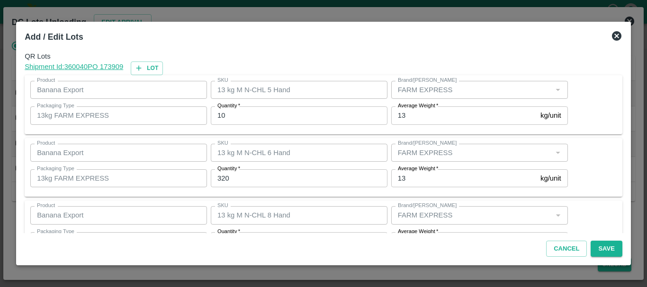
click at [235, 118] on input "10" at bounding box center [299, 116] width 177 height 18
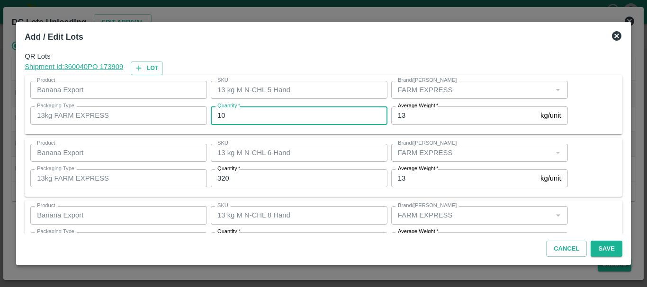
type input "1"
type input "9"
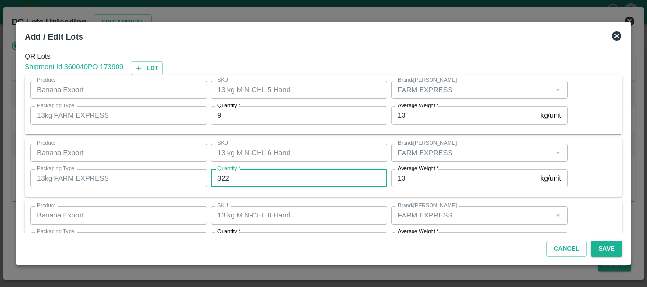
type input "322"
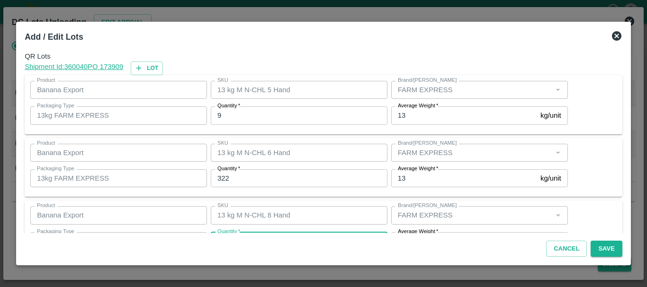
scroll to position [17, 0]
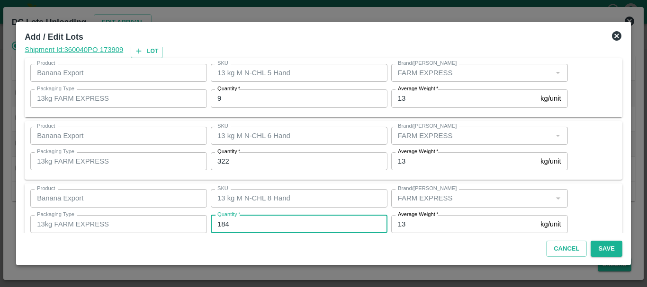
type input "184"
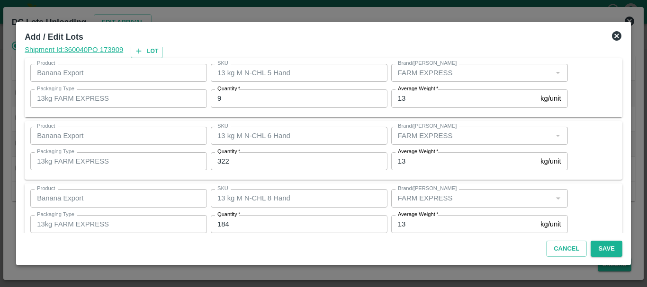
scroll to position [97, 0]
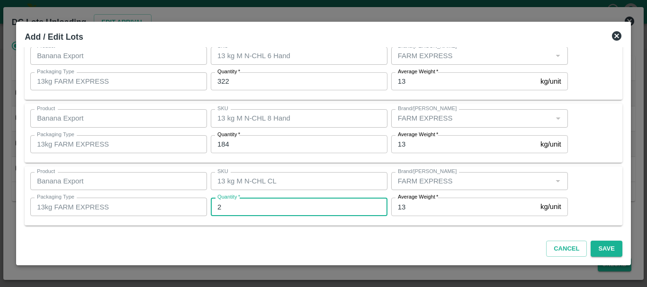
type input "21"
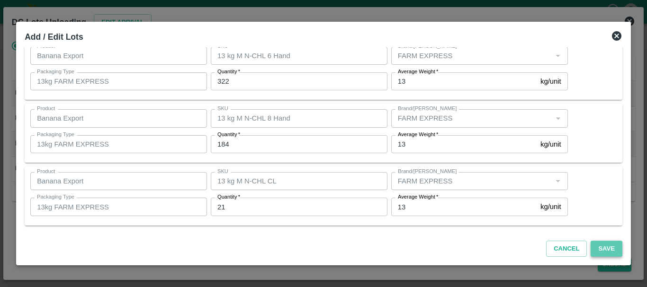
click at [604, 250] on button "Save" at bounding box center [605, 249] width 31 height 17
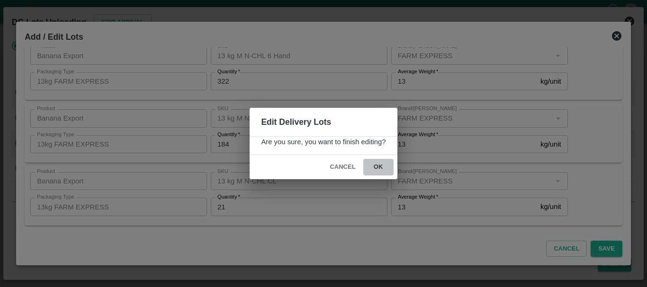
click at [380, 172] on button "ok" at bounding box center [378, 167] width 30 height 17
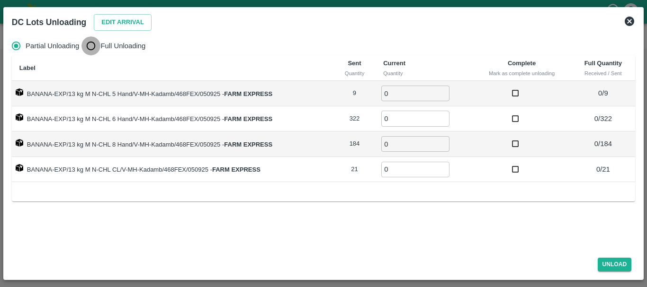
click at [99, 48] on input "Full Unloading" at bounding box center [90, 45] width 19 height 19
radio input "true"
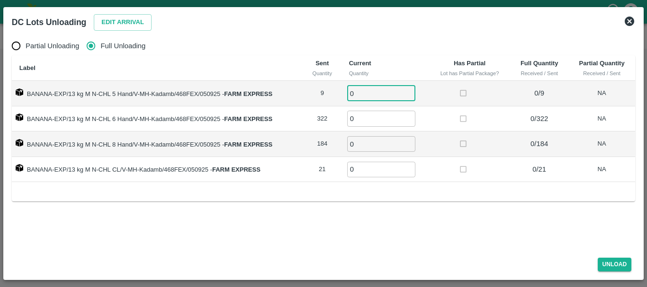
click at [367, 89] on input "0" at bounding box center [381, 94] width 68 height 16
type input "09"
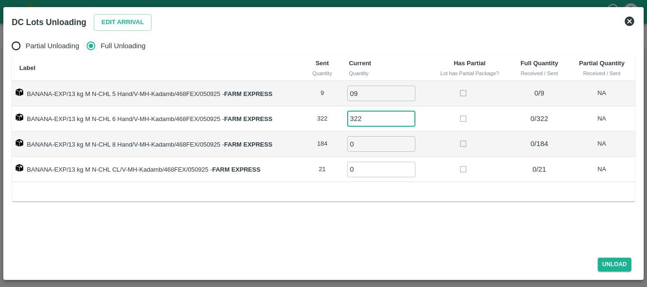
type input "322"
type input "184"
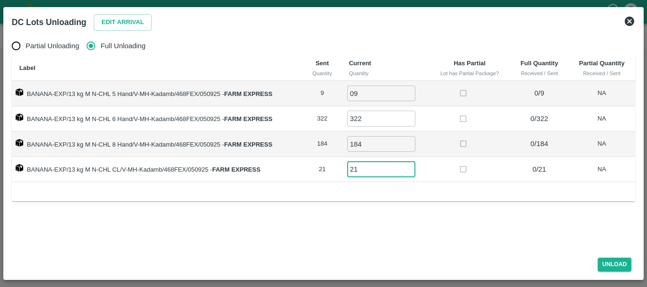
type input "21"
click at [615, 258] on button "Unload" at bounding box center [615, 265] width 34 height 14
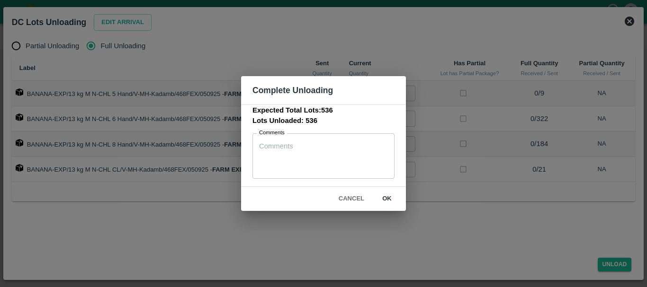
click at [384, 202] on button "ok" at bounding box center [387, 199] width 30 height 17
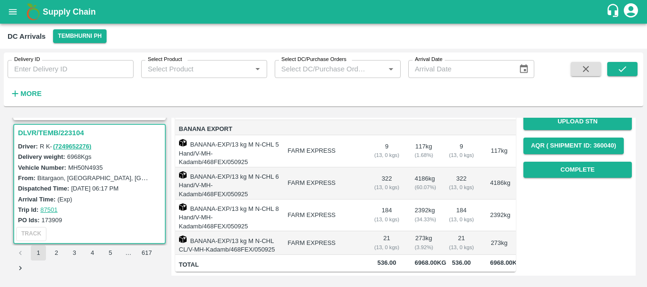
scroll to position [0, 0]
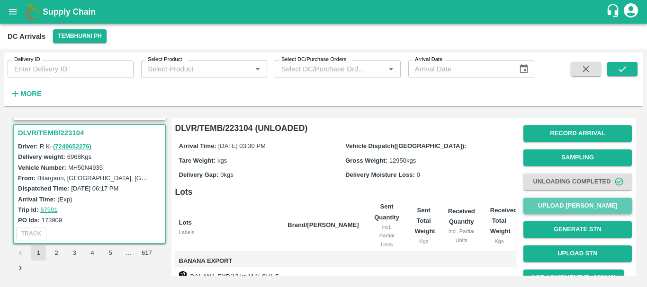
click at [547, 202] on button "Upload [PERSON_NAME]" at bounding box center [577, 206] width 108 height 17
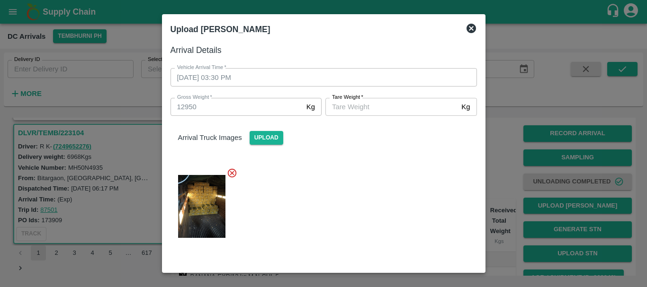
click at [369, 103] on input "[PERSON_NAME]   *" at bounding box center [391, 107] width 132 height 18
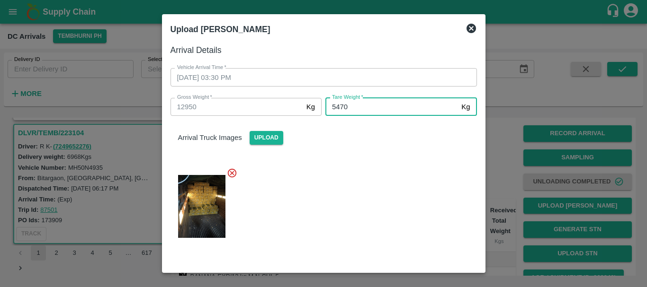
type input "5470"
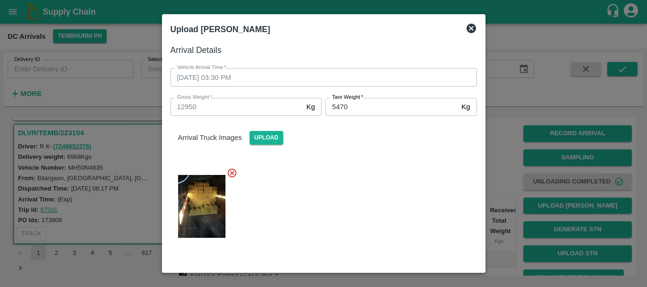
click at [416, 165] on div at bounding box center [320, 204] width 314 height 88
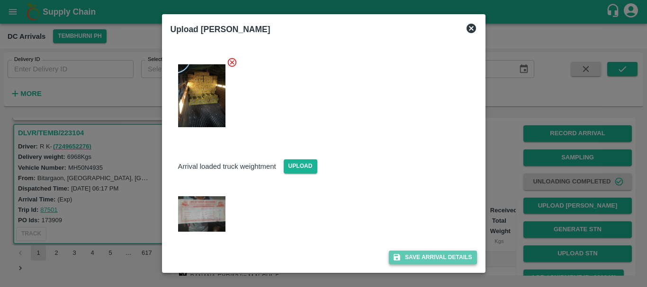
click at [421, 255] on button "Save Arrival Details" at bounding box center [433, 258] width 88 height 14
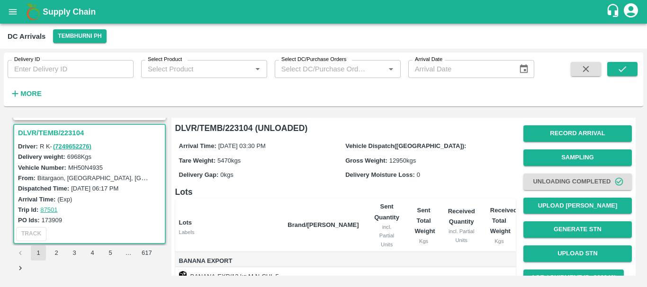
scroll to position [150, 0]
click at [455, 202] on th "Received Quantity incl. Partial Units" at bounding box center [461, 226] width 42 height 54
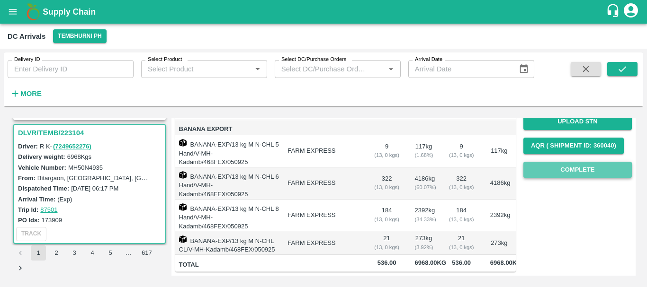
click at [527, 162] on button "Complete" at bounding box center [577, 170] width 108 height 17
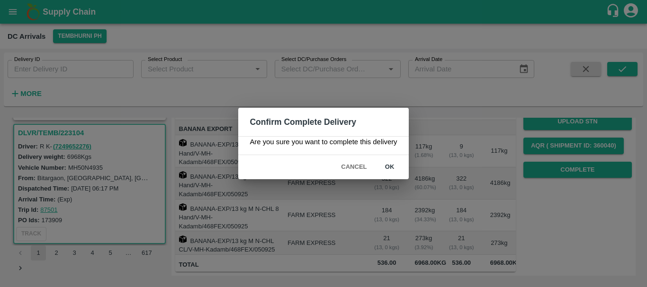
click at [390, 162] on button "ok" at bounding box center [390, 167] width 30 height 17
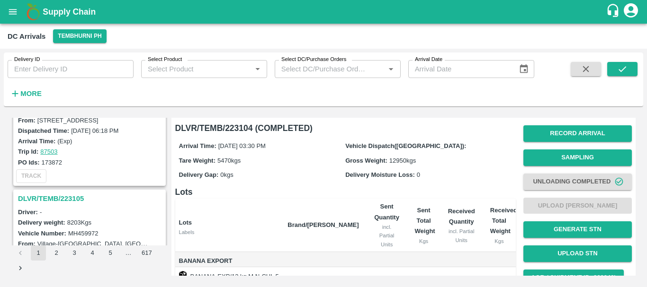
click at [76, 191] on div "DLVR/TEMB/223105" at bounding box center [89, 199] width 151 height 16
click at [76, 195] on h3 "DLVR/TEMB/223105" at bounding box center [91, 199] width 146 height 12
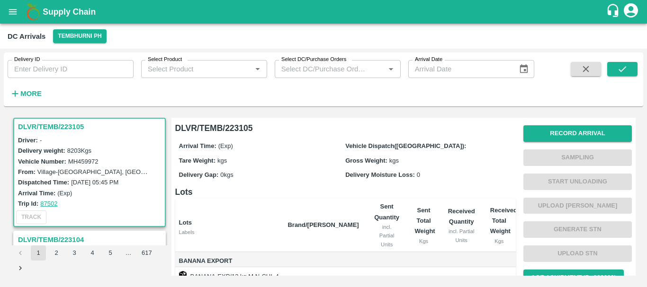
drag, startPoint x: 455, startPoint y: 92, endPoint x: 393, endPoint y: 186, distance: 112.8
click at [393, 186] on h6 "Lots" at bounding box center [345, 192] width 340 height 13
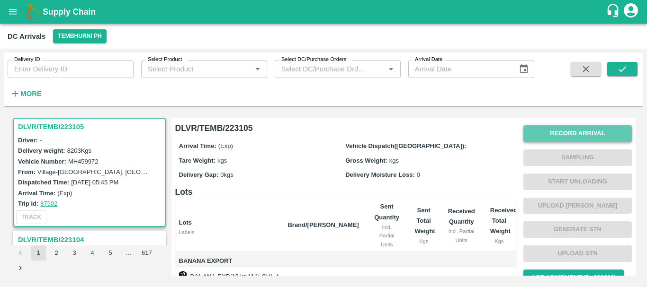
click at [561, 134] on button "Record Arrival" at bounding box center [577, 133] width 108 height 17
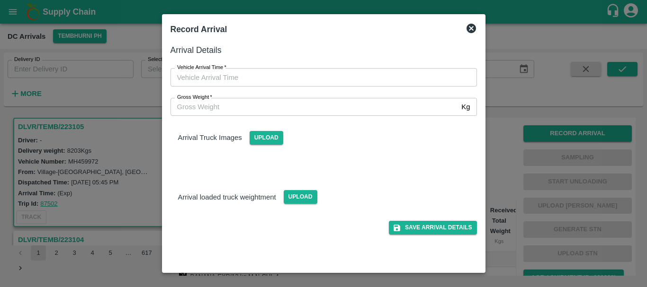
type input "DD/MM/YYYY hh:mm aa"
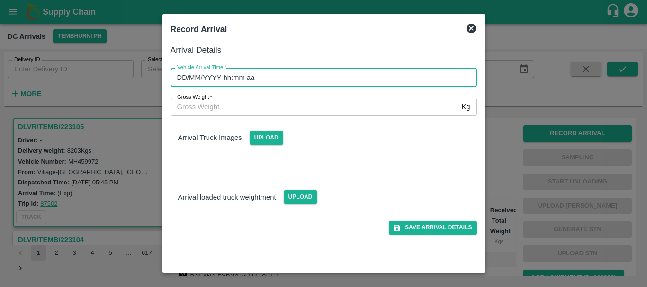
click at [382, 77] on input "DD/MM/YYYY hh:mm aa" at bounding box center [320, 77] width 300 height 18
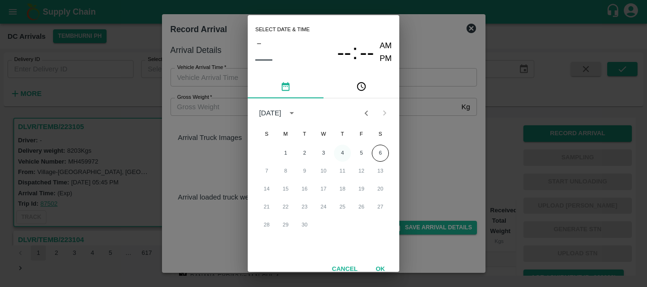
click at [342, 150] on button "4" at bounding box center [342, 153] width 17 height 17
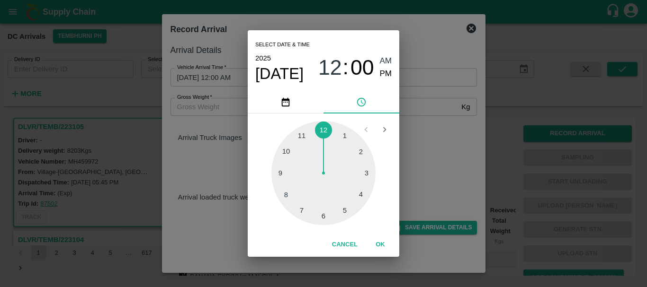
click at [285, 195] on div at bounding box center [323, 173] width 104 height 104
click at [282, 168] on div at bounding box center [323, 173] width 104 height 104
type input "[DATE] 08:46 AM"
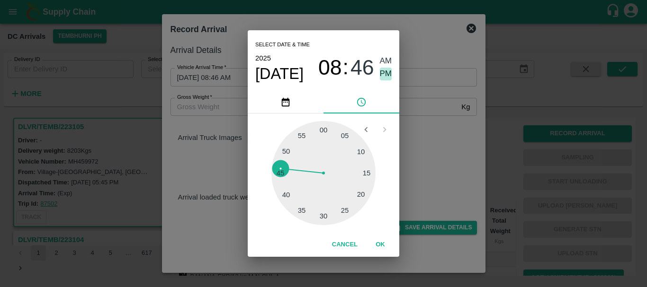
drag, startPoint x: 383, startPoint y: 72, endPoint x: 464, endPoint y: 131, distance: 100.0
click at [464, 131] on div "Select date & time [DATE] 08 : 46 AM PM 05 10 15 20 25 30 35 40 45 50 55 00 Can…" at bounding box center [323, 143] width 647 height 287
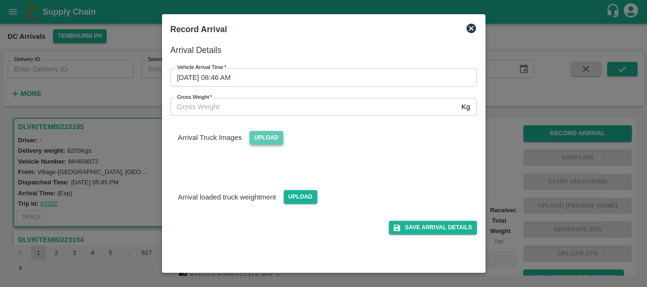
click at [262, 137] on span "Upload" at bounding box center [267, 138] width 34 height 14
click at [0, 0] on input "Upload" at bounding box center [0, 0] width 0 height 0
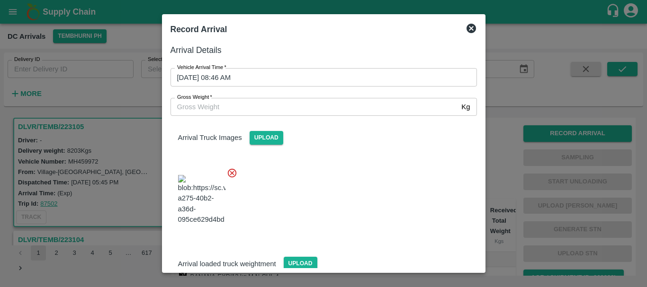
scroll to position [71, 0]
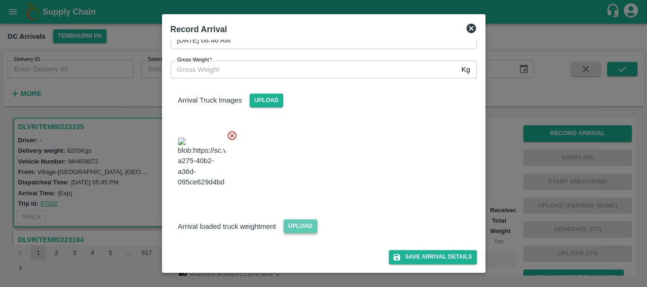
click at [303, 224] on span "Upload" at bounding box center [301, 227] width 34 height 14
click at [0, 0] on input "Upload" at bounding box center [0, 0] width 0 height 0
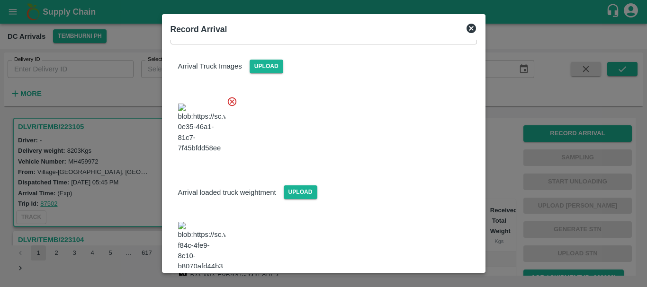
scroll to position [115, 0]
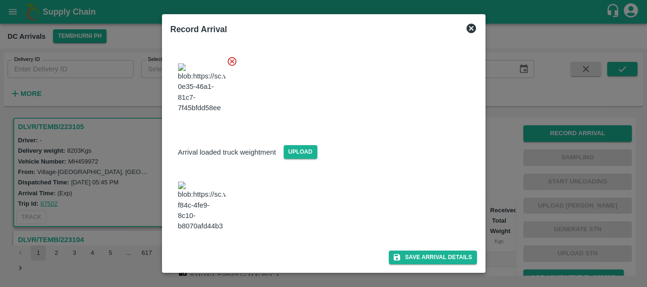
click at [208, 231] on img at bounding box center [201, 207] width 47 height 50
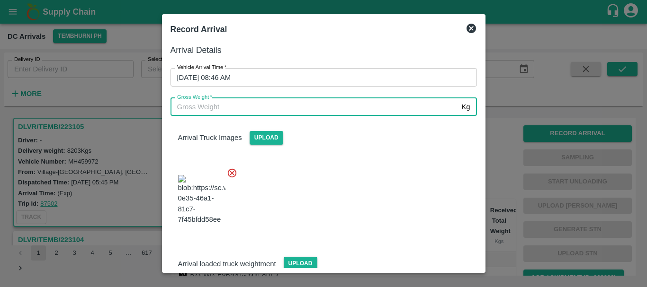
click at [235, 108] on input "Gross Weight   *" at bounding box center [313, 107] width 287 height 18
type input "13940"
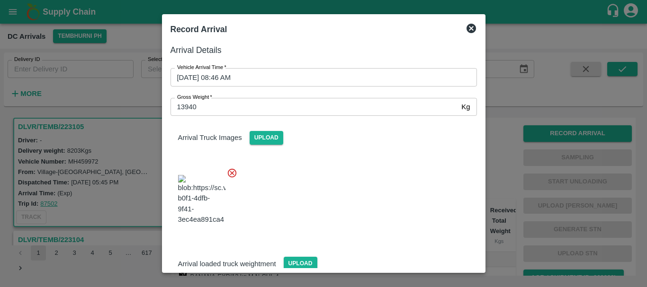
click at [347, 174] on div at bounding box center [320, 197] width 314 height 74
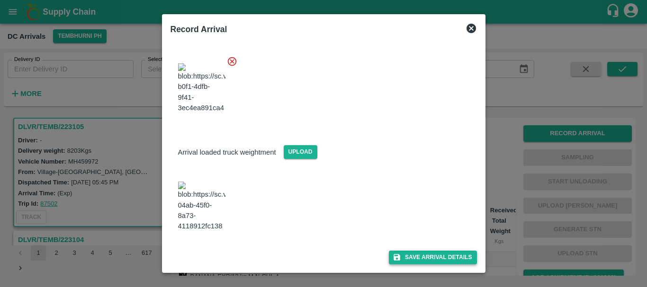
click at [410, 257] on button "Save Arrival Details" at bounding box center [433, 258] width 88 height 14
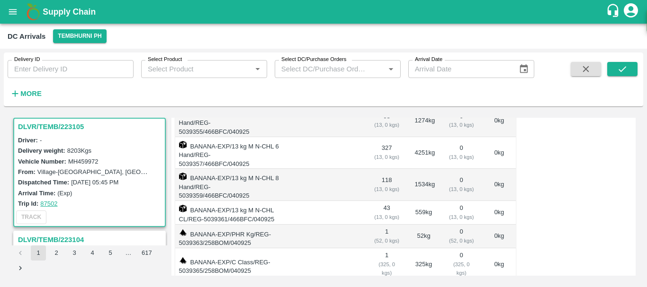
scroll to position [0, 0]
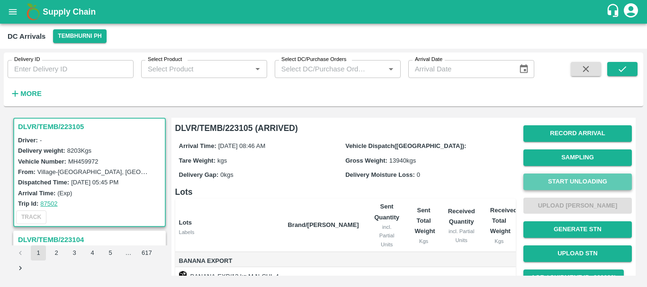
click at [557, 183] on button "Start Unloading" at bounding box center [577, 182] width 108 height 17
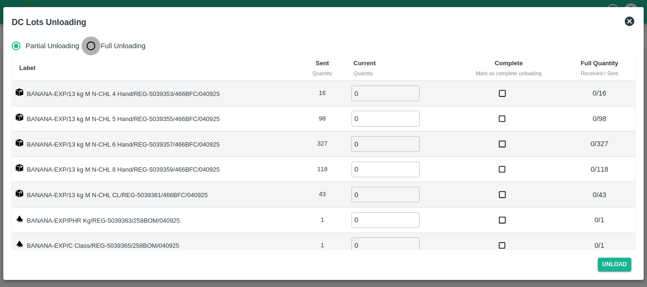
click at [92, 46] on input "Full Unloading" at bounding box center [90, 45] width 19 height 19
radio input "true"
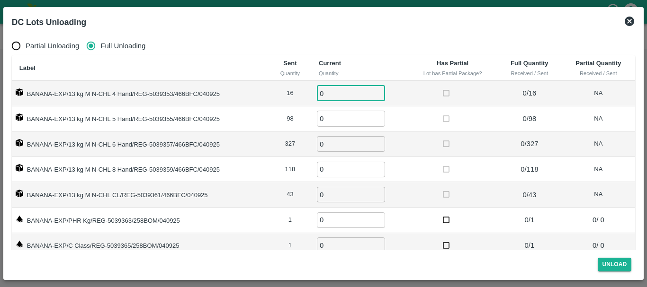
click at [358, 88] on input "0" at bounding box center [351, 94] width 68 height 16
type input "016"
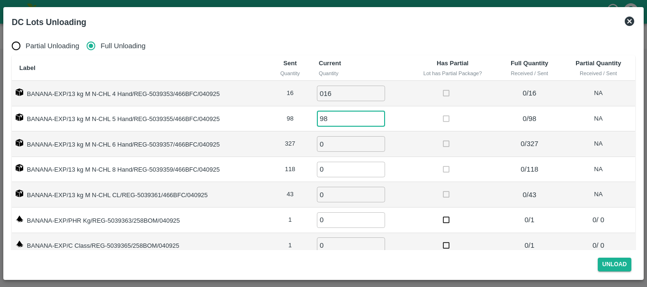
type input "98"
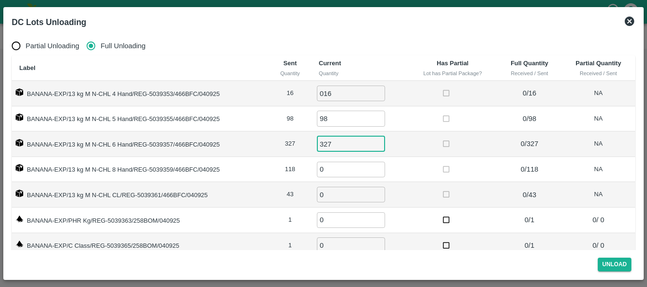
type input "327"
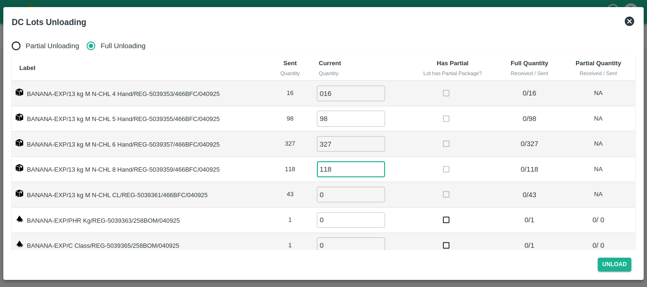
type input "118"
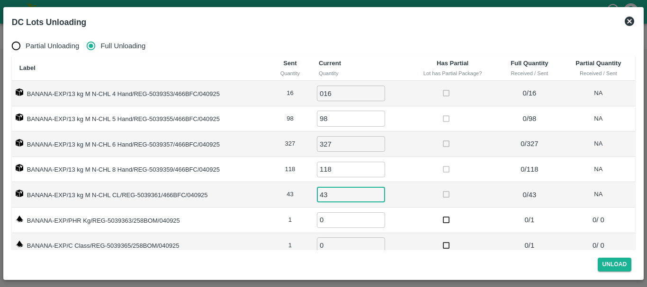
type input "43"
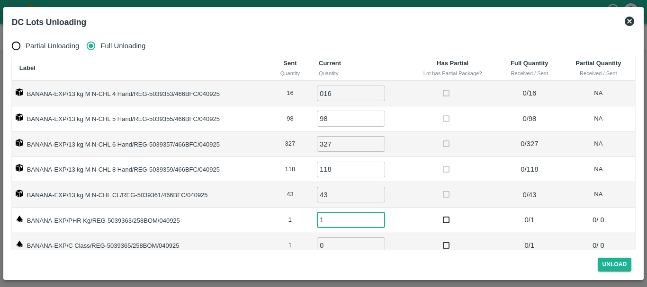
type input "1"
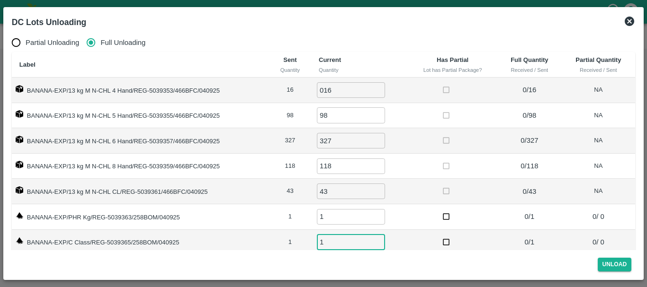
type input "1"
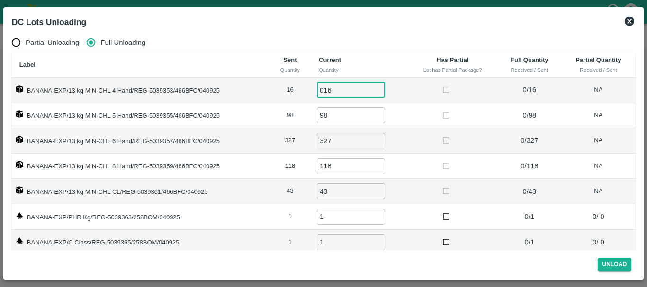
click at [358, 88] on input "016" at bounding box center [351, 90] width 68 height 16
click at [419, 172] on td at bounding box center [452, 167] width 89 height 26
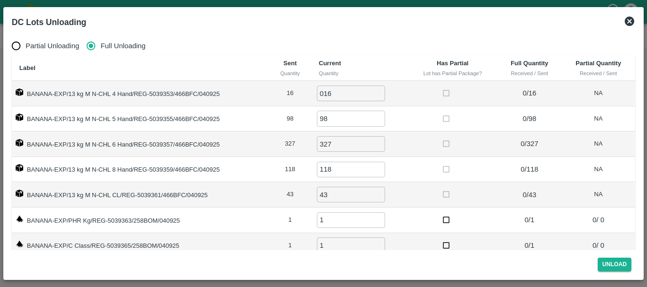
scroll to position [15, 0]
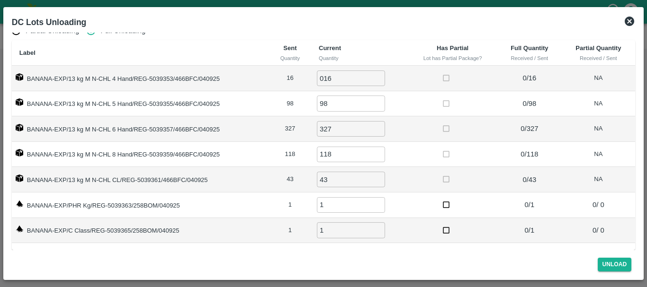
click at [404, 134] on td "327 ​" at bounding box center [359, 129] width 97 height 26
click at [610, 265] on button "Unload" at bounding box center [615, 265] width 34 height 14
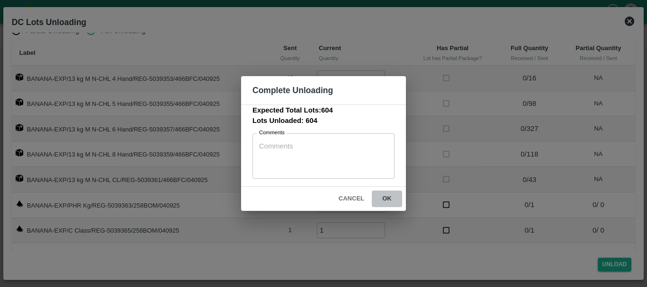
click at [382, 196] on button "ok" at bounding box center [387, 199] width 30 height 17
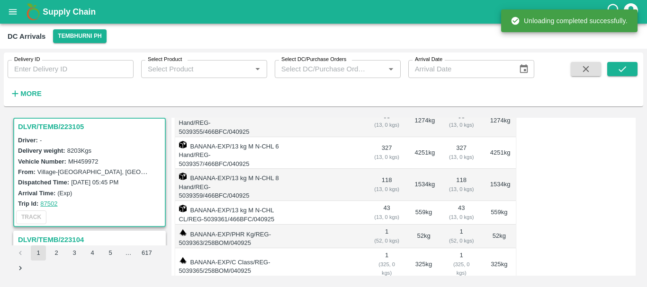
scroll to position [0, 0]
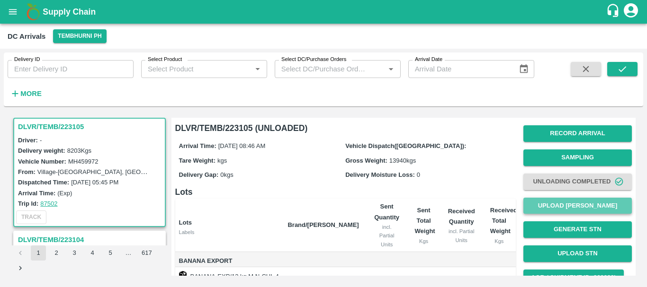
click at [554, 208] on button "Upload [PERSON_NAME]" at bounding box center [577, 206] width 108 height 17
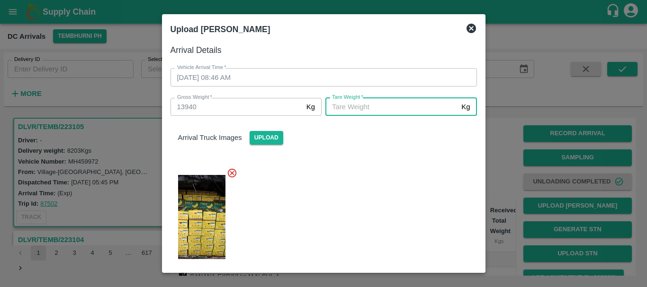
click at [342, 103] on input "[PERSON_NAME]   *" at bounding box center [391, 107] width 132 height 18
type input "5460"
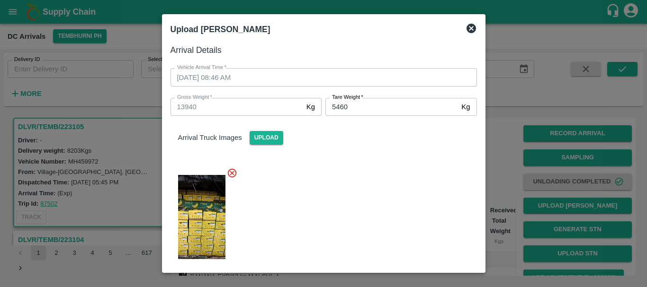
click at [323, 165] on div at bounding box center [320, 214] width 314 height 109
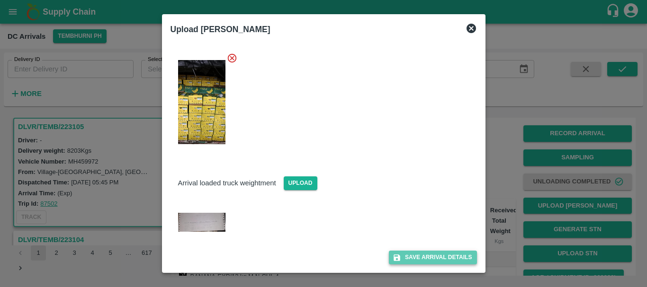
click at [397, 258] on icon "submit" at bounding box center [396, 258] width 7 height 7
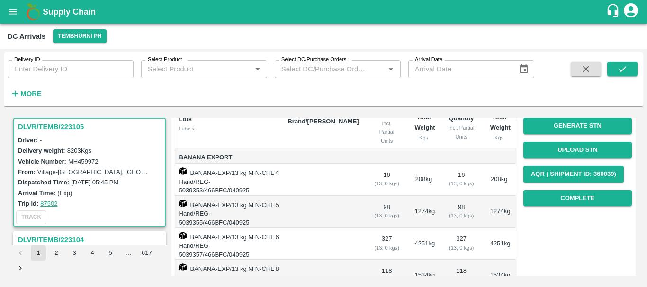
scroll to position [104, 0]
click at [553, 201] on button "Complete" at bounding box center [577, 198] width 108 height 17
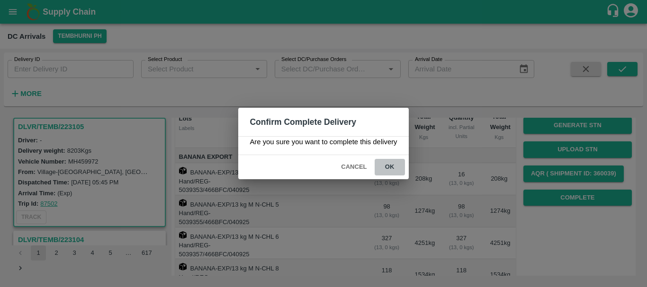
click at [393, 167] on button "ok" at bounding box center [390, 167] width 30 height 17
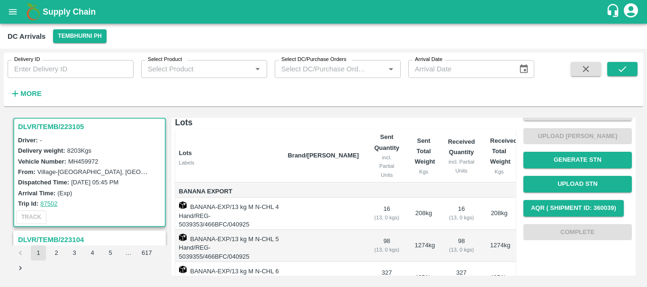
scroll to position [0, 0]
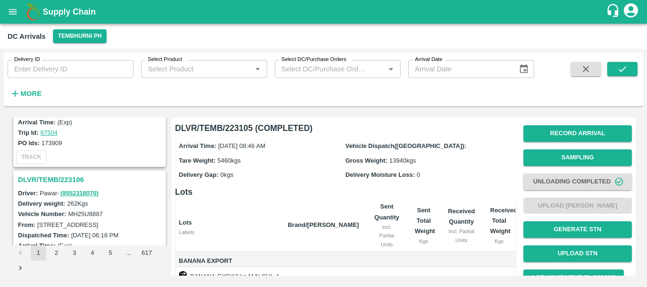
click at [75, 180] on h3 "DLVR/TEMB/223106" at bounding box center [91, 180] width 146 height 12
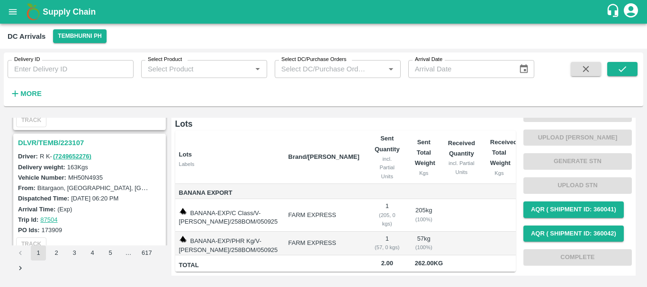
click at [62, 143] on h3 "DLVR/TEMB/223107" at bounding box center [91, 143] width 146 height 12
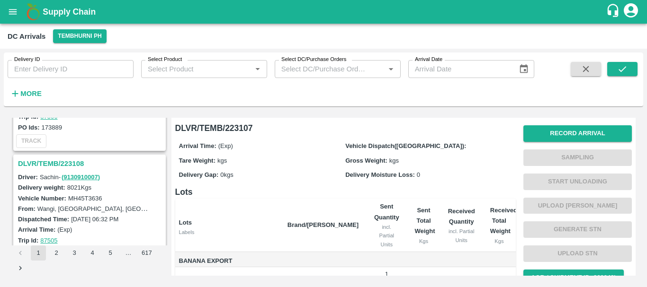
click at [71, 167] on h3 "DLVR/TEMB/223108" at bounding box center [91, 164] width 146 height 12
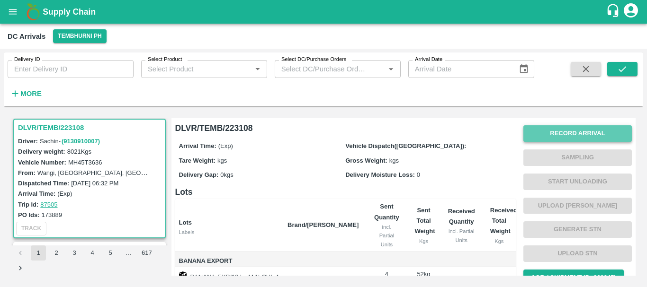
click at [552, 130] on button "Record Arrival" at bounding box center [577, 133] width 108 height 17
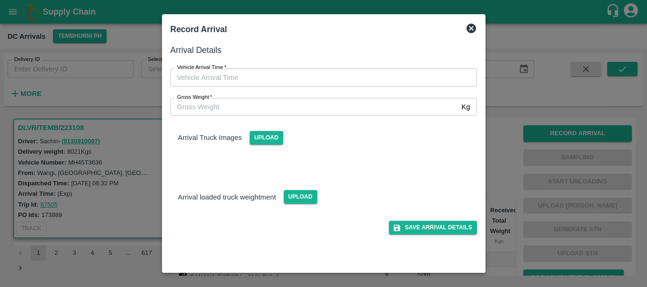
type input "DD/MM/YYYY hh:mm aa"
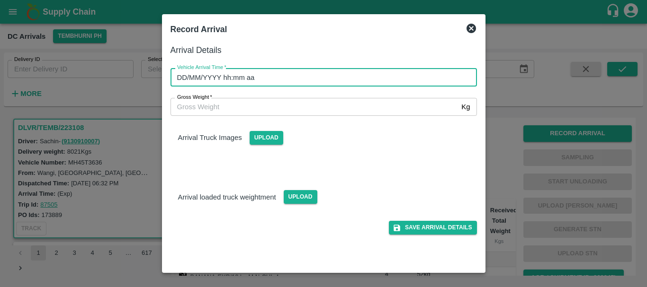
click at [310, 76] on input "DD/MM/YYYY hh:mm aa" at bounding box center [320, 77] width 300 height 18
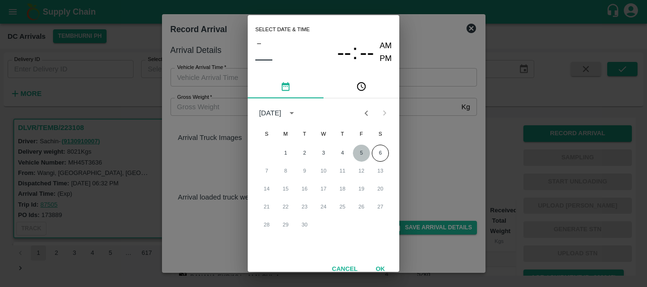
click at [361, 152] on button "5" at bounding box center [361, 153] width 17 height 17
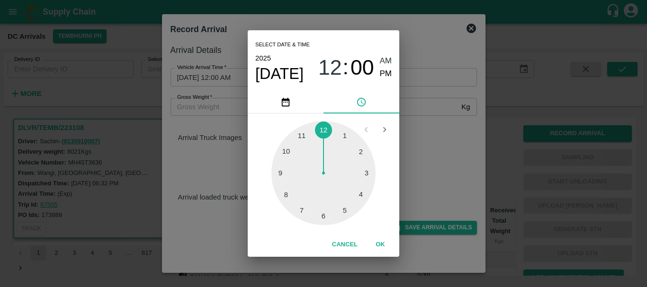
click at [322, 215] on div at bounding box center [323, 173] width 104 height 104
drag, startPoint x: 356, startPoint y: 148, endPoint x: 386, endPoint y: 72, distance: 81.8
click at [386, 72] on div "Select date & time [DATE] 06 : 08 AM PM 05 10 15 20 25 30 35 40 45 50 55 00 Can…" at bounding box center [324, 143] width 152 height 226
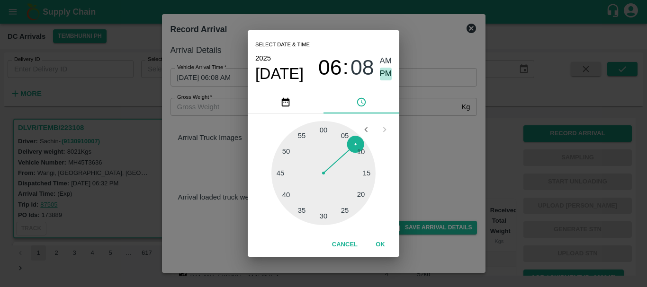
click at [386, 72] on span "PM" at bounding box center [386, 74] width 12 height 13
type input "[DATE] 06:08 PM"
click at [423, 124] on div "Select date & time [DATE] 06 : 08 AM PM 05 10 15 20 25 30 35 40 45 50 55 00 Can…" at bounding box center [323, 143] width 647 height 287
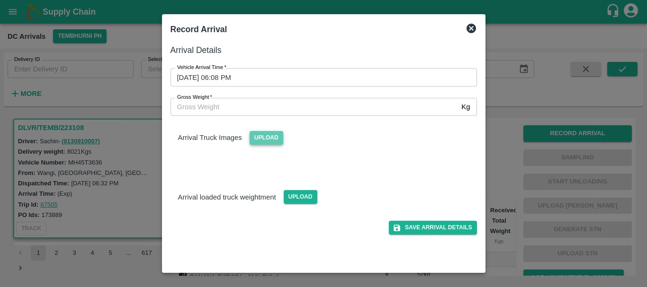
click at [275, 135] on span "Upload" at bounding box center [267, 138] width 34 height 14
click at [0, 0] on input "Upload" at bounding box center [0, 0] width 0 height 0
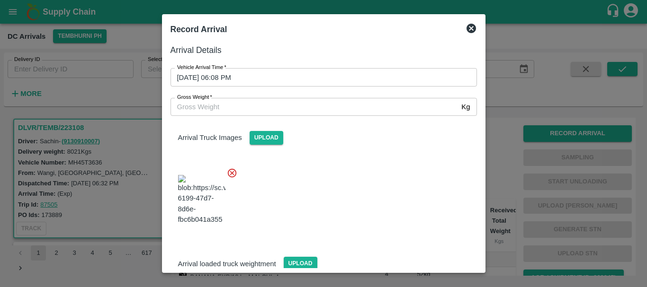
scroll to position [71, 0]
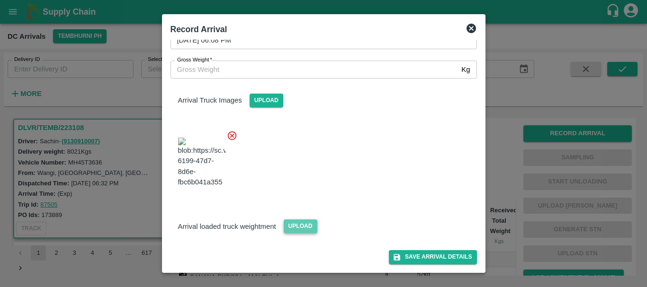
click at [300, 223] on span "Upload" at bounding box center [301, 227] width 34 height 14
click at [0, 0] on input "Upload" at bounding box center [0, 0] width 0 height 0
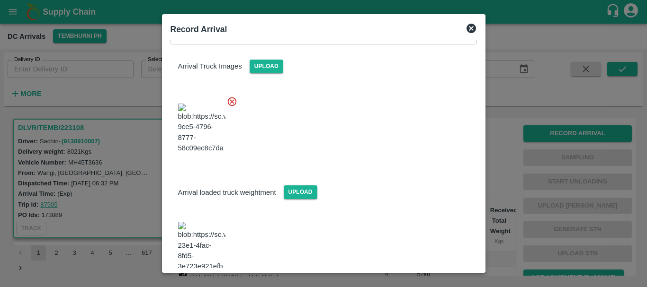
scroll to position [121, 0]
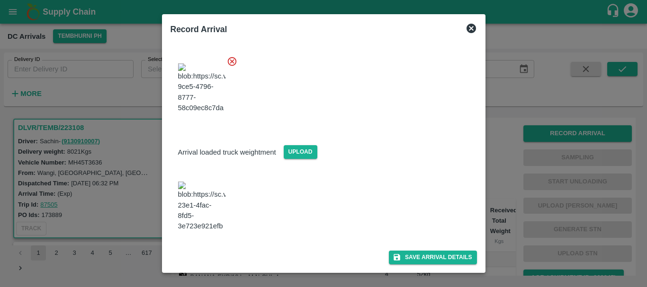
click at [202, 215] on img at bounding box center [201, 207] width 47 height 50
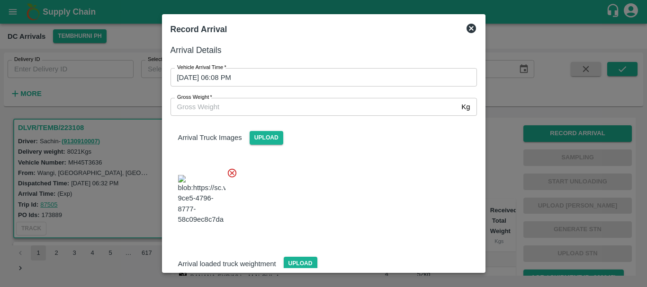
click at [250, 101] on input "Gross Weight   *" at bounding box center [313, 107] width 287 height 18
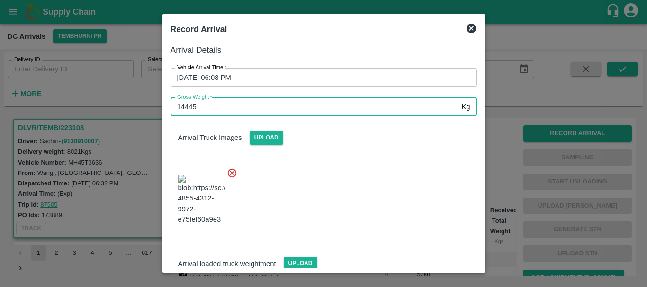
type input "14445"
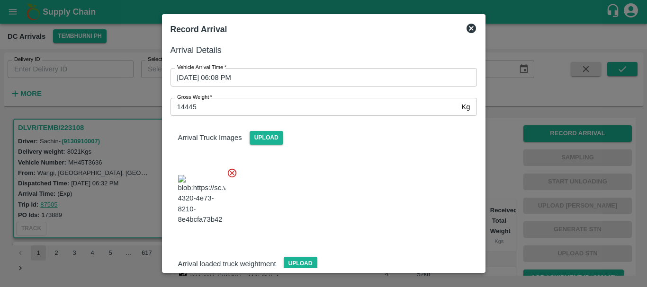
click at [344, 204] on div at bounding box center [320, 197] width 314 height 74
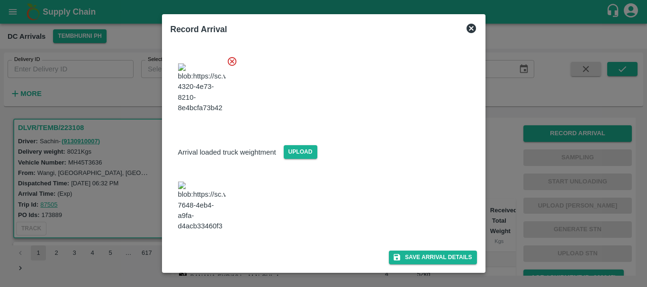
click at [432, 265] on div "Arrival Details Vehicle Arrival Time   * [DATE] 06:08 PM Vehicle Arrival Time G…" at bounding box center [324, 154] width 314 height 228
click at [411, 255] on button "Save Arrival Details" at bounding box center [433, 258] width 88 height 14
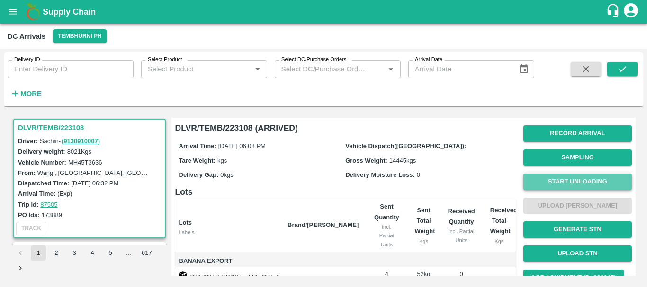
click at [569, 177] on button "Start Unloading" at bounding box center [577, 182] width 108 height 17
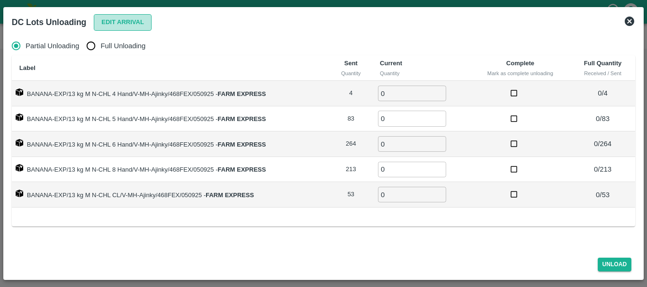
click at [104, 29] on button "Edit Arrival" at bounding box center [123, 22] width 58 height 17
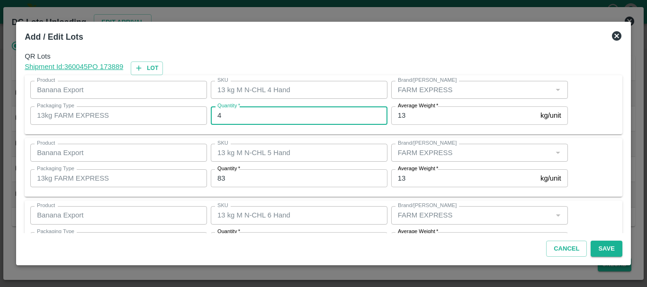
click at [278, 107] on input "4" at bounding box center [299, 116] width 177 height 18
type input "4"
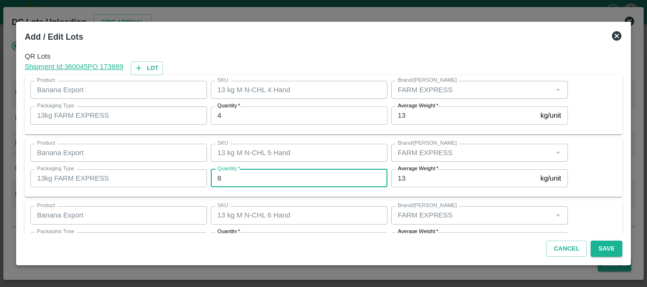
type input "83"
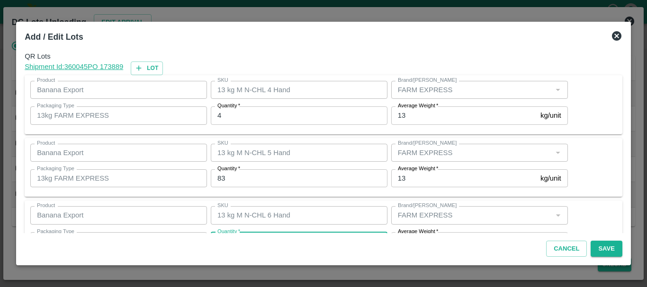
scroll to position [17, 0]
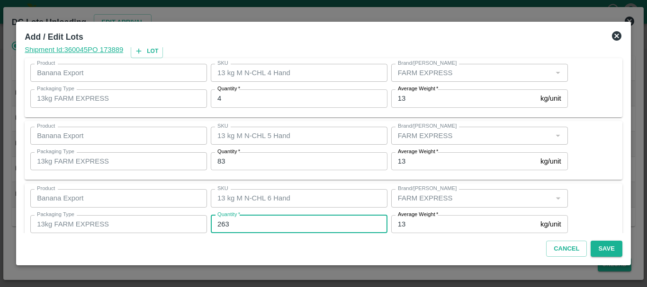
type input "263"
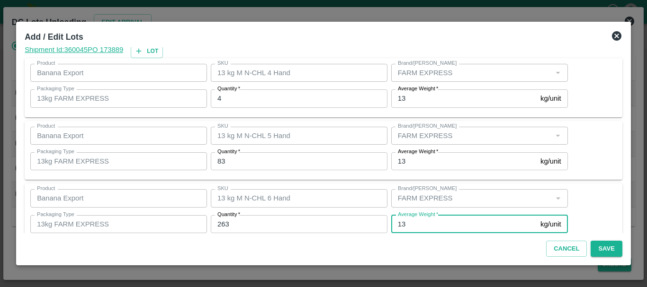
scroll to position [160, 0]
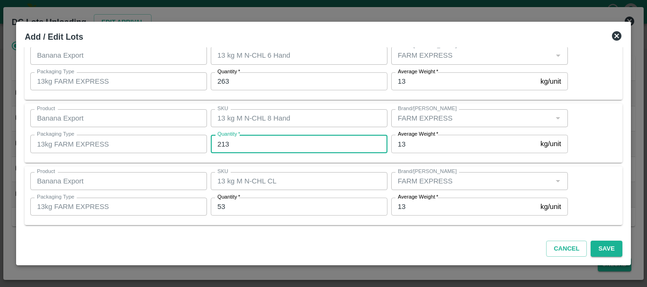
type input "1"
type input "216"
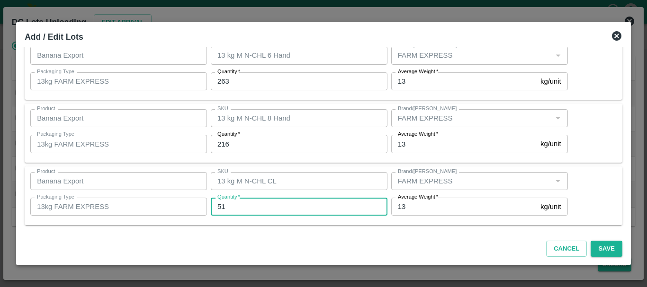
type input "51"
click at [605, 239] on div "Cancel Save" at bounding box center [323, 247] width 605 height 28
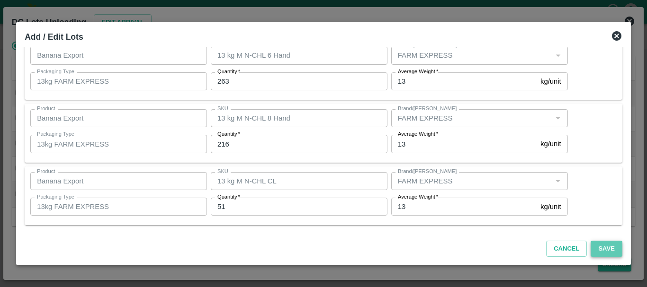
click at [605, 243] on button "Save" at bounding box center [605, 249] width 31 height 17
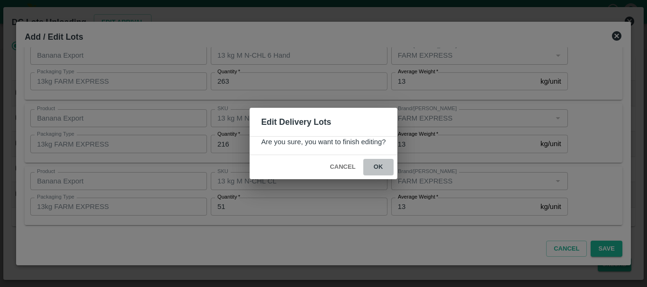
click at [374, 164] on button "ok" at bounding box center [378, 167] width 30 height 17
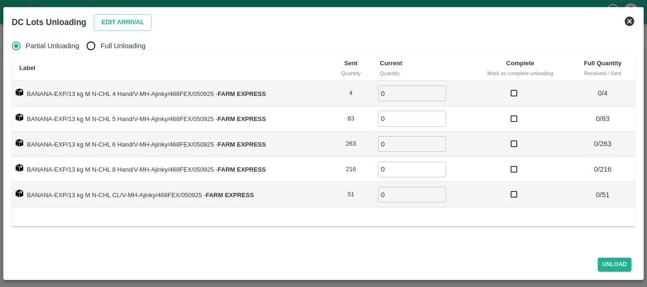
click at [90, 53] on input "Full Unloading" at bounding box center [90, 45] width 19 height 19
radio input "true"
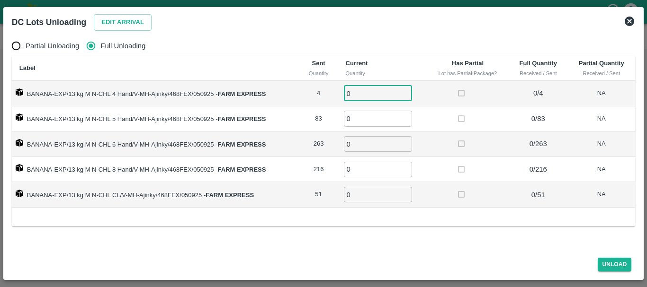
click at [362, 97] on input "0" at bounding box center [378, 94] width 68 height 16
type input "04"
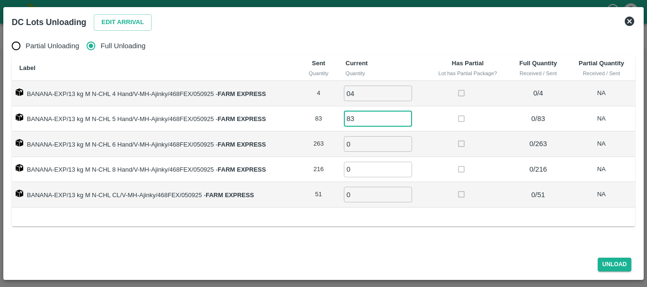
type input "83"
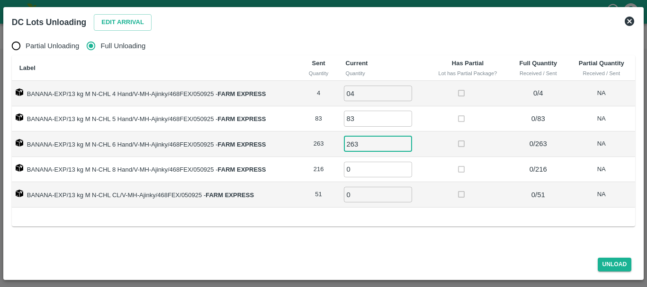
type input "263"
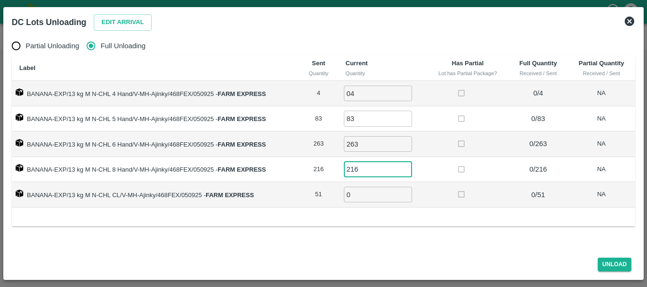
type input "216"
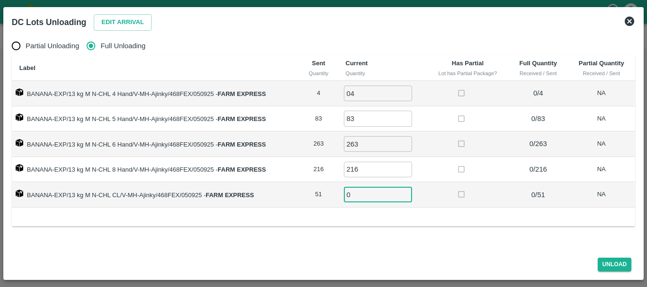
type input "6"
type input "51"
click at [616, 262] on button "Unload" at bounding box center [615, 265] width 34 height 14
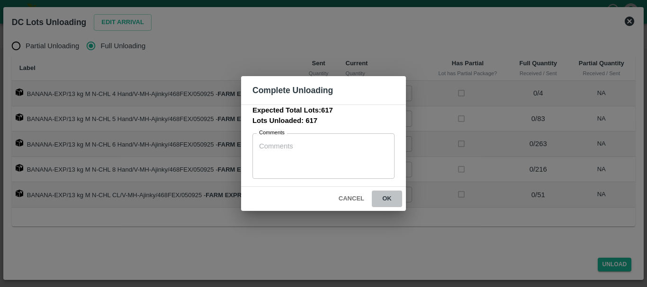
click at [392, 199] on button "ok" at bounding box center [387, 199] width 30 height 17
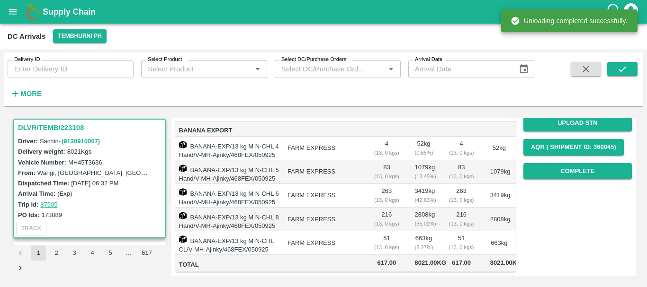
scroll to position [0, 0]
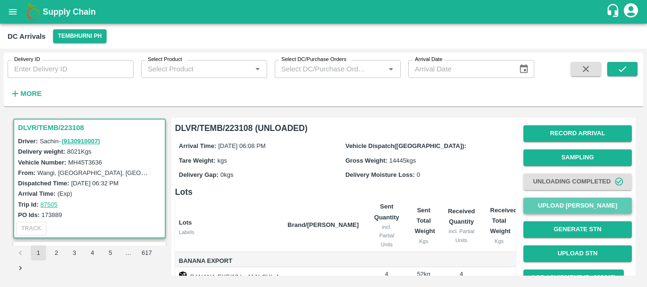
click at [552, 211] on button "Upload [PERSON_NAME]" at bounding box center [577, 206] width 108 height 17
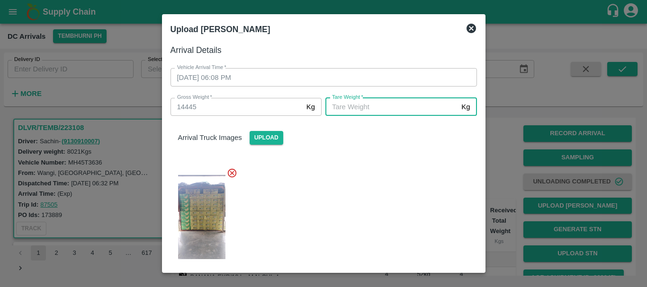
click at [361, 111] on input "[PERSON_NAME]   *" at bounding box center [391, 107] width 132 height 18
type input "5310"
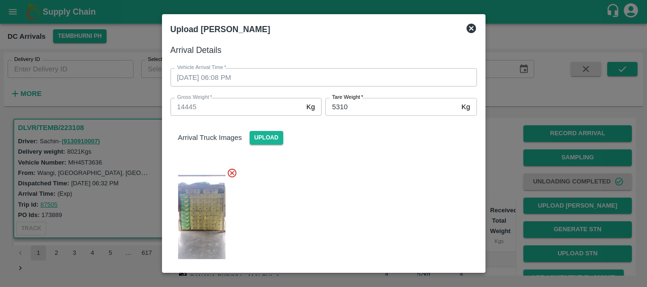
click at [387, 205] on div at bounding box center [320, 214] width 314 height 109
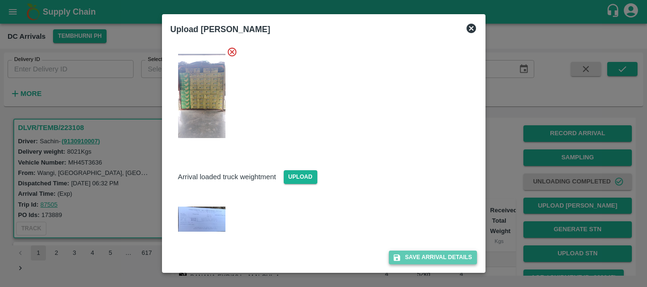
click at [426, 259] on button "Save Arrival Details" at bounding box center [433, 258] width 88 height 14
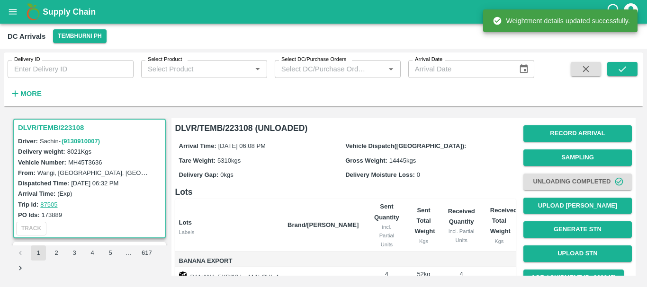
scroll to position [0, 0]
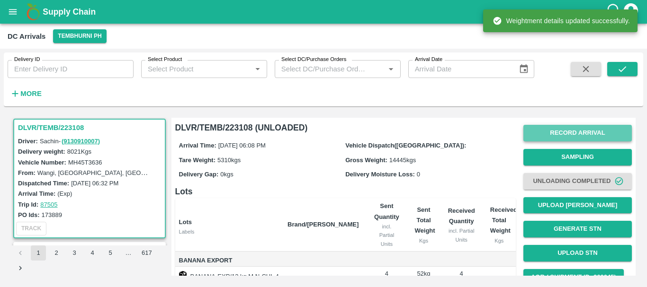
click at [555, 131] on button "Record Arrival" at bounding box center [577, 133] width 108 height 17
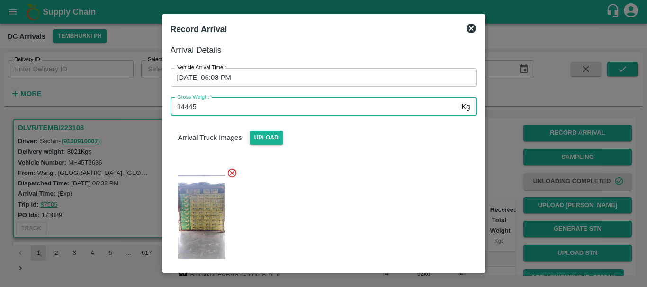
click at [259, 106] on input "14445" at bounding box center [313, 107] width 287 height 18
type input "14045"
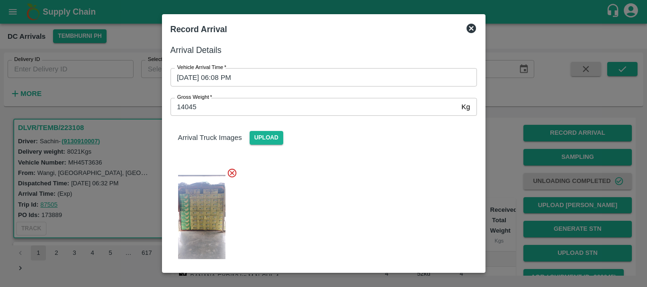
click at [351, 177] on div at bounding box center [320, 214] width 314 height 109
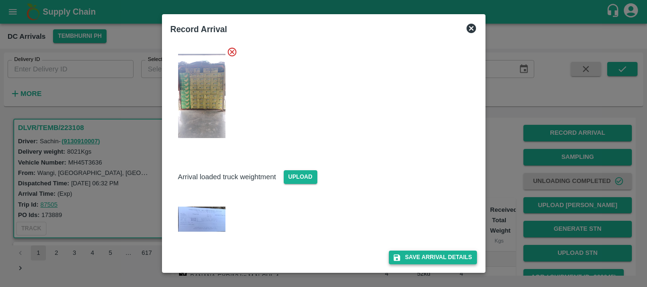
click at [427, 257] on button "Save Arrival Details" at bounding box center [433, 258] width 88 height 14
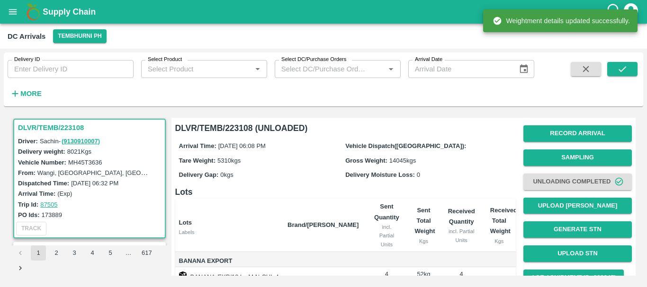
scroll to position [173, 0]
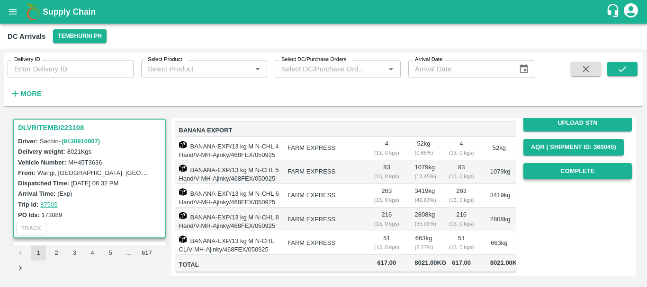
click at [547, 163] on button "Complete" at bounding box center [577, 171] width 108 height 17
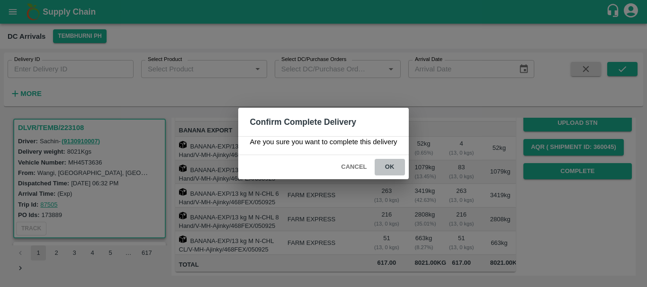
click at [388, 167] on button "ok" at bounding box center [390, 167] width 30 height 17
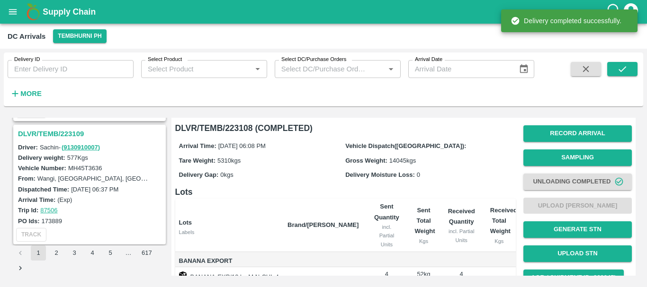
scroll to position [1358, 0]
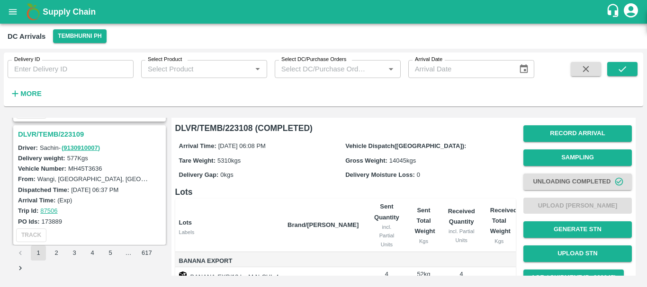
click at [66, 129] on h3 "DLVR/TEMB/223109" at bounding box center [91, 134] width 146 height 12
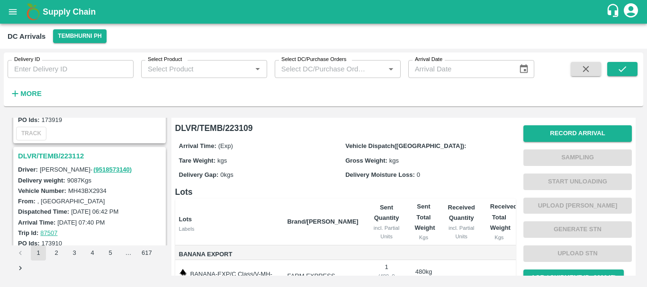
scroll to position [1212, 0]
click at [68, 153] on h3 "DLVR/TEMB/223112" at bounding box center [91, 157] width 146 height 12
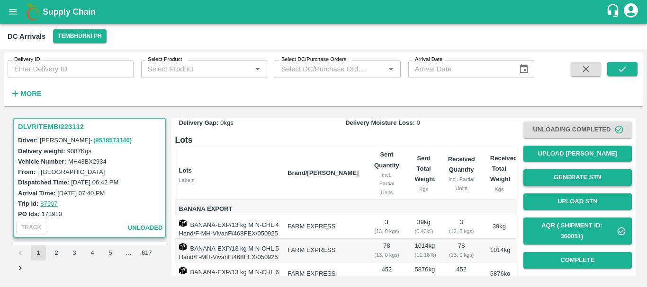
scroll to position [51, 0]
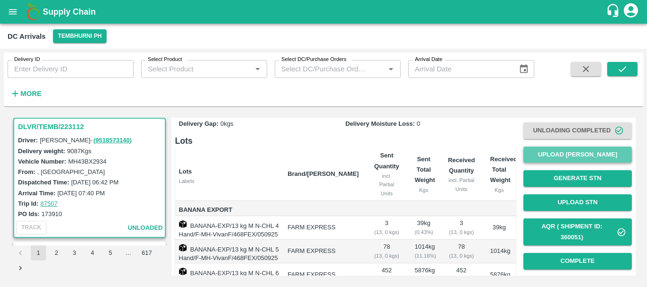
click at [549, 156] on button "Upload [PERSON_NAME]" at bounding box center [577, 155] width 108 height 17
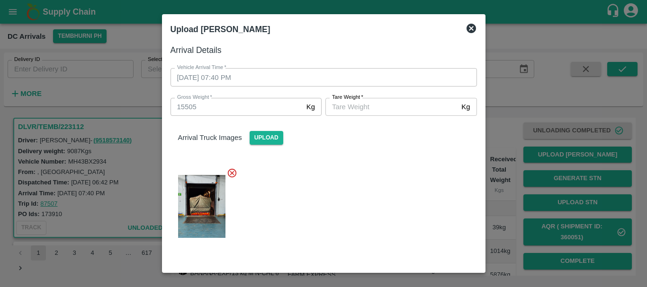
click at [335, 192] on div at bounding box center [320, 204] width 314 height 88
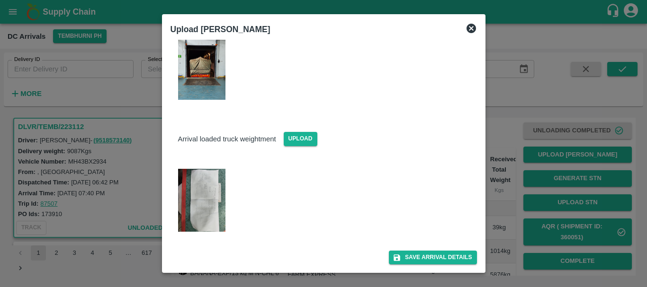
click at [214, 195] on img at bounding box center [201, 200] width 47 height 63
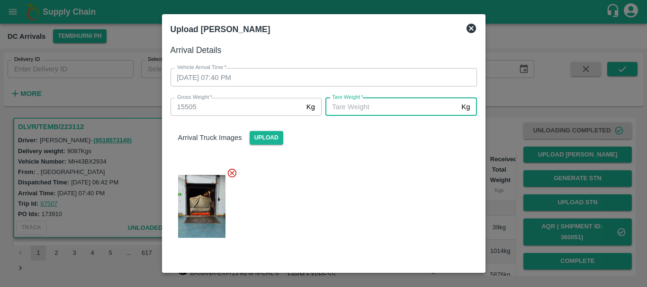
click at [345, 105] on input "[PERSON_NAME]   *" at bounding box center [391, 107] width 132 height 18
type input "5560"
click at [355, 167] on div at bounding box center [320, 204] width 314 height 88
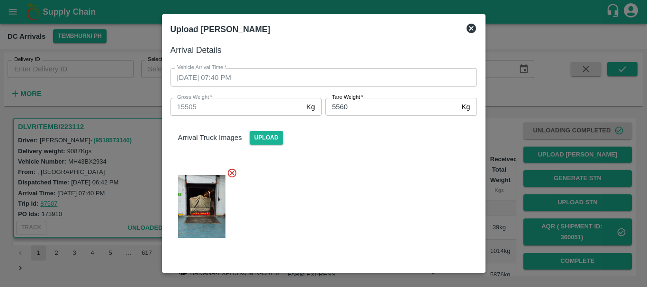
scroll to position [138, 0]
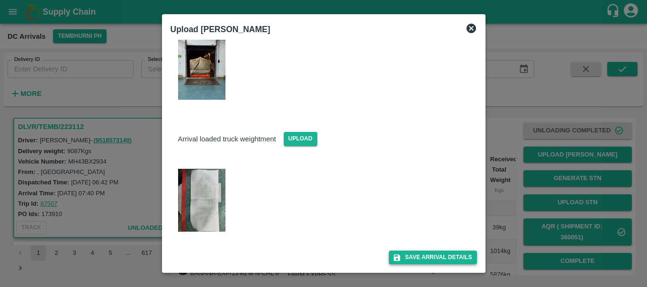
click at [409, 254] on div "Save Arrival Details" at bounding box center [320, 253] width 314 height 21
click at [409, 254] on button "Save Arrival Details" at bounding box center [433, 258] width 88 height 14
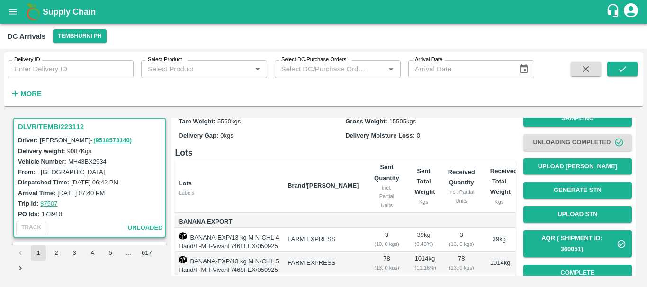
scroll to position [173, 0]
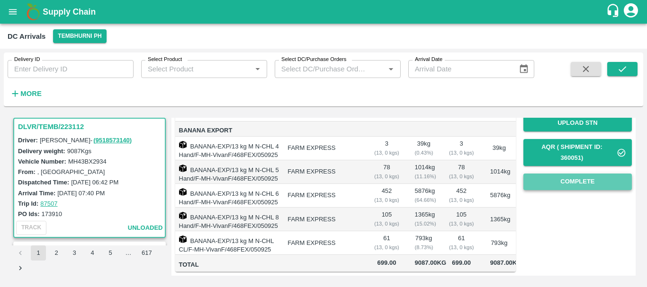
click at [539, 174] on button "Complete" at bounding box center [577, 182] width 108 height 17
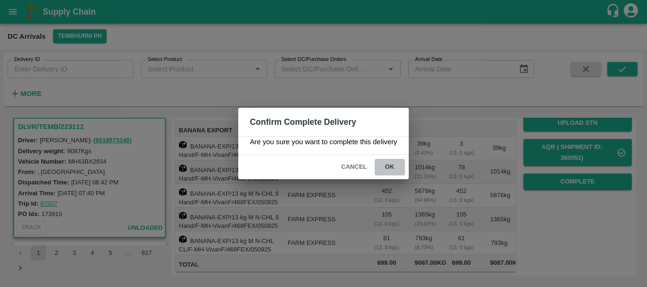
click at [394, 165] on button "ok" at bounding box center [390, 167] width 30 height 17
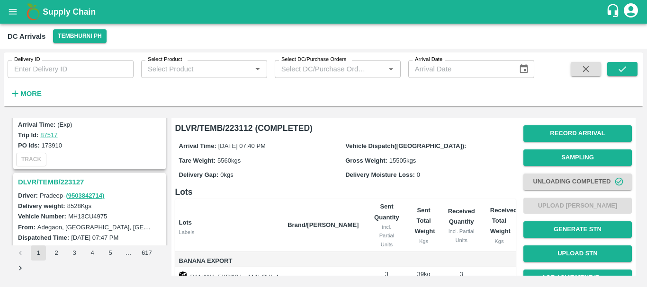
scroll to position [1062, 0]
click at [73, 181] on h3 "DLVR/TEMB/223127" at bounding box center [91, 183] width 146 height 12
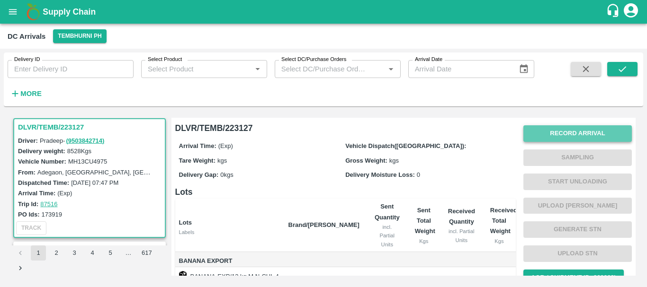
click at [564, 125] on button "Record Arrival" at bounding box center [577, 133] width 108 height 17
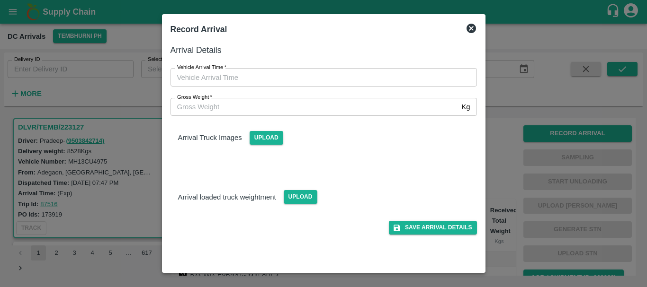
type input "DD/MM/YYYY hh:mm aa"
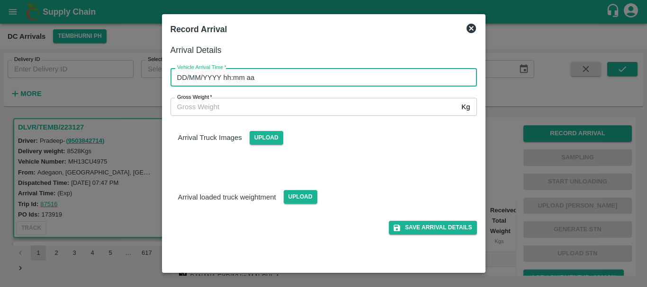
click at [365, 75] on input "DD/MM/YYYY hh:mm aa" at bounding box center [320, 77] width 300 height 18
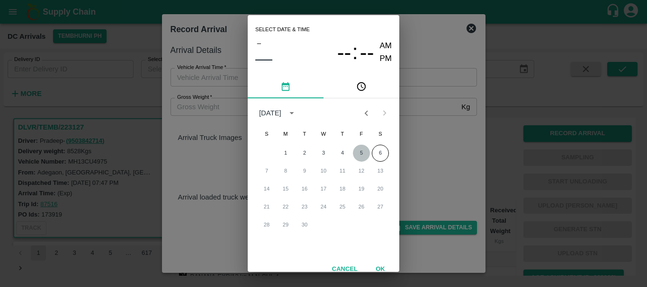
click at [360, 147] on button "5" at bounding box center [361, 153] width 17 height 17
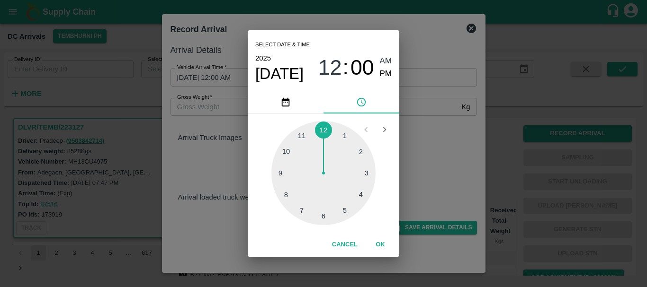
click at [306, 129] on div at bounding box center [323, 173] width 104 height 104
click at [287, 194] on div at bounding box center [323, 173] width 104 height 104
type input "[DATE] 11:40 AM"
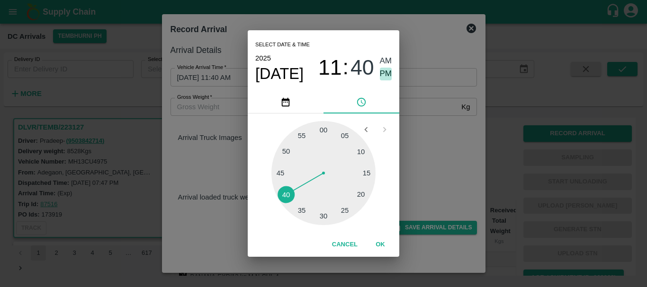
drag, startPoint x: 386, startPoint y: 71, endPoint x: 443, endPoint y: 125, distance: 78.0
click at [443, 125] on div "Select date & time [DATE] 11 : 40 AM PM 05 10 15 20 25 30 35 40 45 50 55 00 Can…" at bounding box center [323, 143] width 647 height 287
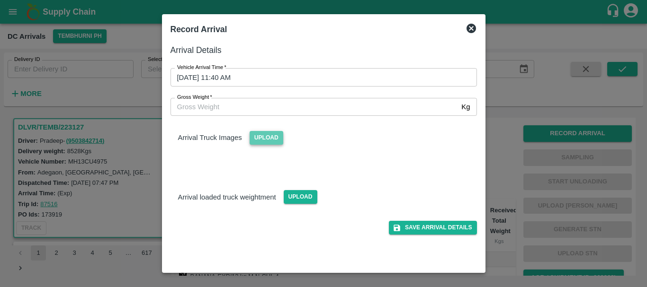
click at [276, 139] on span "Upload" at bounding box center [267, 138] width 34 height 14
click at [0, 0] on input "Upload" at bounding box center [0, 0] width 0 height 0
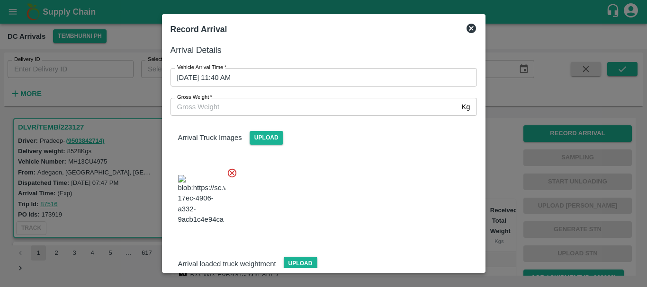
scroll to position [51, 0]
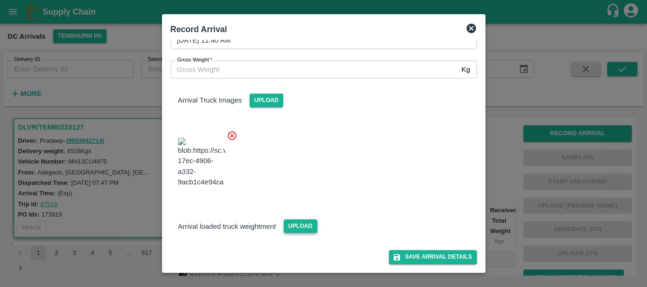
click at [294, 225] on span "Upload" at bounding box center [301, 227] width 34 height 14
click at [0, 0] on input "Upload" at bounding box center [0, 0] width 0 height 0
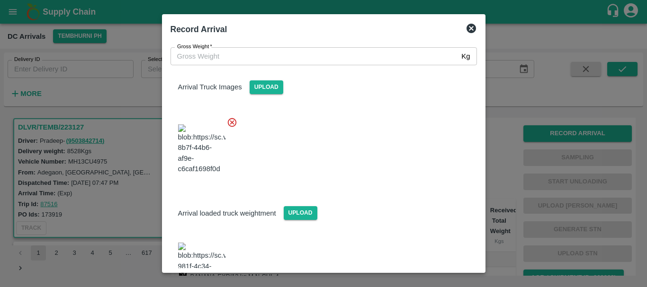
scroll to position [98, 0]
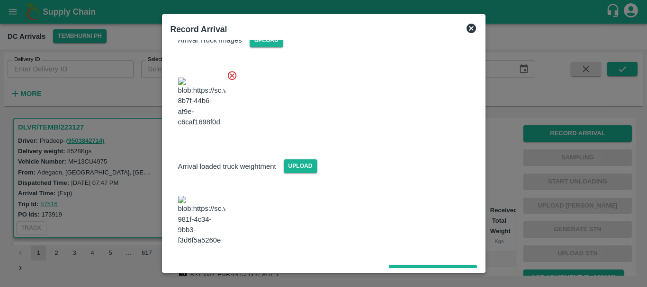
click at [200, 223] on img at bounding box center [201, 221] width 47 height 50
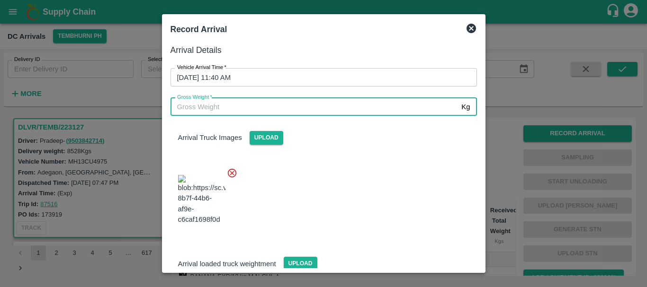
click at [234, 105] on input "Gross Weight   *" at bounding box center [313, 107] width 287 height 18
type input "14190"
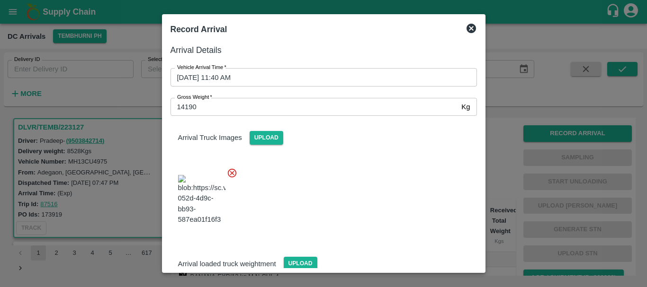
click at [337, 173] on div at bounding box center [320, 197] width 314 height 74
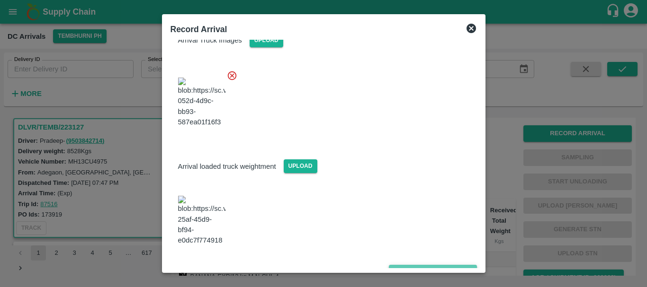
click at [412, 265] on button "Save Arrival Details" at bounding box center [433, 272] width 88 height 14
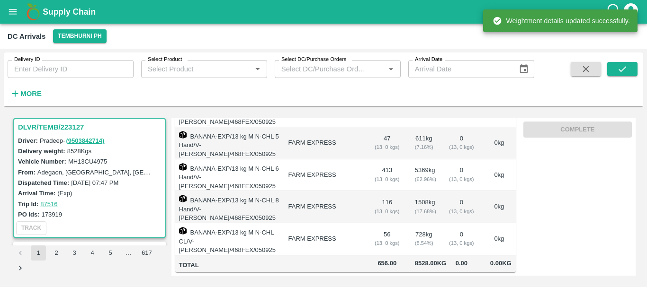
scroll to position [0, 0]
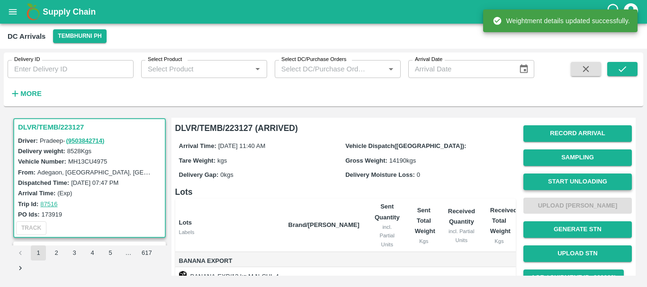
click at [563, 179] on button "Start Unloading" at bounding box center [577, 182] width 108 height 17
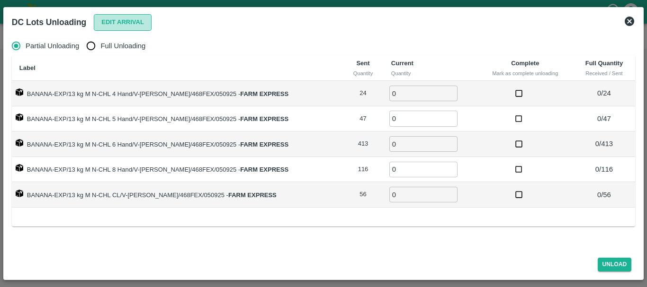
click at [101, 24] on button "Edit Arrival" at bounding box center [123, 22] width 58 height 17
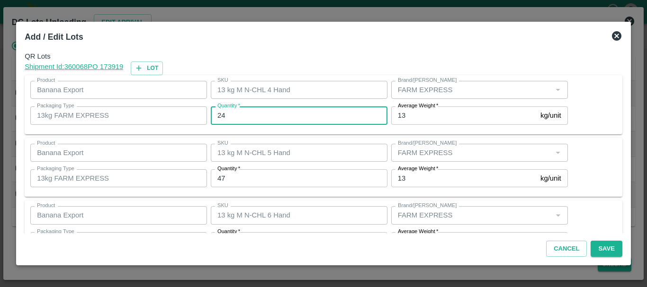
click at [269, 114] on input "24" at bounding box center [299, 116] width 177 height 18
type input "2"
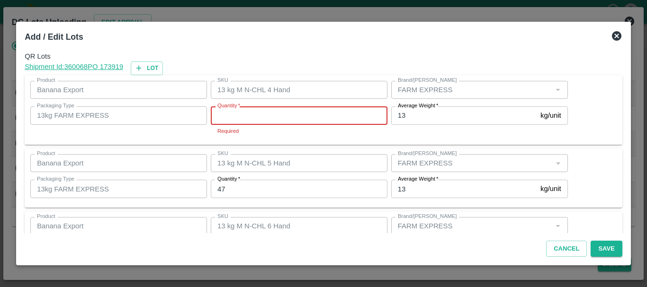
click at [269, 114] on input "Quantity   *" at bounding box center [299, 116] width 177 height 18
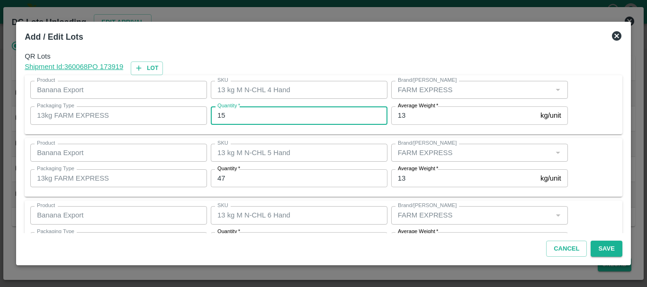
type input "15"
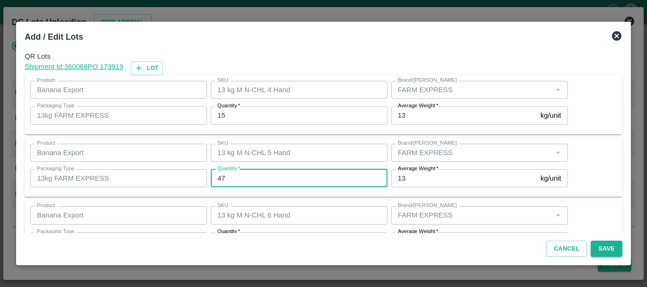
click at [242, 179] on input "47" at bounding box center [299, 179] width 177 height 18
type input "4"
type input "36"
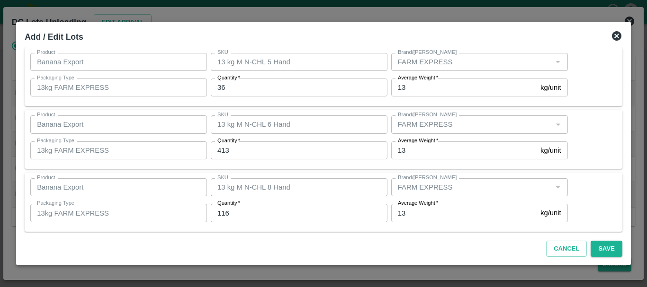
scroll to position [91, 0]
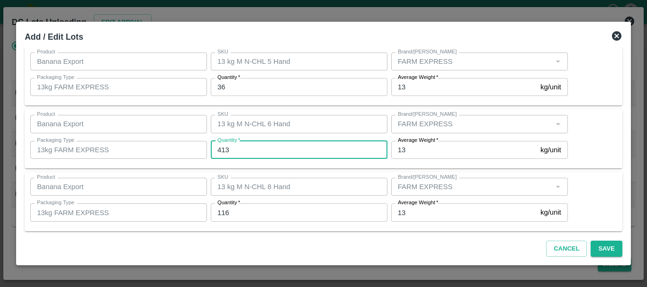
click at [251, 145] on input "413" at bounding box center [299, 150] width 177 height 18
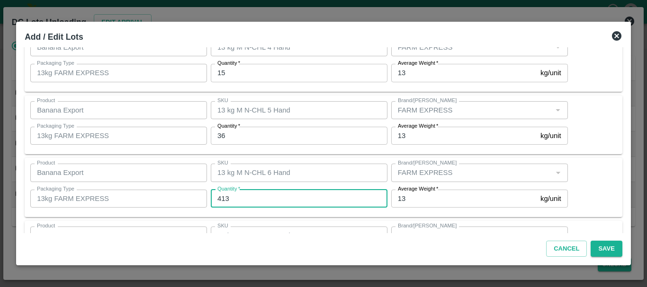
scroll to position [88, 0]
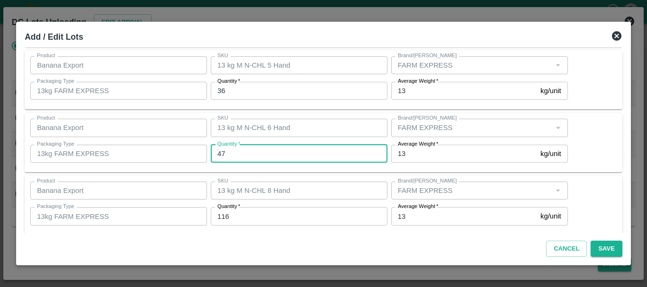
type input "4"
type input "476"
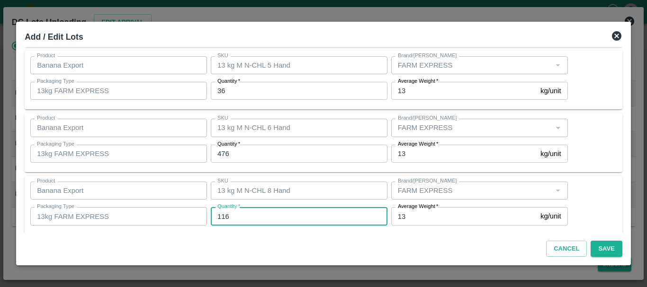
click at [256, 218] on input "116" at bounding box center [299, 216] width 177 height 18
type input "1"
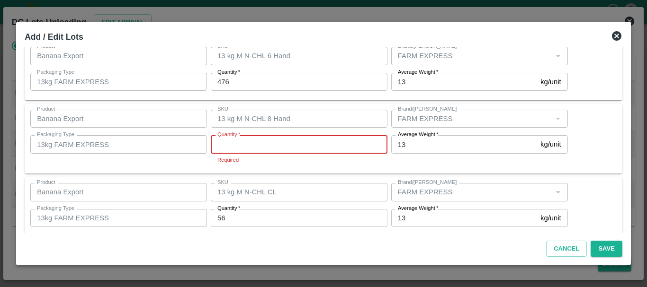
click at [266, 144] on input "Quantity   *" at bounding box center [299, 144] width 177 height 18
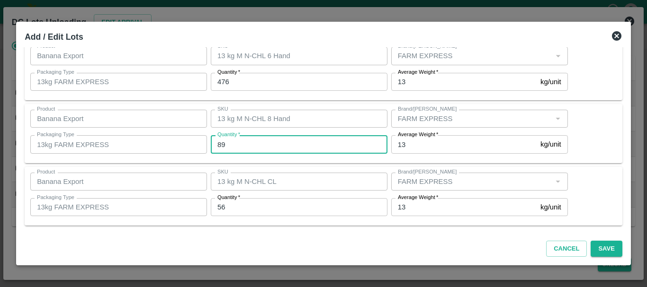
type input "89"
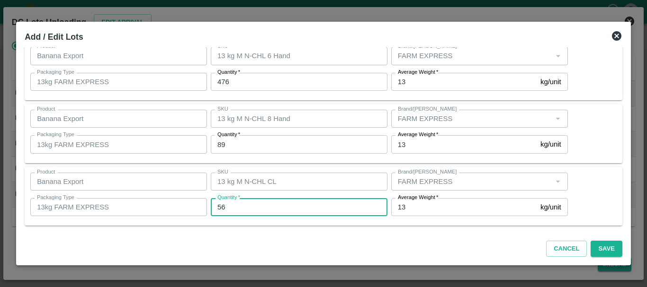
click at [238, 206] on input "56" at bounding box center [299, 207] width 177 height 18
type input "5"
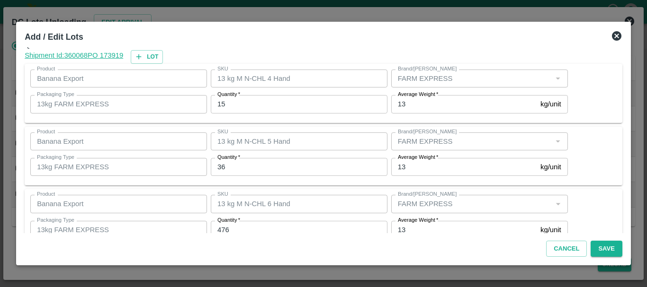
scroll to position [9, 0]
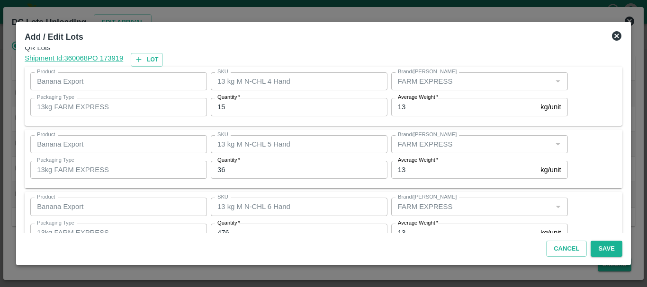
type input "40"
click at [321, 63] on div "Shipment Id: 360068 PO 173919 Lot" at bounding box center [324, 60] width 598 height 14
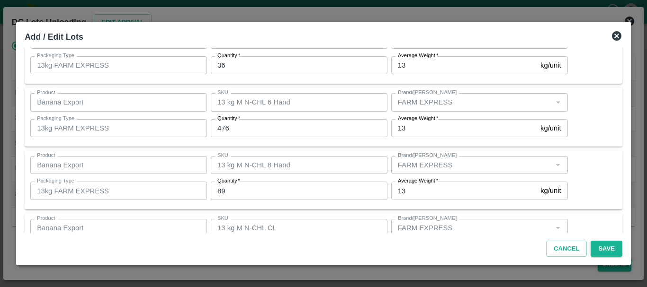
scroll to position [160, 0]
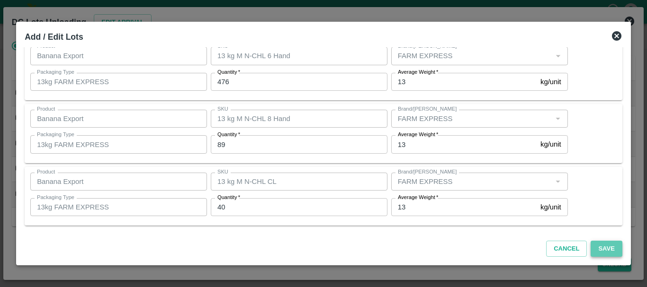
click at [595, 246] on button "Save" at bounding box center [605, 249] width 31 height 17
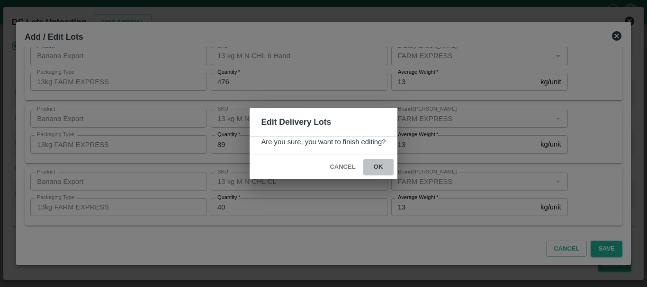
click at [376, 170] on button "ok" at bounding box center [378, 167] width 30 height 17
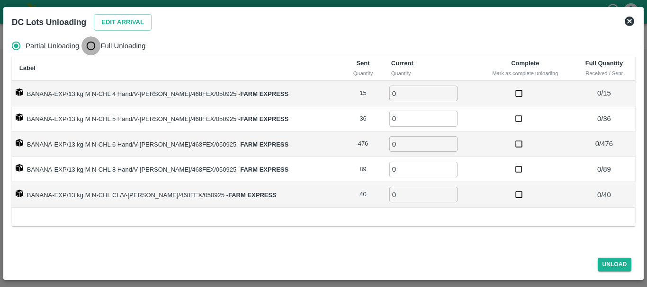
click at [97, 40] on input "Full Unloading" at bounding box center [90, 45] width 19 height 19
radio input "true"
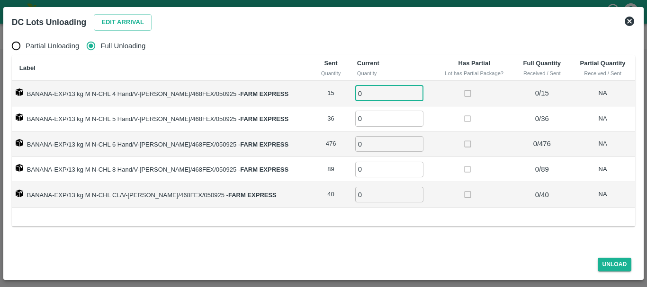
click at [376, 94] on input "0" at bounding box center [389, 94] width 68 height 16
type input "015"
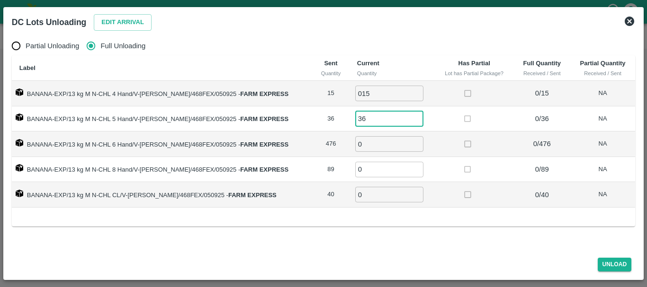
type input "36"
type input "476"
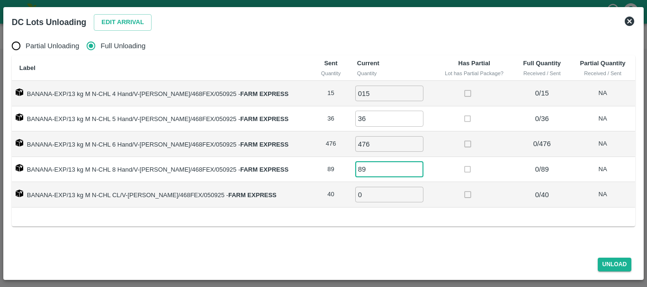
type input "89"
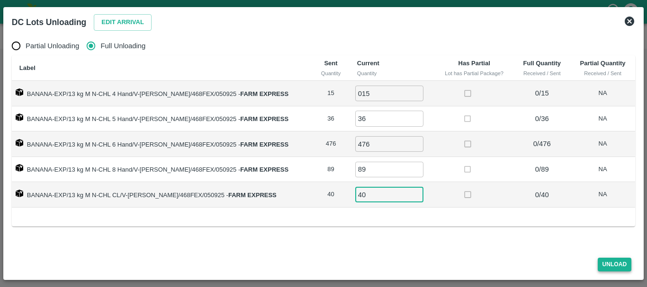
type input "40"
click at [604, 262] on button "Unload" at bounding box center [615, 265] width 34 height 14
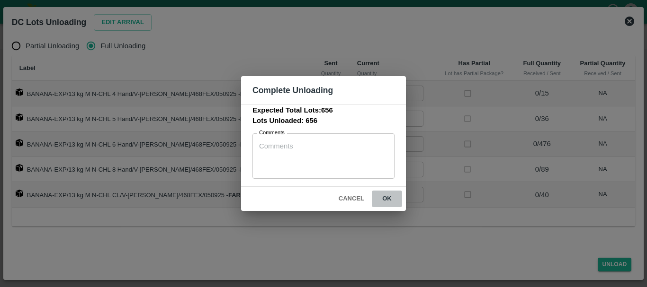
click at [379, 203] on button "ok" at bounding box center [387, 199] width 30 height 17
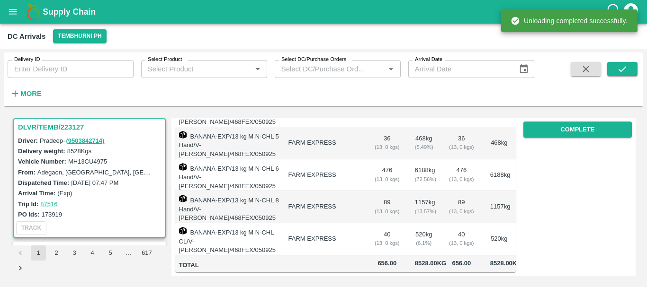
scroll to position [0, 0]
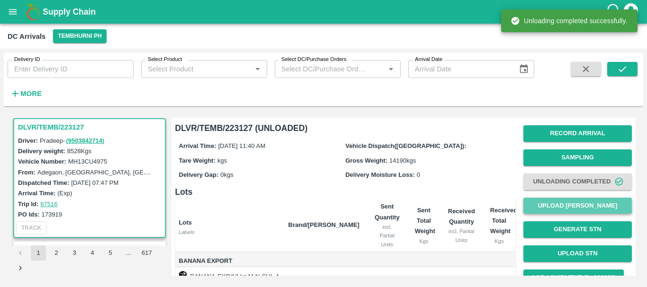
click at [535, 205] on button "Upload [PERSON_NAME]" at bounding box center [577, 206] width 108 height 17
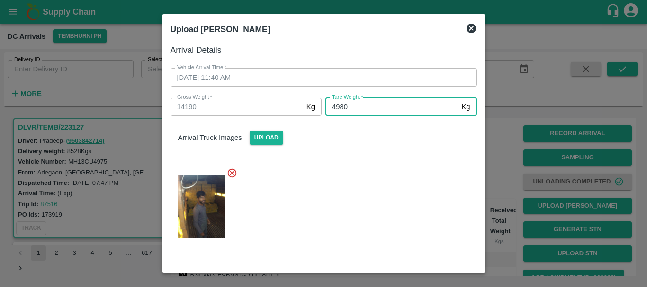
type input "4980"
click at [378, 161] on div at bounding box center [320, 204] width 314 height 88
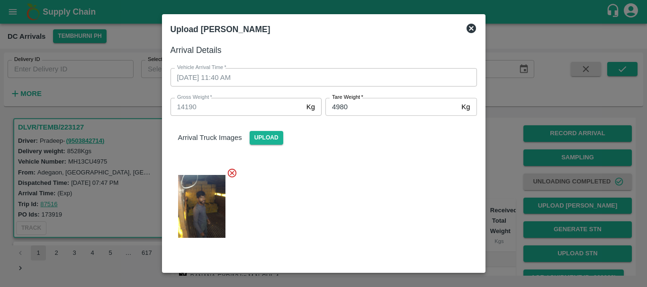
scroll to position [98, 0]
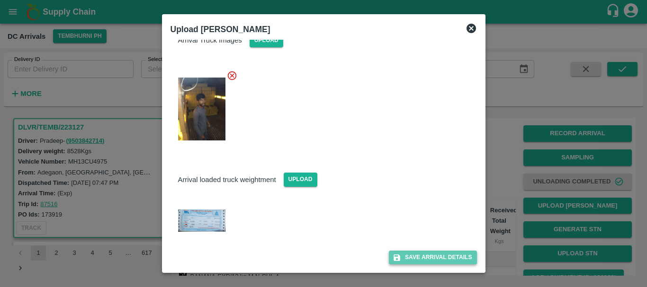
click at [416, 261] on button "Save Arrival Details" at bounding box center [433, 258] width 88 height 14
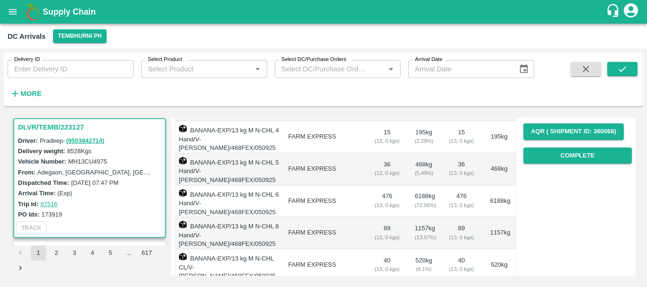
scroll to position [145, 0]
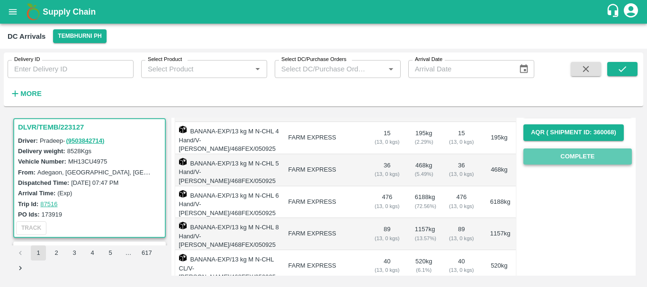
click at [557, 163] on button "Complete" at bounding box center [577, 157] width 108 height 17
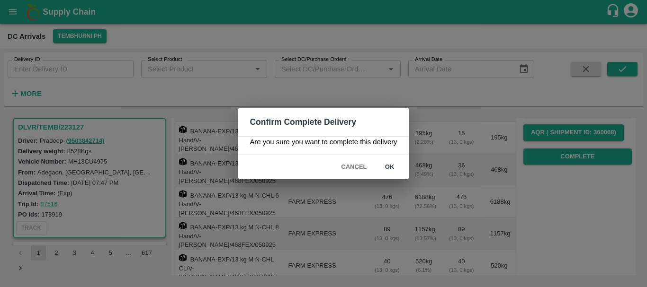
click at [393, 171] on button "ok" at bounding box center [390, 167] width 30 height 17
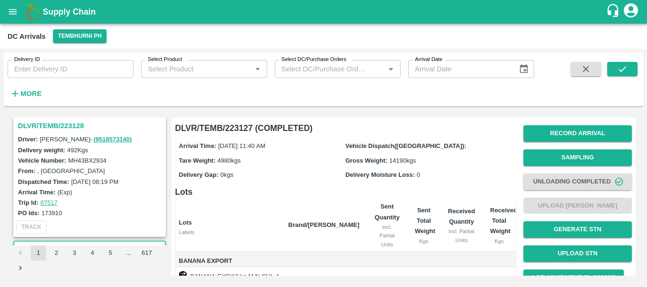
scroll to position [994, 0]
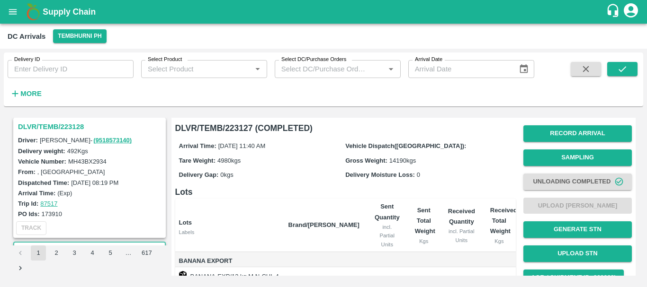
click at [64, 130] on h3 "DLVR/TEMB/223128" at bounding box center [91, 127] width 146 height 12
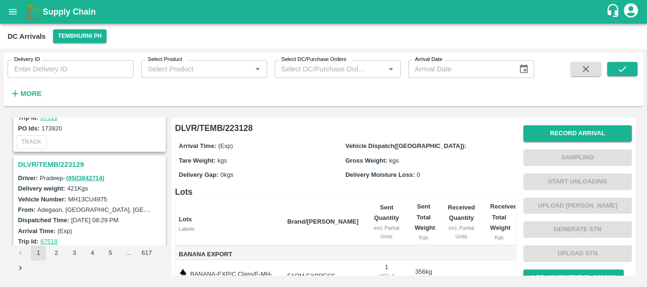
scroll to position [832, 0]
click at [62, 166] on h3 "DLVR/TEMB/223129" at bounding box center [91, 165] width 146 height 12
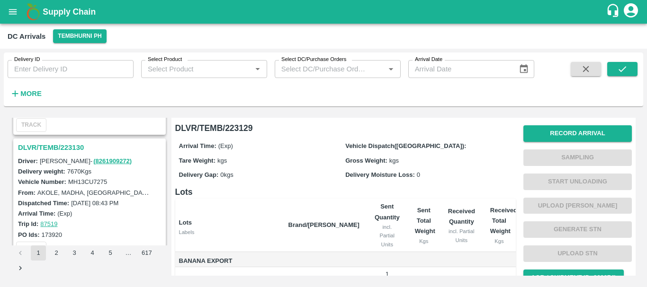
scroll to position [723, 0]
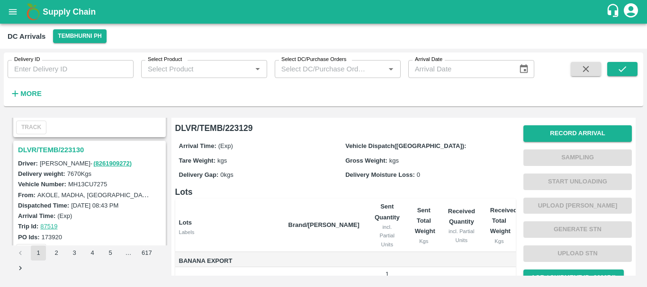
click at [70, 145] on h3 "DLVR/TEMB/223130" at bounding box center [91, 150] width 146 height 12
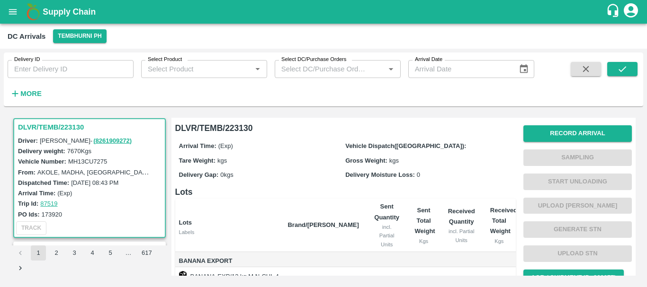
click at [541, 123] on div "Record Arrival Sampling Start Unloading Upload Tare Weight Generate STN Upload …" at bounding box center [577, 218] width 108 height 192
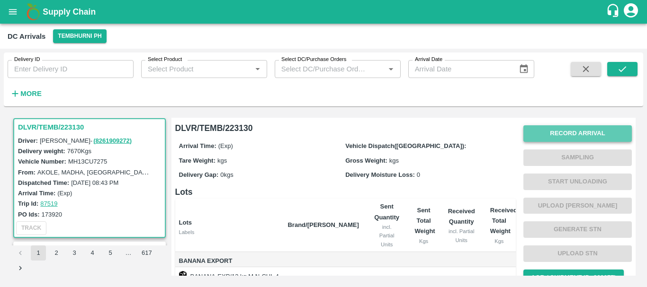
click at [541, 128] on button "Record Arrival" at bounding box center [577, 133] width 108 height 17
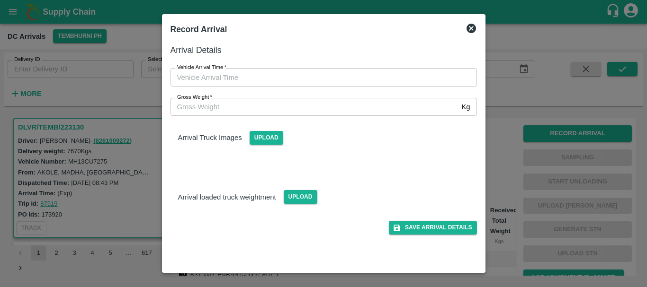
type input "DD/MM/YYYY hh:mm aa"
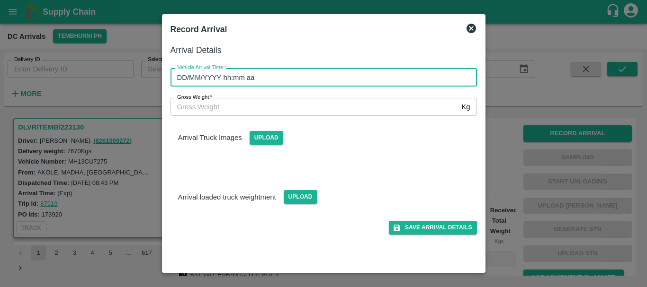
click at [348, 78] on input "DD/MM/YYYY hh:mm aa" at bounding box center [320, 77] width 300 height 18
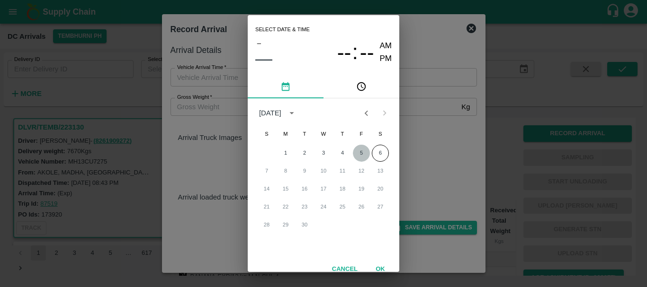
click at [357, 148] on button "5" at bounding box center [361, 153] width 17 height 17
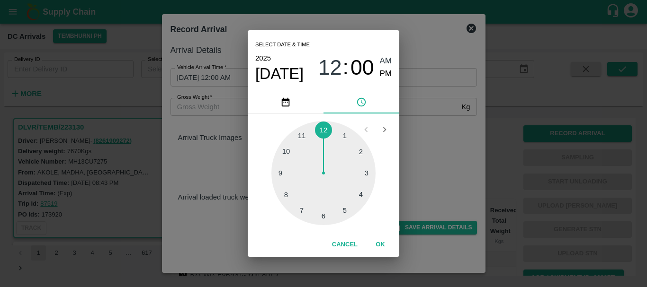
click at [363, 154] on div at bounding box center [323, 173] width 104 height 104
click at [368, 176] on div at bounding box center [323, 173] width 104 height 104
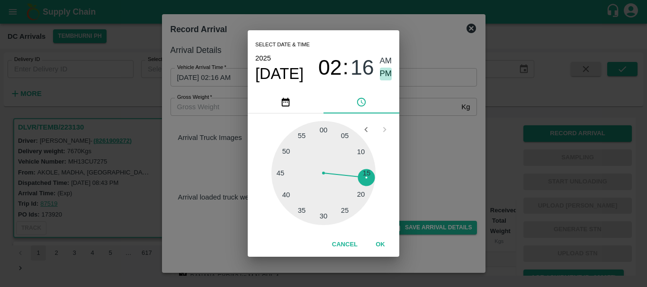
click at [390, 73] on span "PM" at bounding box center [386, 74] width 12 height 13
type input "[DATE] 02:16 PM"
click at [425, 126] on div "Select date & time [DATE] 02 : 16 AM PM 05 10 15 20 25 30 35 40 45 50 55 00 Can…" at bounding box center [323, 143] width 647 height 287
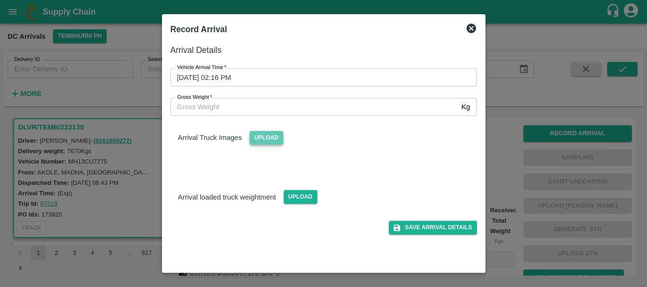
click at [259, 140] on span "Upload" at bounding box center [267, 138] width 34 height 14
click at [0, 0] on input "Upload" at bounding box center [0, 0] width 0 height 0
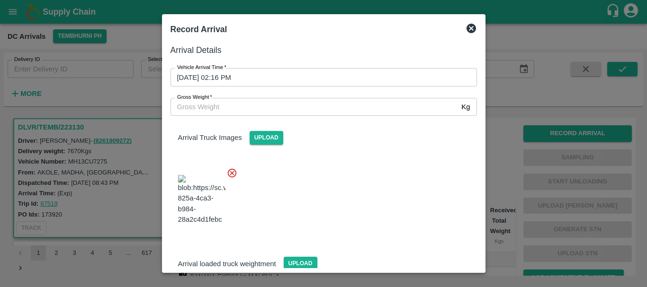
scroll to position [51, 0]
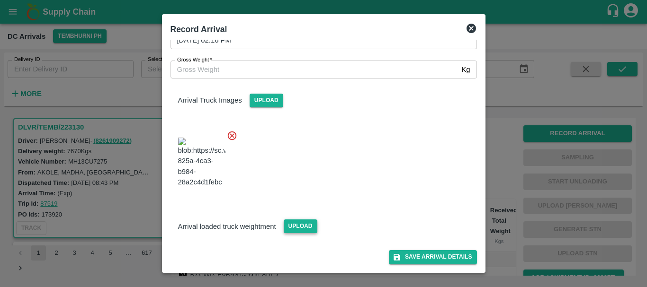
click at [290, 222] on span "Upload" at bounding box center [301, 227] width 34 height 14
click at [0, 0] on input "Upload" at bounding box center [0, 0] width 0 height 0
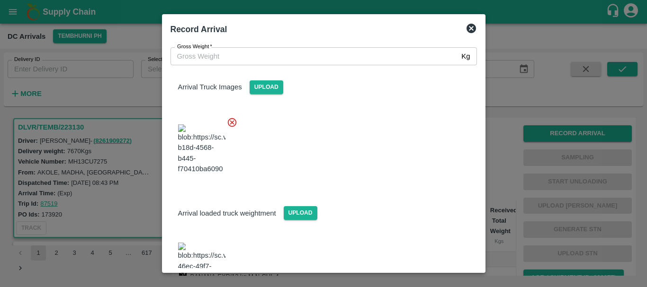
scroll to position [98, 0]
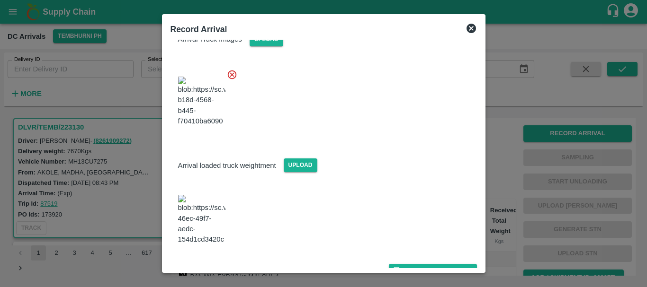
click at [206, 214] on img at bounding box center [201, 220] width 47 height 50
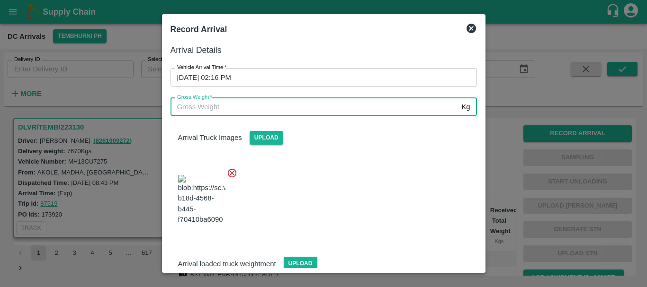
click at [260, 110] on input "Gross Weight   *" at bounding box center [313, 107] width 287 height 18
type input "13440"
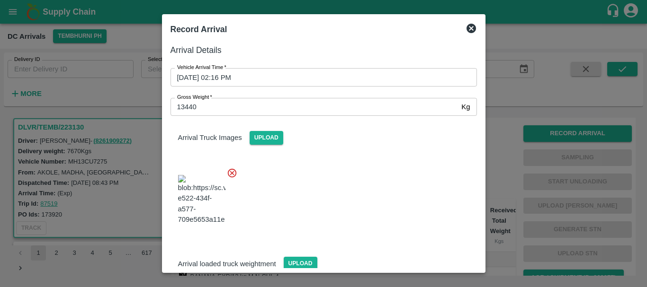
click at [344, 179] on div at bounding box center [320, 197] width 314 height 74
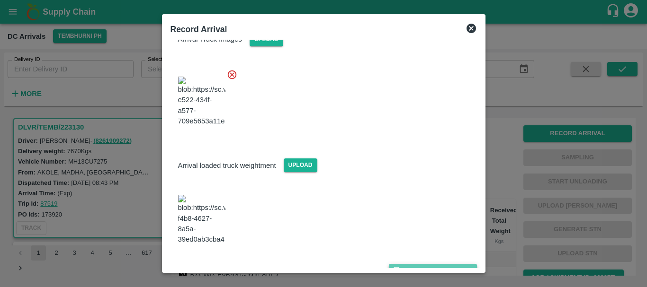
click at [408, 264] on button "Save Arrival Details" at bounding box center [433, 271] width 88 height 14
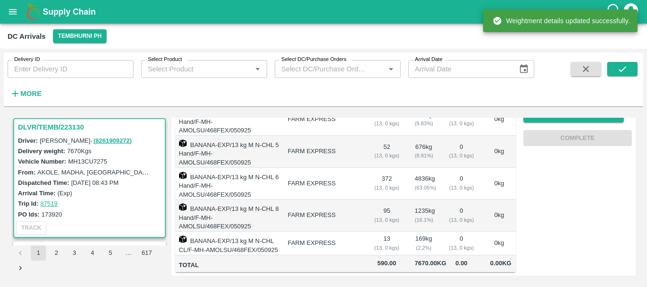
scroll to position [0, 0]
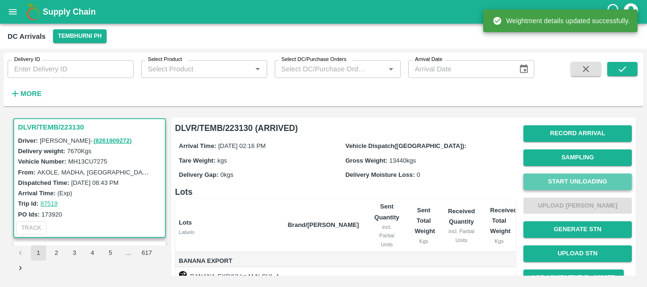
click at [543, 184] on button "Start Unloading" at bounding box center [577, 182] width 108 height 17
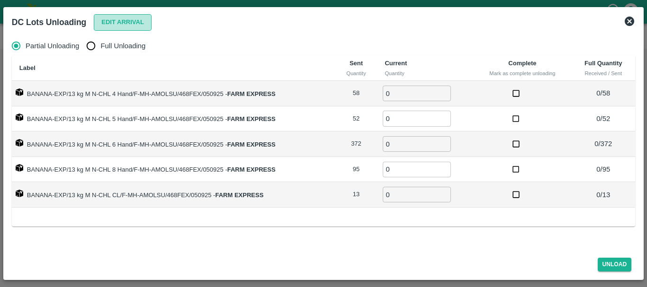
click at [128, 22] on button "Edit Arrival" at bounding box center [123, 22] width 58 height 17
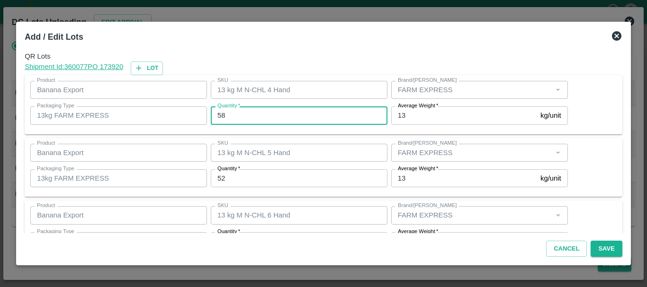
click at [238, 110] on input "58" at bounding box center [299, 116] width 177 height 18
type input "5"
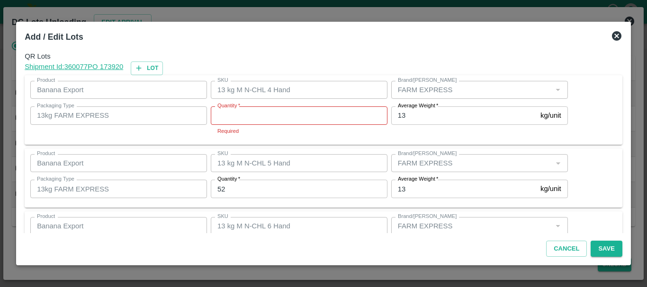
scroll to position [112, 0]
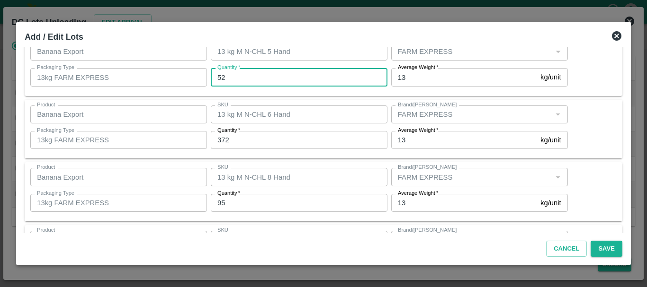
click at [265, 76] on input "52" at bounding box center [299, 77] width 177 height 18
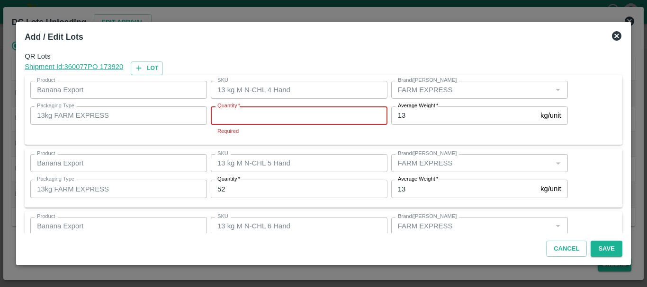
click at [272, 112] on input "Quantity   *" at bounding box center [299, 116] width 177 height 18
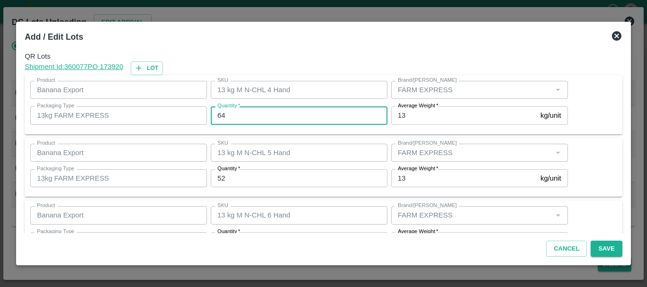
type input "64"
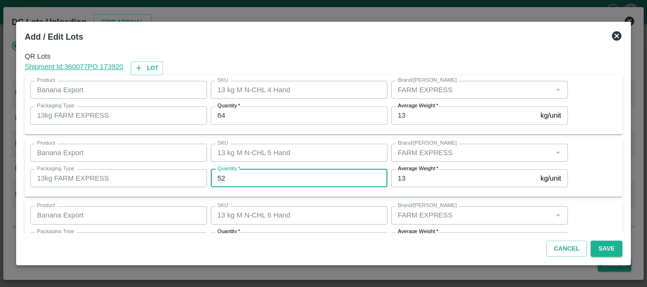
click at [252, 179] on input "52" at bounding box center [299, 179] width 177 height 18
type input "5"
type input "49"
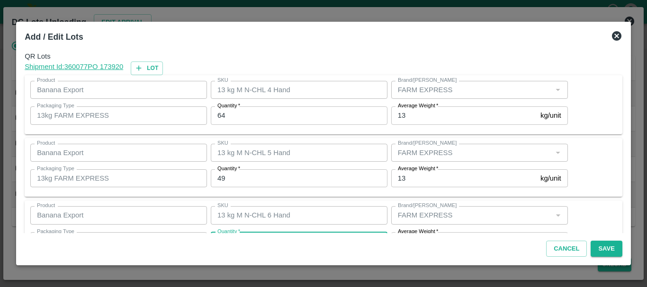
scroll to position [17, 0]
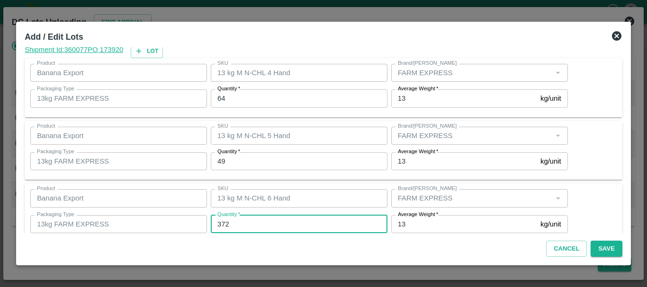
click at [246, 222] on input "372" at bounding box center [299, 224] width 177 height 18
type input "3"
type input "345"
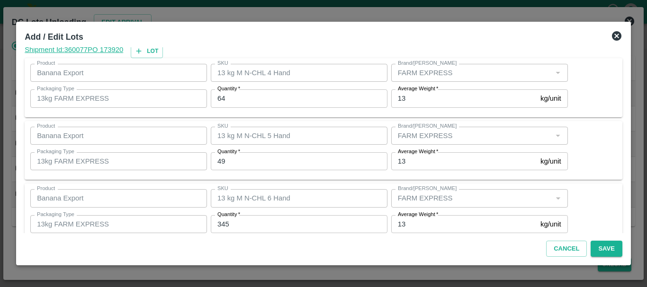
scroll to position [160, 0]
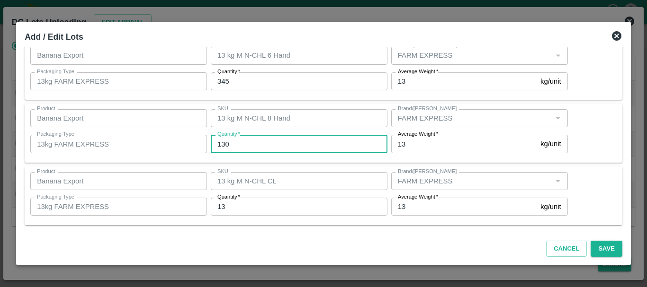
type input "130"
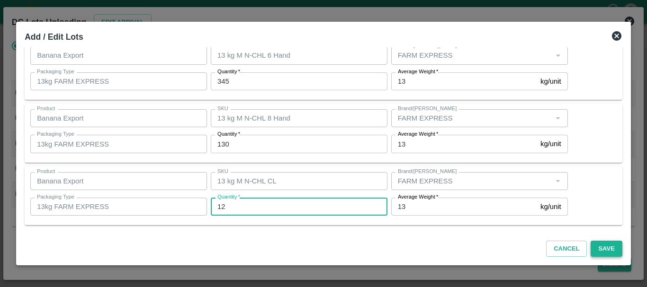
type input "12"
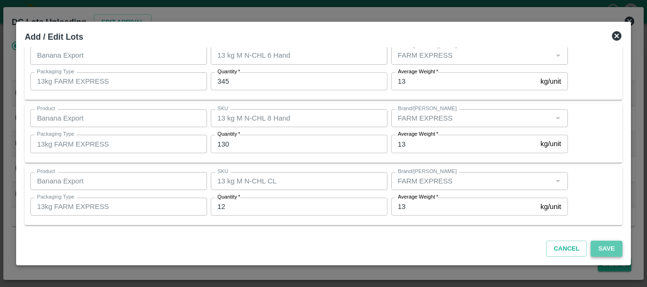
click at [608, 247] on button "Save" at bounding box center [605, 249] width 31 height 17
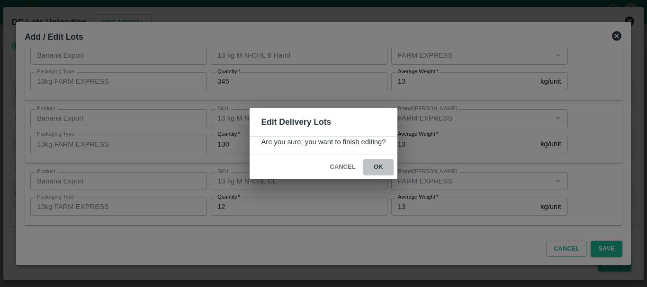
click at [377, 167] on button "ok" at bounding box center [378, 167] width 30 height 17
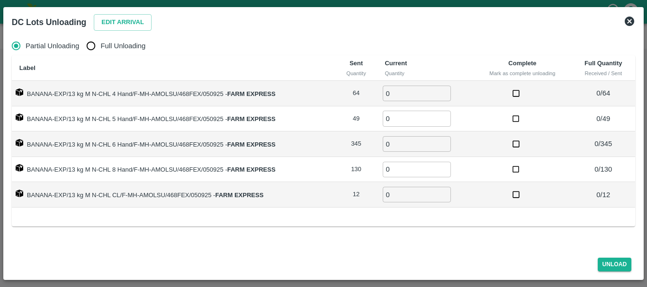
click at [88, 45] on input "Full Unloading" at bounding box center [90, 45] width 19 height 19
radio input "true"
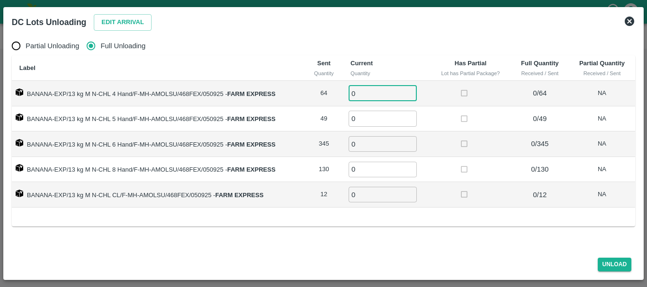
click at [388, 87] on input "0" at bounding box center [382, 94] width 68 height 16
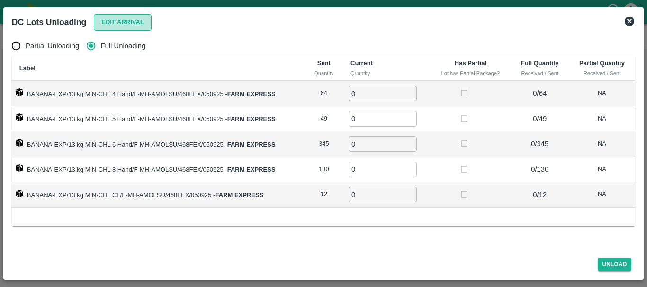
click at [132, 16] on button "Edit Arrival" at bounding box center [123, 22] width 58 height 17
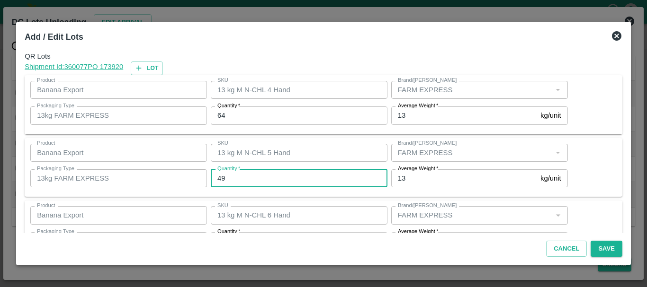
click at [252, 177] on input "49" at bounding box center [299, 179] width 177 height 18
type input "4"
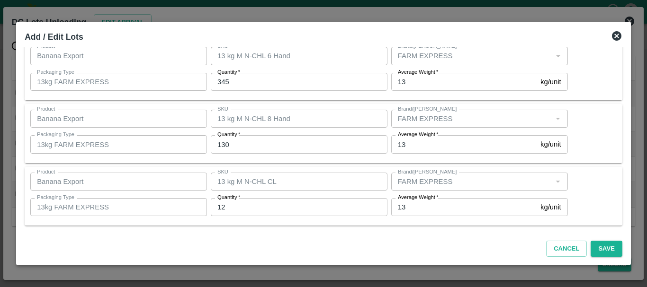
scroll to position [39, 0]
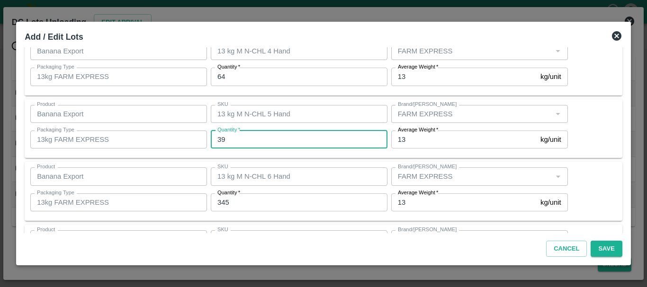
type input "39"
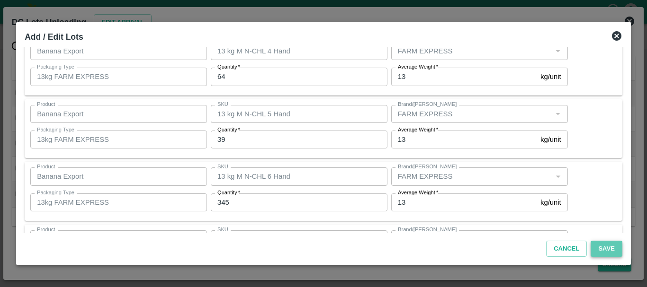
click at [596, 246] on button "Save" at bounding box center [605, 249] width 31 height 17
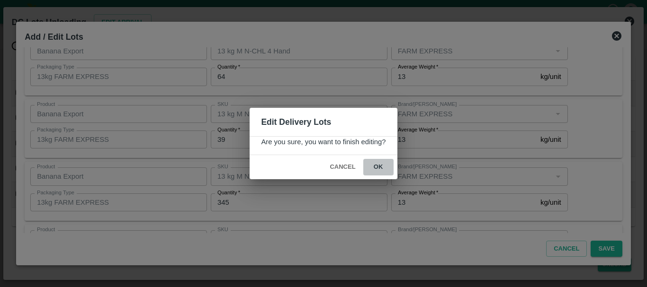
click at [372, 171] on button "ok" at bounding box center [378, 167] width 30 height 17
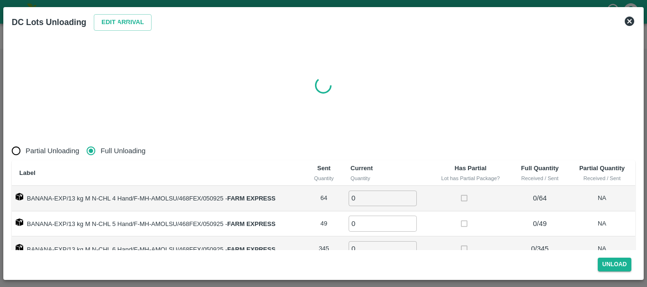
radio input "true"
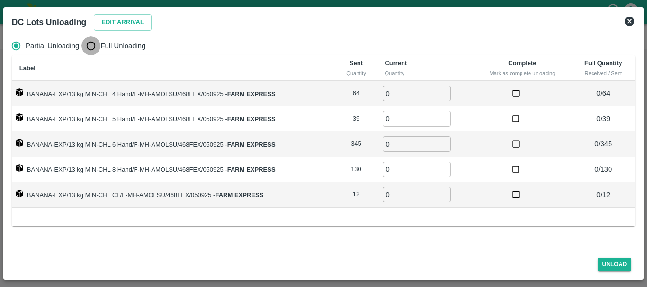
click at [85, 39] on input "Full Unloading" at bounding box center [90, 45] width 19 height 19
radio input "true"
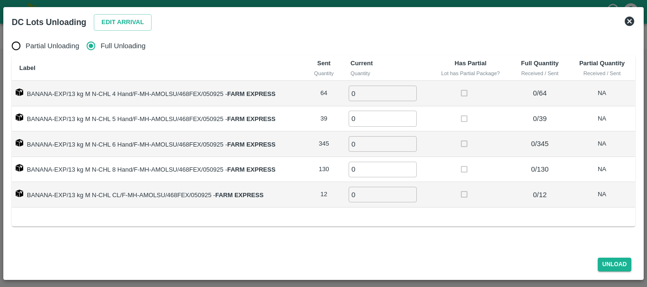
click at [365, 94] on input "0" at bounding box center [382, 94] width 68 height 16
type input "064"
type input "39"
type input "345"
type input "130"
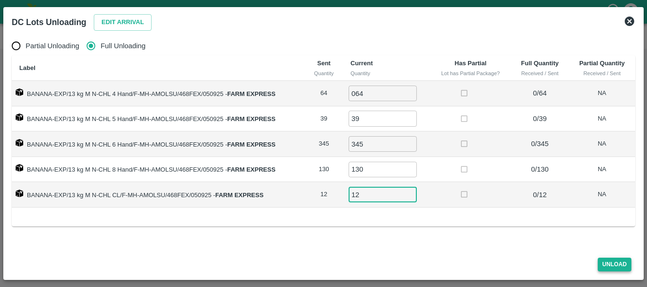
type input "12"
click at [614, 262] on button "Unload" at bounding box center [615, 265] width 34 height 14
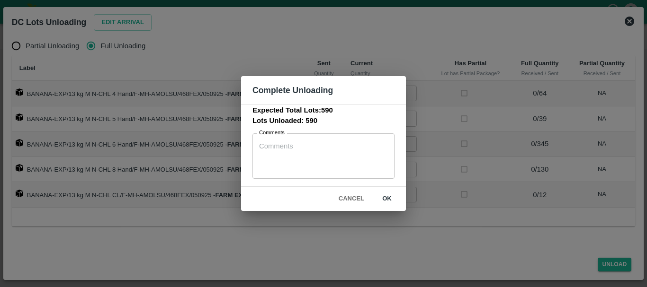
click at [388, 191] on button "ok" at bounding box center [387, 199] width 30 height 17
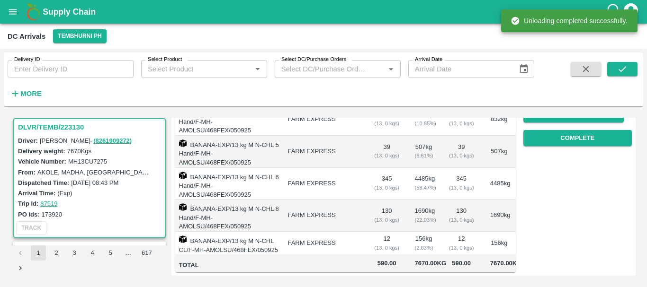
scroll to position [0, 0]
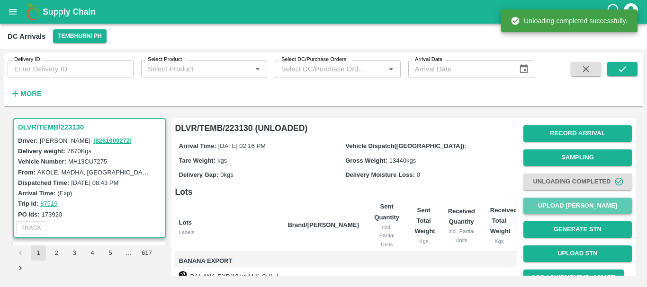
click at [552, 204] on button "Upload [PERSON_NAME]" at bounding box center [577, 206] width 108 height 17
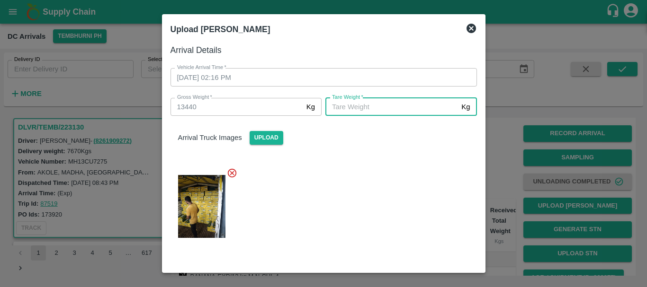
click at [408, 107] on input "[PERSON_NAME]   *" at bounding box center [391, 107] width 132 height 18
type input "5070"
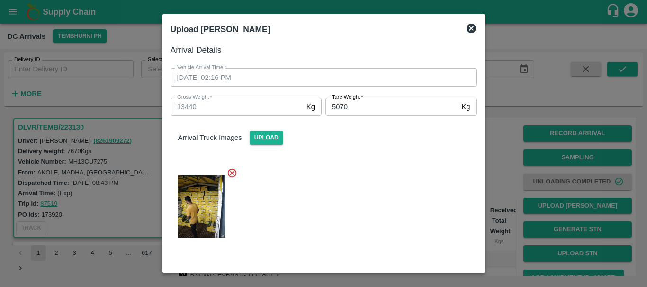
click at [383, 215] on div at bounding box center [320, 204] width 314 height 88
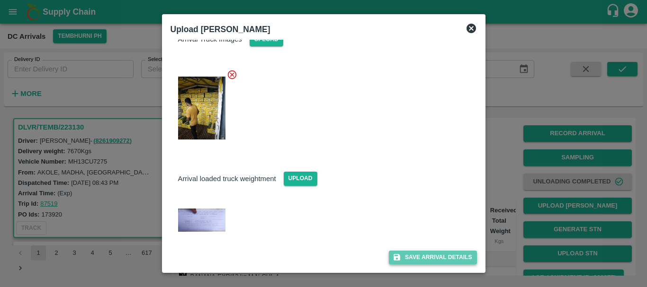
click at [429, 261] on button "Save Arrival Details" at bounding box center [433, 258] width 88 height 14
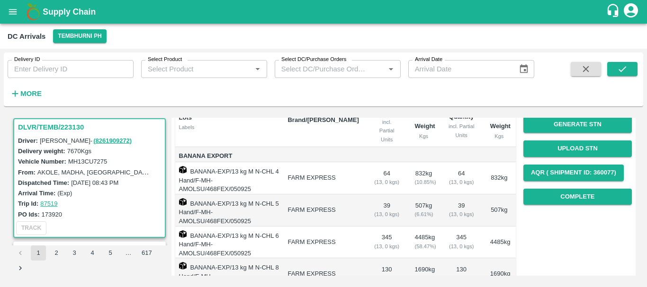
scroll to position [105, 0]
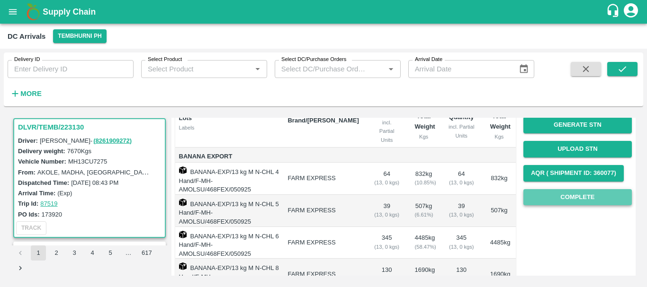
click at [532, 202] on button "Complete" at bounding box center [577, 197] width 108 height 17
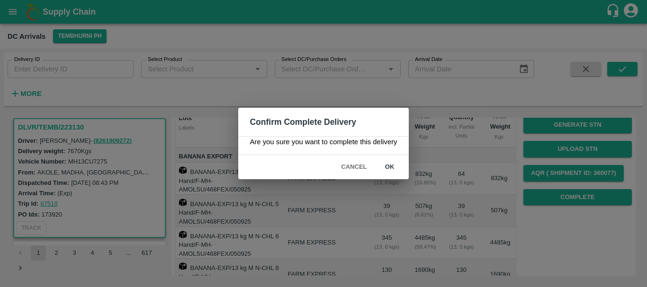
click at [393, 170] on button "ok" at bounding box center [390, 167] width 30 height 17
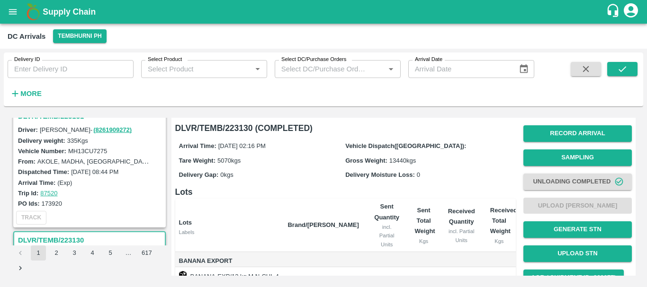
scroll to position [583, 0]
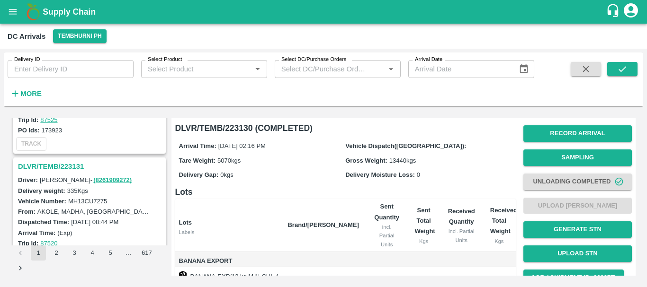
click at [71, 165] on h3 "DLVR/TEMB/223131" at bounding box center [91, 167] width 146 height 12
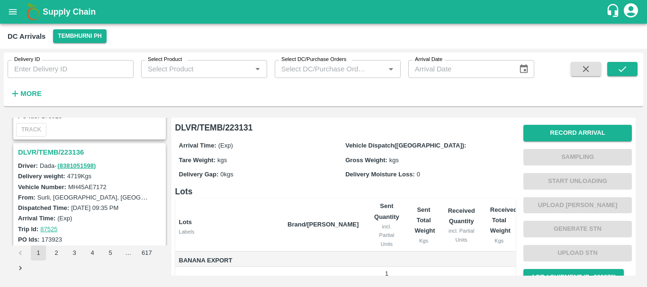
scroll to position [473, 0]
click at [68, 151] on h3 "DLVR/TEMB/223136" at bounding box center [91, 153] width 146 height 12
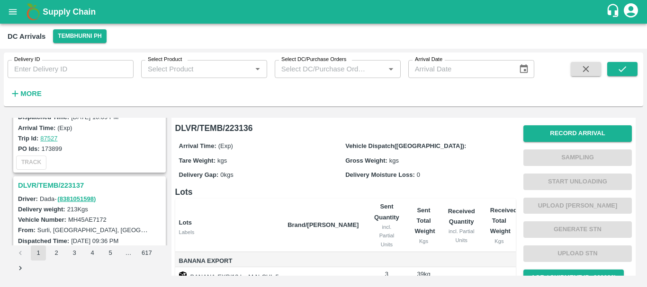
scroll to position [316, 0]
click at [74, 183] on h3 "DLVR/TEMB/223137" at bounding box center [91, 186] width 146 height 12
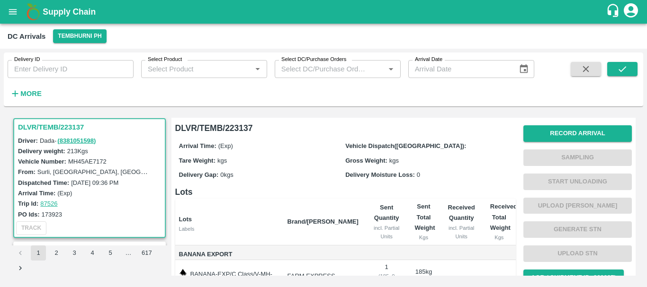
scroll to position [76, 0]
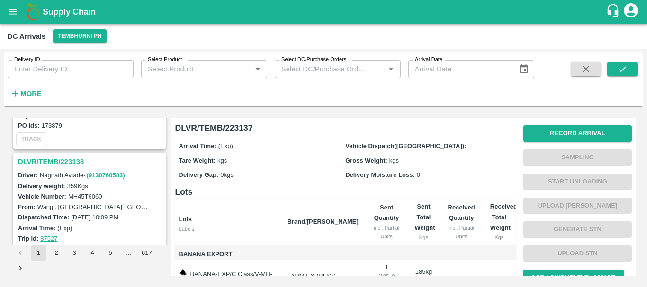
click at [71, 158] on h3 "DLVR/TEMB/223138" at bounding box center [91, 162] width 146 height 12
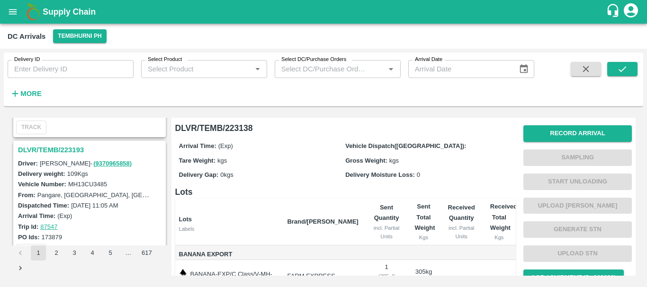
click at [72, 146] on h3 "DLVR/TEMB/223193" at bounding box center [91, 150] width 146 height 12
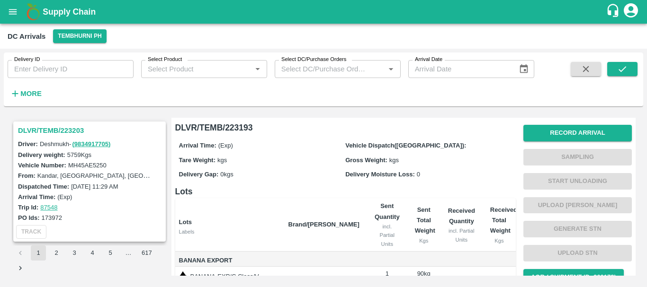
click at [72, 125] on h3 "DLVR/TEMB/223203" at bounding box center [91, 131] width 146 height 12
